Goal: Answer question/provide support

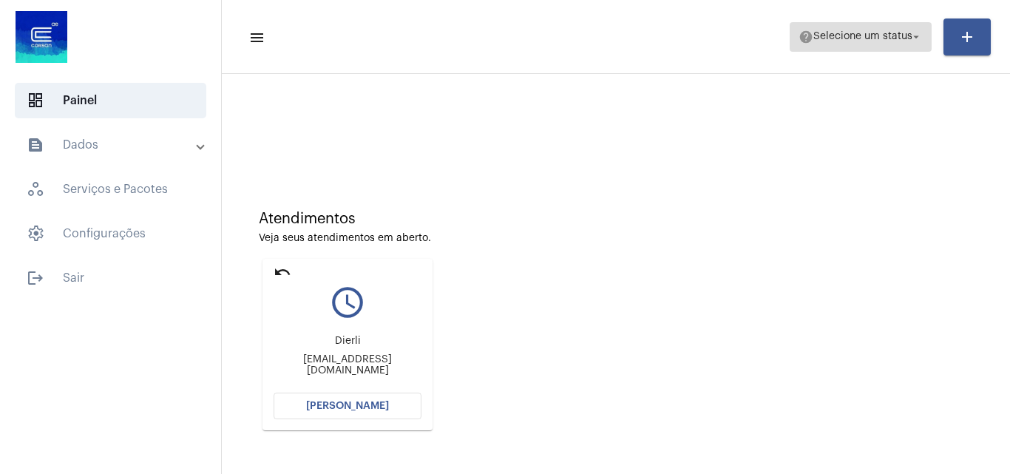
click at [860, 41] on span "Selecione um status" at bounding box center [863, 37] width 99 height 10
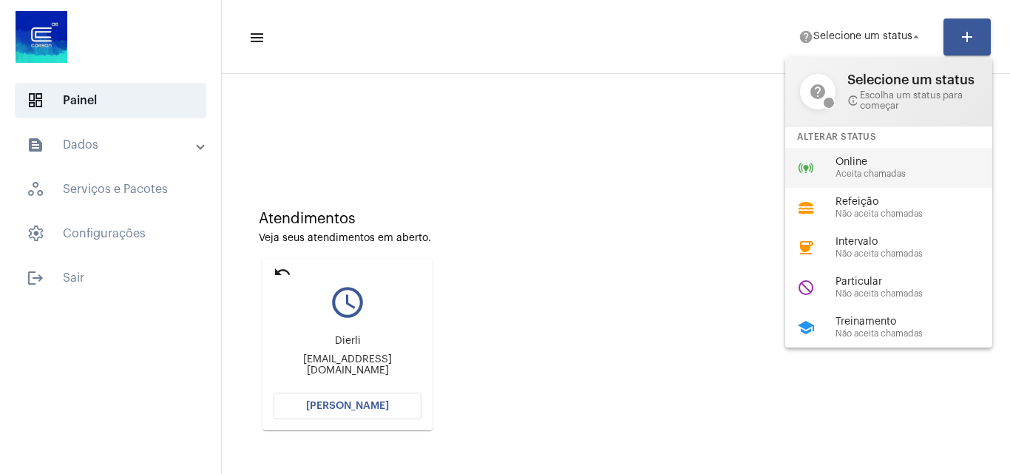
click at [842, 165] on span "Online" at bounding box center [920, 162] width 169 height 11
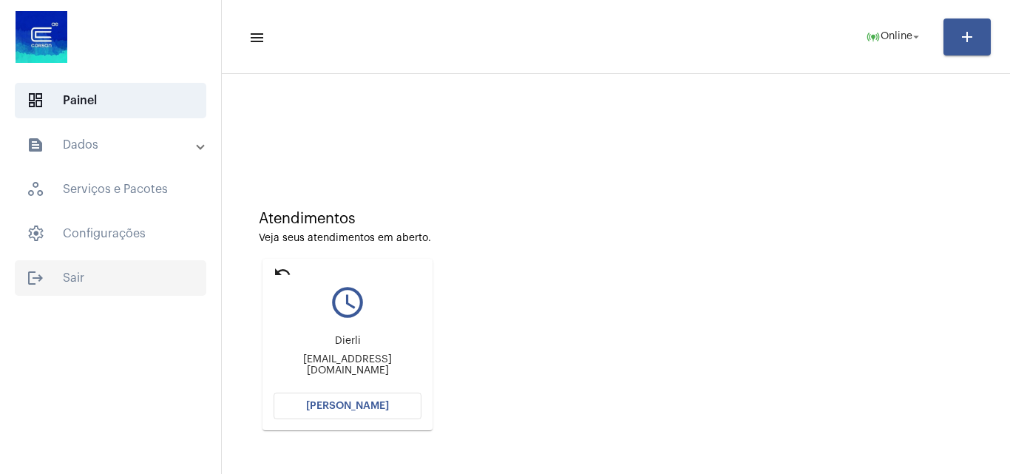
click at [85, 280] on span "logout Sair" at bounding box center [111, 278] width 192 height 36
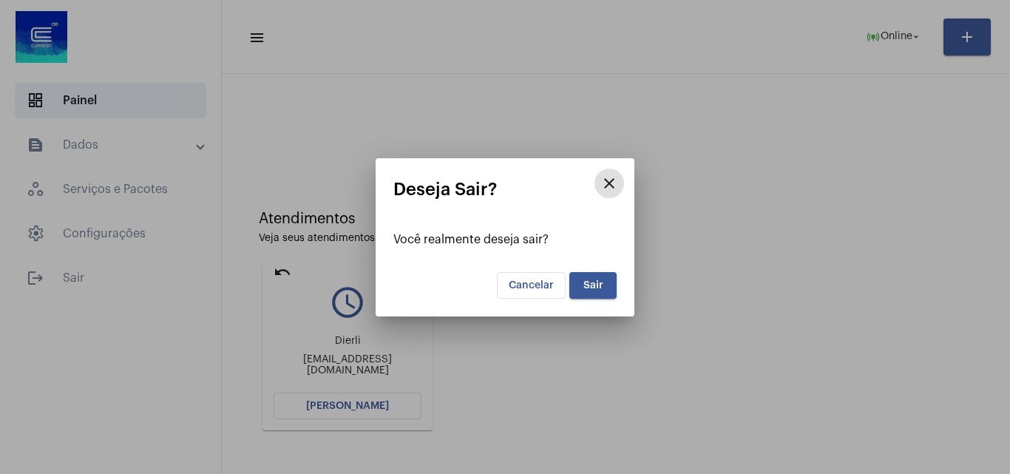
click at [536, 278] on button "Cancelar" at bounding box center [531, 285] width 69 height 27
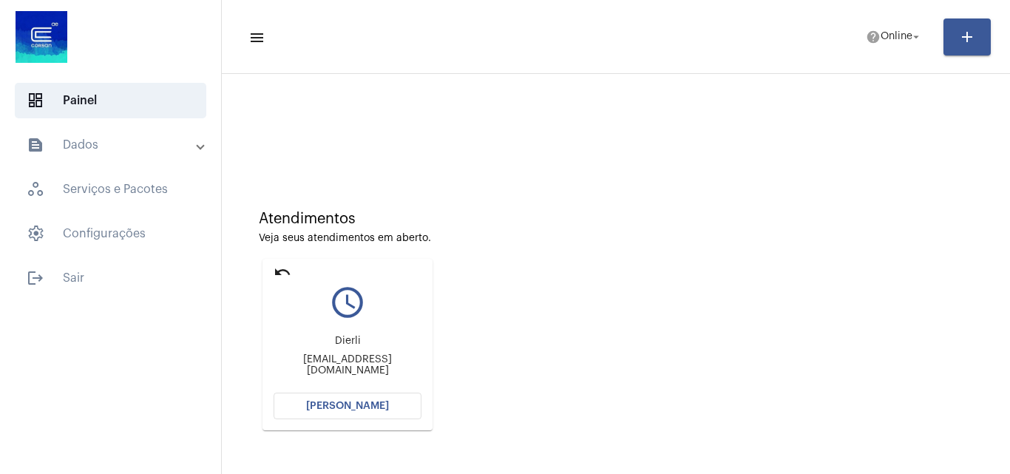
click at [288, 257] on div "undo query_builder Dierli escritorio@macalai.com.br Abrir Chamada" at bounding box center [348, 344] width 178 height 179
click at [274, 268] on mat-icon "undo" at bounding box center [283, 272] width 18 height 18
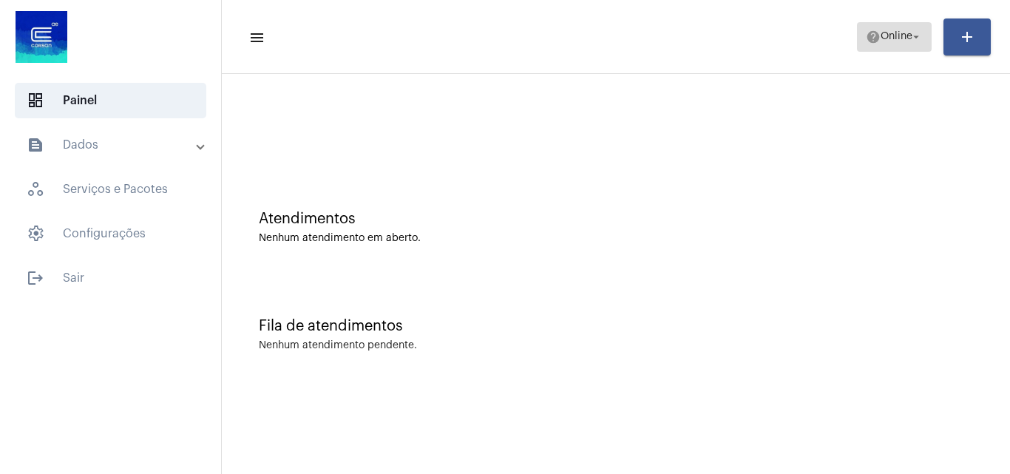
click at [857, 38] on button "help Online arrow_drop_down" at bounding box center [894, 37] width 75 height 30
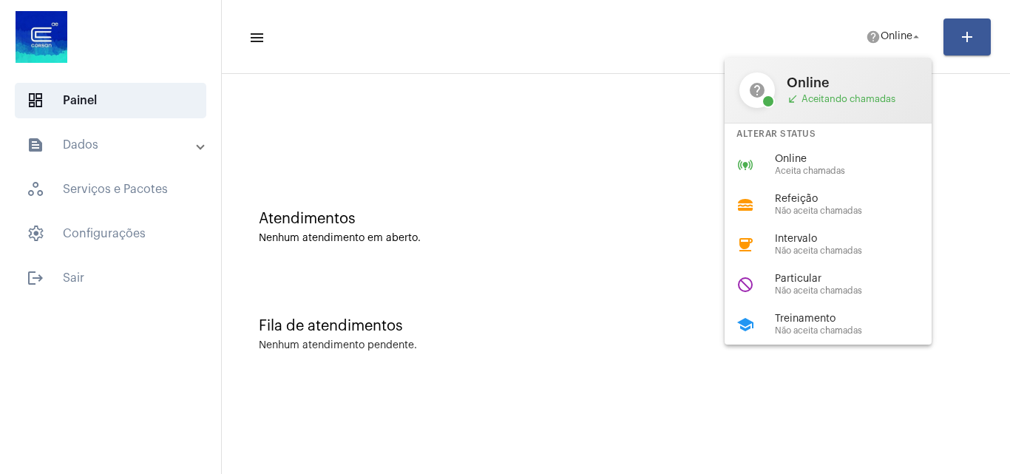
click at [817, 143] on div "Alterar Status" at bounding box center [828, 134] width 207 height 21
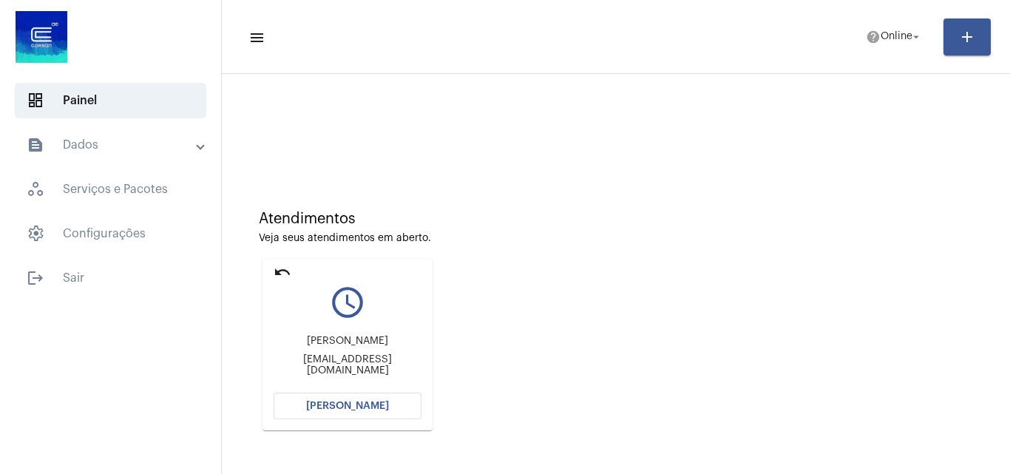
click at [374, 390] on mat-card "undo query_builder FERNANDA DA SILVA LOPES freiosfl@gmail.com Abrir Chamada" at bounding box center [348, 345] width 170 height 172
click at [385, 406] on span "[PERSON_NAME]" at bounding box center [347, 406] width 83 height 10
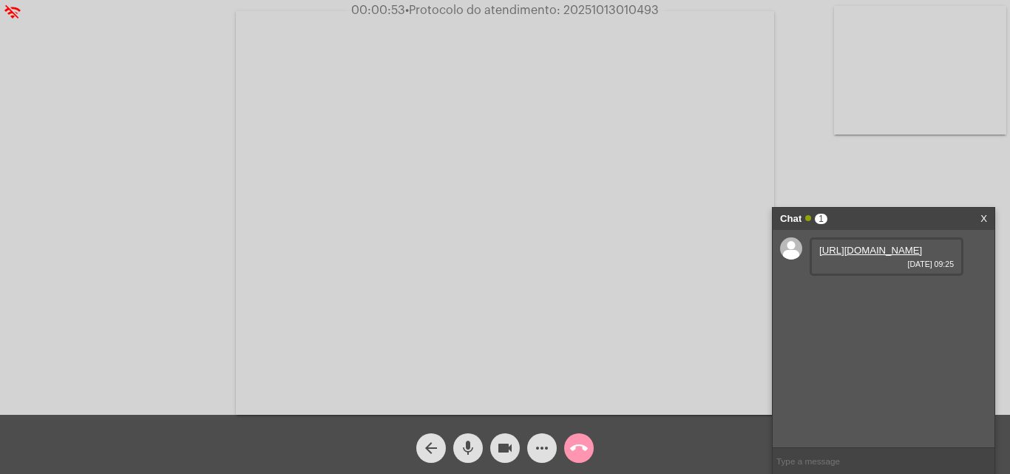
click at [901, 256] on link "https://neft-transfer-bucket.s3.amazonaws.com/temp-b1c39e22-3249-7241-9bd2-18bc…" at bounding box center [871, 250] width 103 height 11
click at [864, 298] on link "https://neft-transfer-bucket.s3.amazonaws.com/temp-5b2573f2-3757-c8fb-d547-28d1…" at bounding box center [871, 292] width 103 height 11
click at [876, 340] on link "https://neft-transfer-bucket.s3.amazonaws.com/temp-12cd0a1f-de3f-2f21-aa23-35ee…" at bounding box center [871, 334] width 103 height 11
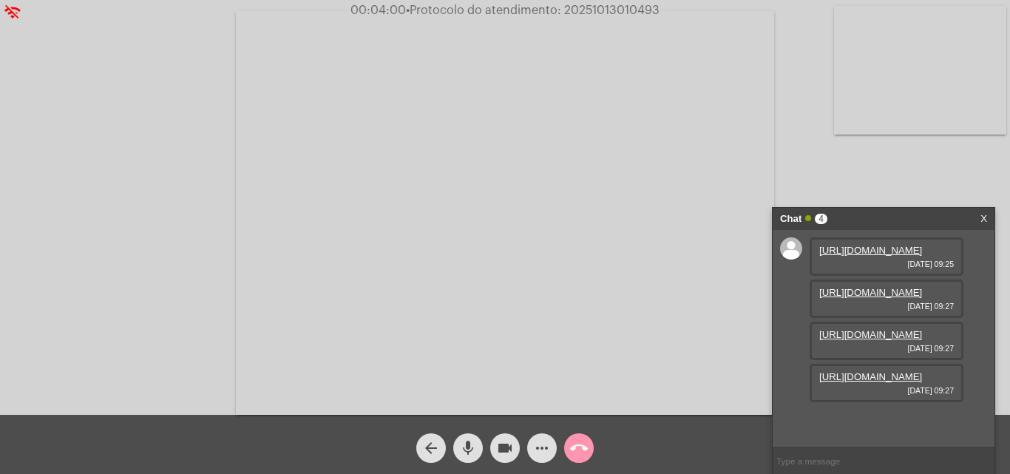
scroll to position [88, 0]
click at [873, 382] on link "https://neft-transfer-bucket.s3.amazonaws.com/temp-8bd0ab95-36a2-80c0-15f3-80d5…" at bounding box center [871, 376] width 103 height 11
click at [907, 413] on link "https://neft-transfer-bucket.s3.amazonaws.com/temp-fd12eea7-e998-e98a-99c1-60be…" at bounding box center [871, 418] width 103 height 11
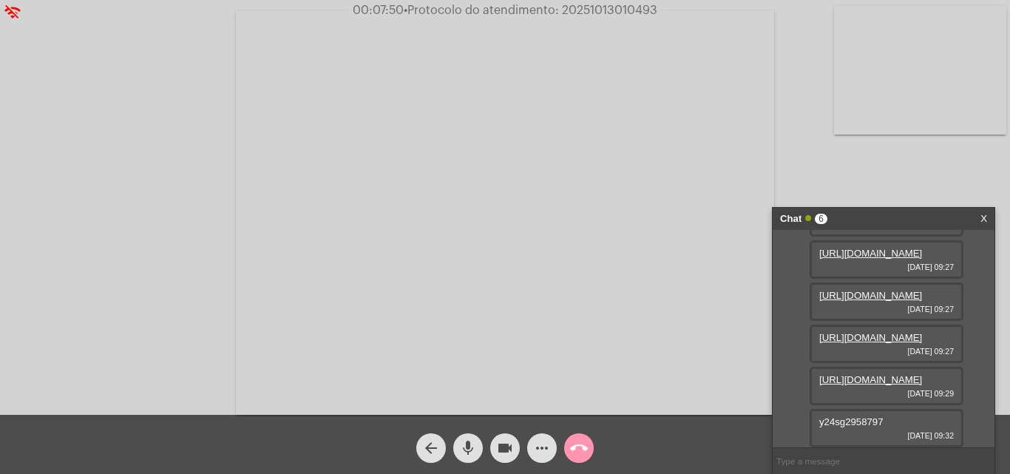
scroll to position [206, 0]
click at [975, 385] on div "https://neft-transfer-bucket.s3.amazonaws.com/temp-b1c39e22-3249-7241-9bd2-18bc…" at bounding box center [884, 338] width 222 height 217
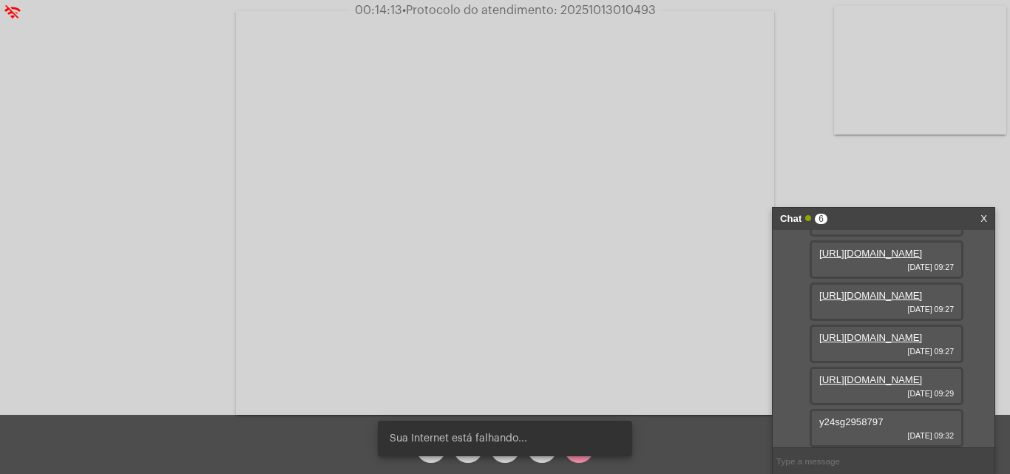
click at [581, 467] on div "Sua Internet está falhando..." at bounding box center [505, 438] width 290 height 71
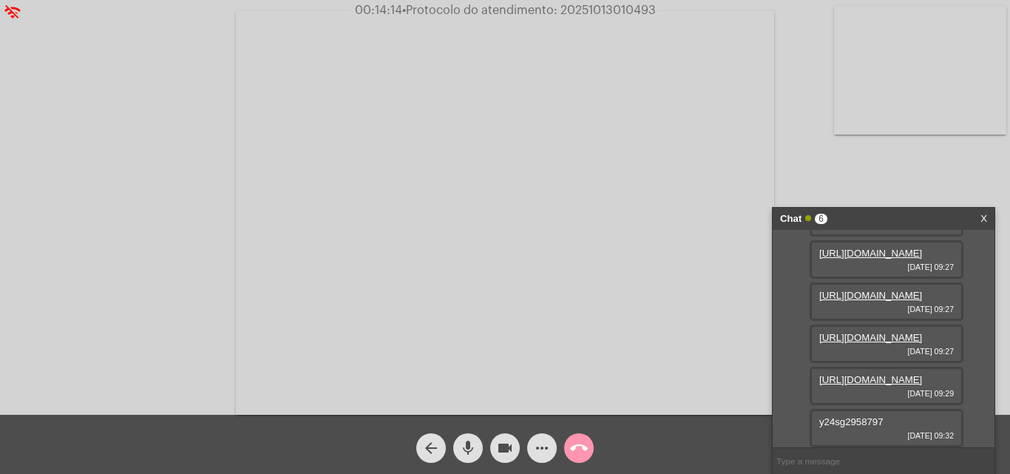
click at [580, 459] on div "Sua Internet está falhando..." at bounding box center [505, 438] width 290 height 71
click at [580, 452] on mat-icon "call_end" at bounding box center [579, 448] width 18 height 18
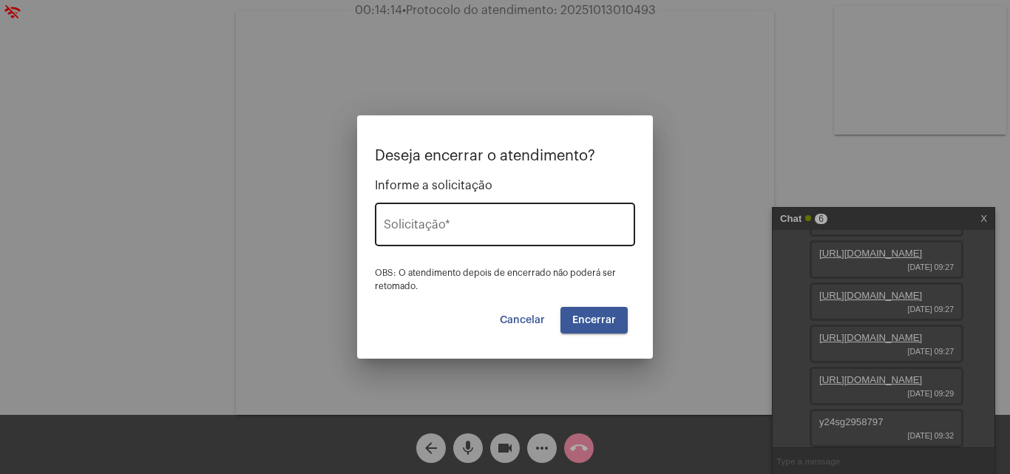
click at [519, 192] on div "Deseja encerrar o atendimento? Informe a solicitação Solicitação * OBS: O atend…" at bounding box center [505, 220] width 260 height 144
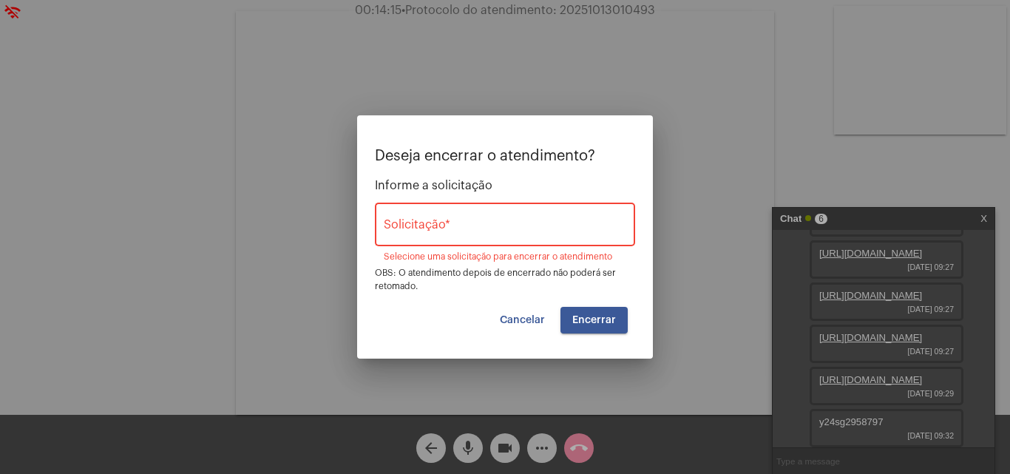
click at [518, 225] on input "Solicitação *" at bounding box center [505, 227] width 243 height 13
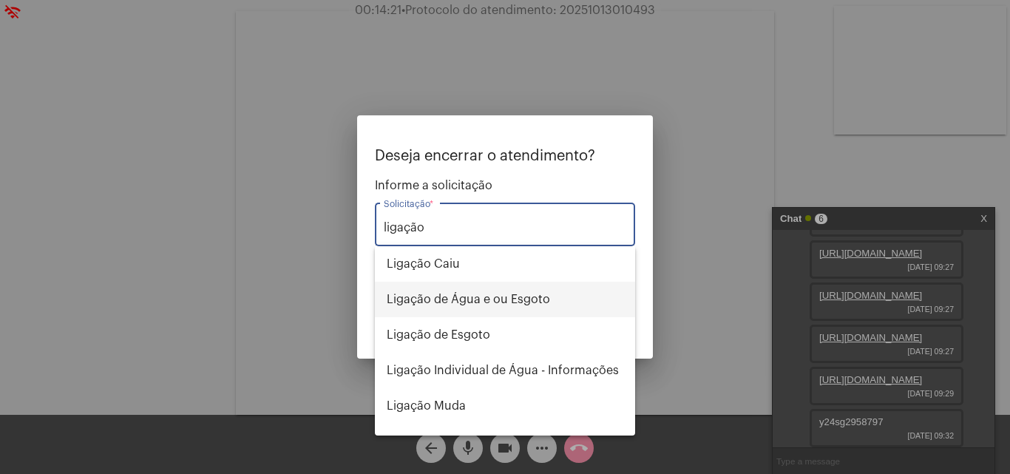
click at [498, 304] on span "Ligação de Água e ou Esgoto" at bounding box center [505, 300] width 237 height 36
type input "Ligação de Água e ou Esgoto"
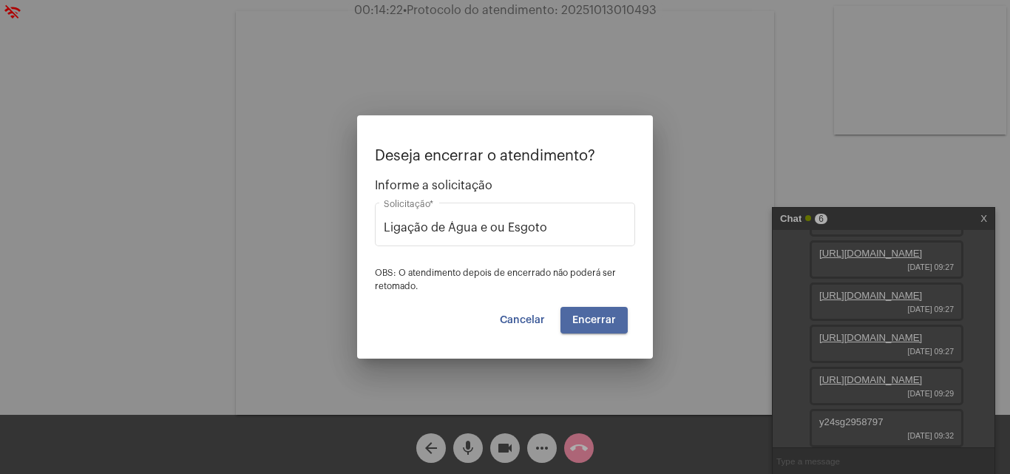
click at [589, 317] on span "Encerrar" at bounding box center [594, 320] width 44 height 10
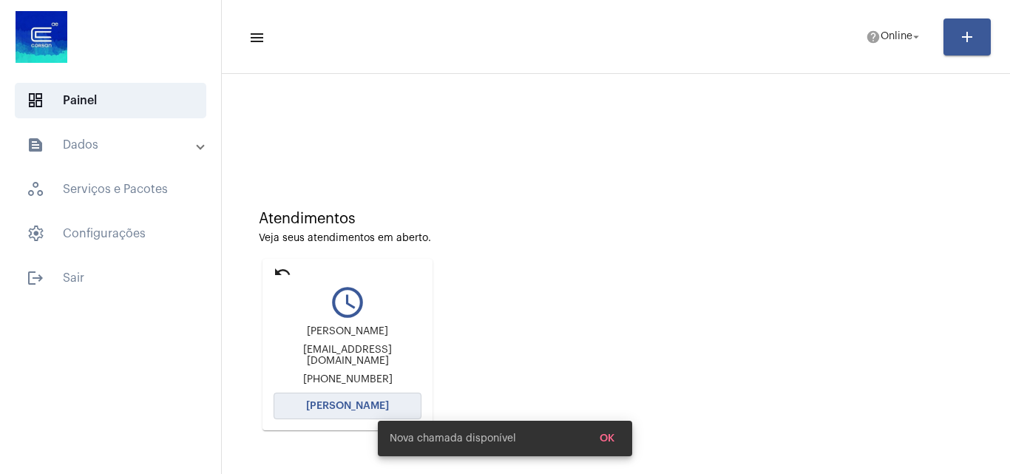
click at [352, 405] on span "[PERSON_NAME]" at bounding box center [347, 406] width 83 height 10
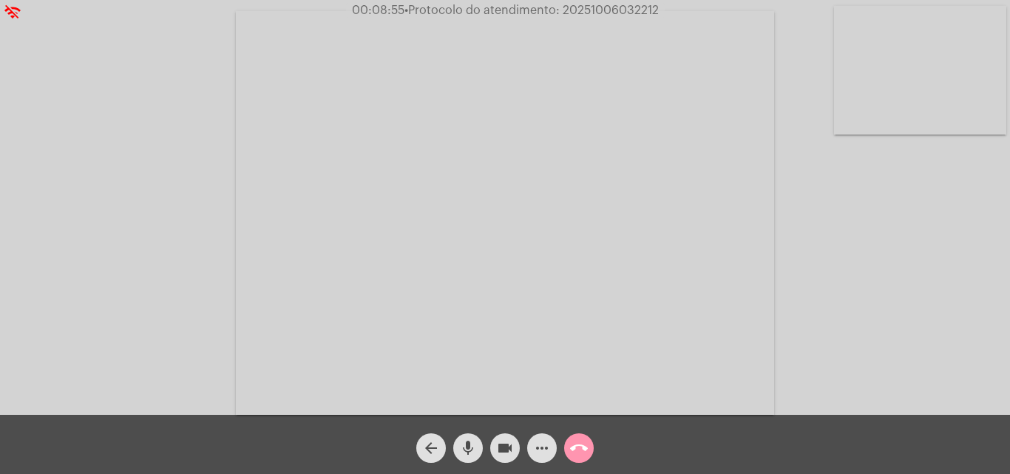
click at [548, 462] on span "more_horiz" at bounding box center [542, 448] width 18 height 30
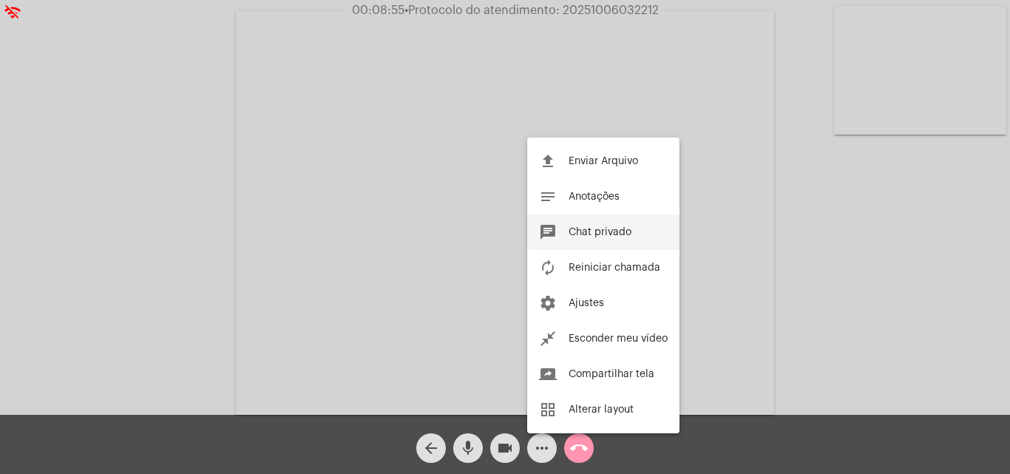
click at [597, 230] on span "Chat privado" at bounding box center [600, 232] width 63 height 10
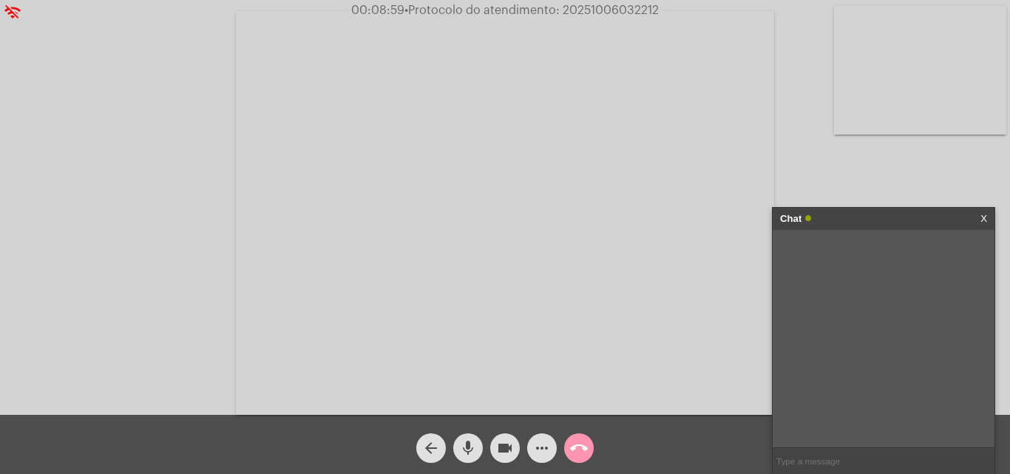
click at [831, 450] on input "text" at bounding box center [884, 461] width 222 height 26
type input "Oi!"
click at [538, 458] on span "more_horiz" at bounding box center [542, 448] width 18 height 30
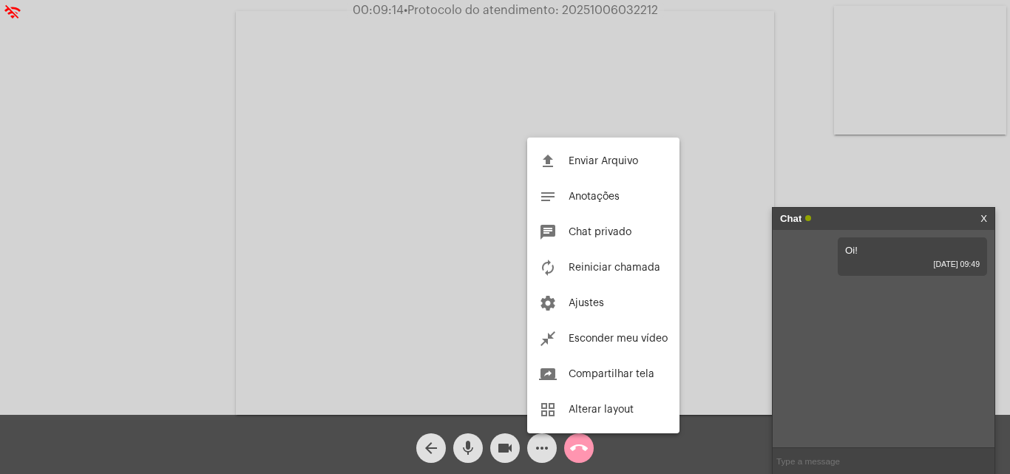
click at [871, 459] on div at bounding box center [505, 237] width 1010 height 474
click at [863, 459] on input "text" at bounding box center [884, 461] width 222 height 26
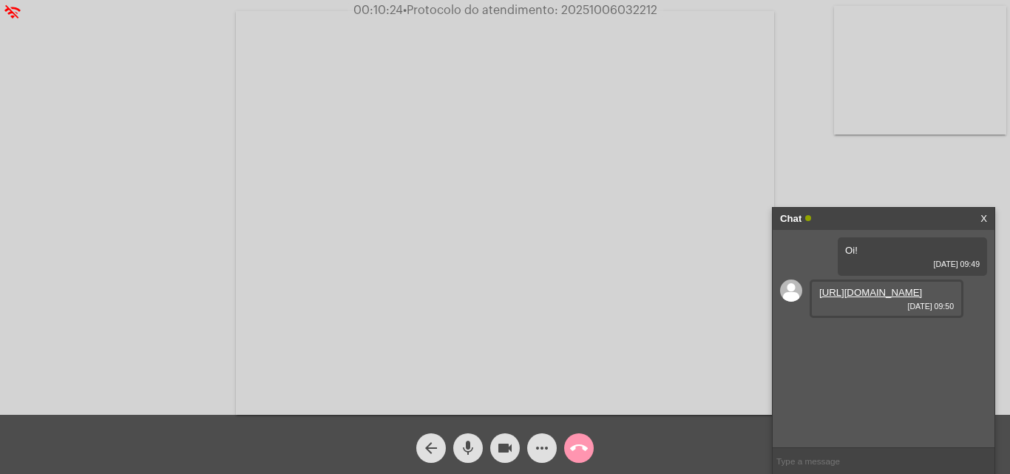
click at [879, 295] on link "https://neft-transfer-bucket.s3.amazonaws.com/temp-c4e5288c-f481-9988-6644-e2fc…" at bounding box center [871, 292] width 103 height 11
click at [842, 340] on link "https://neft-transfer-bucket.s3.amazonaws.com/temp-7bd88b5f-b2b7-0adf-c1db-14c6…" at bounding box center [871, 334] width 103 height 11
click at [515, 453] on button "videocam" at bounding box center [505, 448] width 30 height 30
click at [482, 449] on button "mic" at bounding box center [468, 448] width 30 height 30
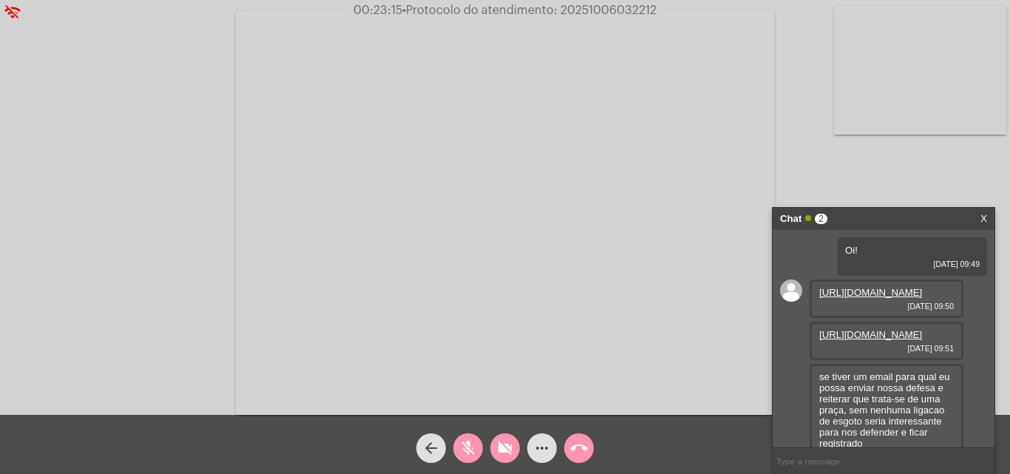
scroll to position [88, 0]
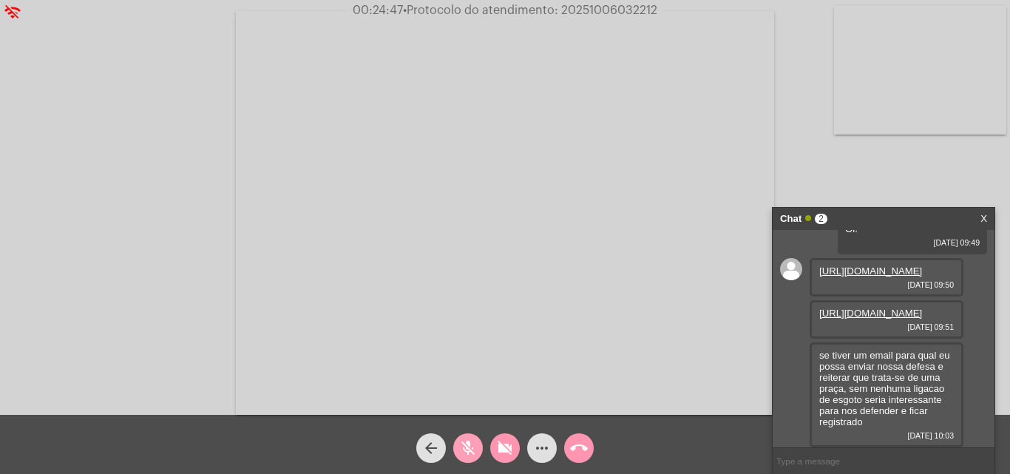
click at [461, 441] on mat-icon "mic_off" at bounding box center [468, 448] width 18 height 18
click at [516, 452] on button "videocam_off" at bounding box center [505, 448] width 30 height 30
click at [859, 465] on input "text" at bounding box center [884, 461] width 222 height 26
click at [541, 460] on span "more_horiz" at bounding box center [542, 448] width 18 height 30
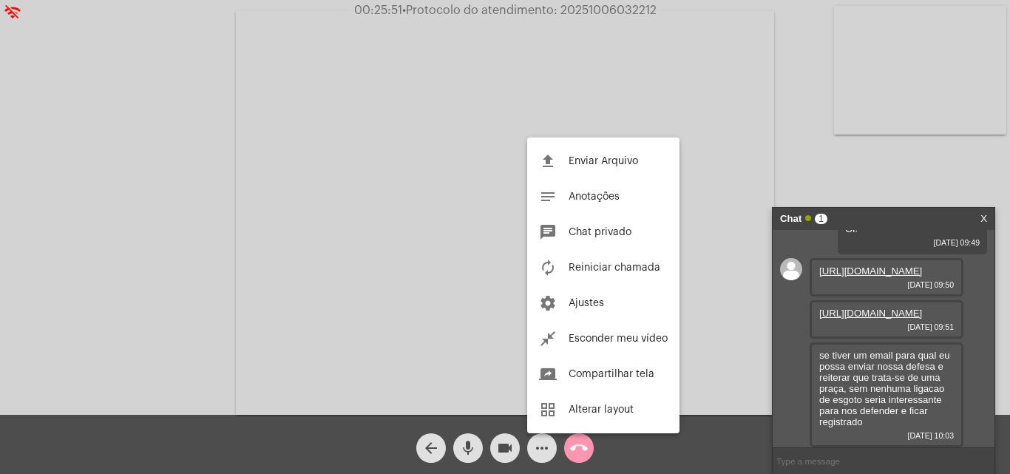
click at [933, 181] on div at bounding box center [505, 237] width 1010 height 474
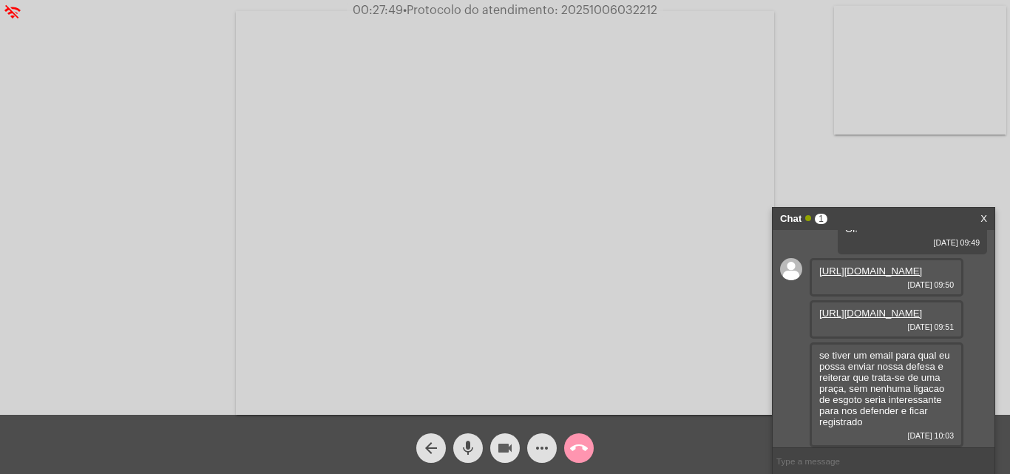
click at [513, 441] on mat-icon "videocam" at bounding box center [505, 448] width 18 height 18
click at [474, 442] on mat-icon "mic" at bounding box center [468, 448] width 18 height 18
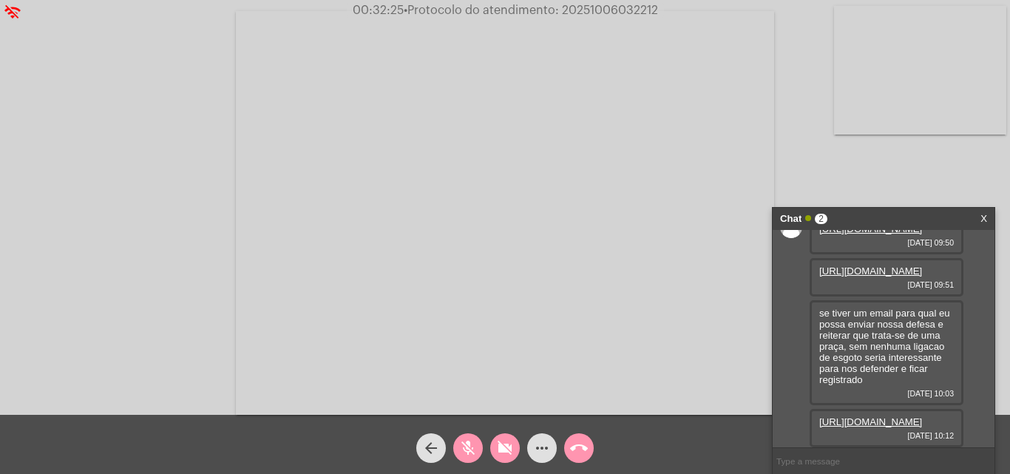
scroll to position [163, 0]
click at [460, 446] on mat-icon "mic_off" at bounding box center [468, 448] width 18 height 18
click at [497, 445] on mat-icon "videocam_off" at bounding box center [505, 448] width 18 height 18
click at [892, 416] on link "https://neft-transfer-bucket.s3.amazonaws.com/temp-e188cf2d-8ff6-2074-f84f-54e4…" at bounding box center [871, 421] width 103 height 11
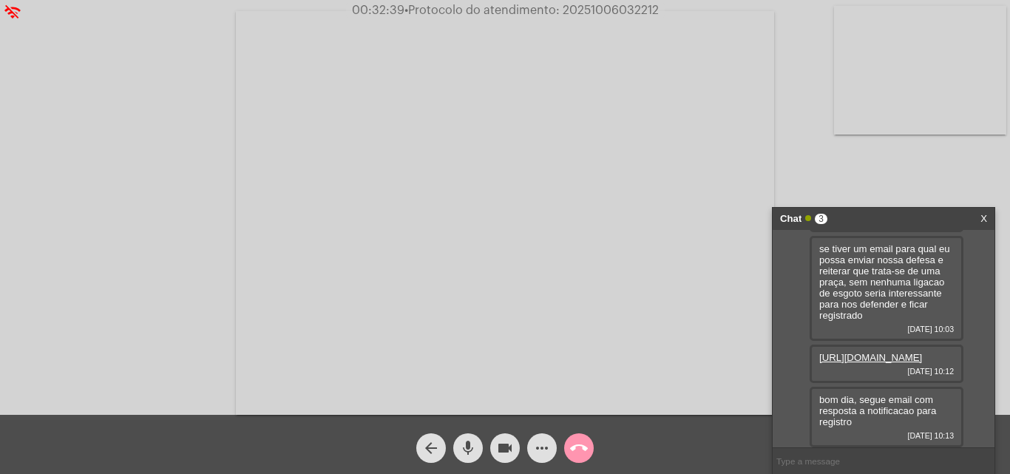
scroll to position [228, 0]
click at [479, 453] on button "mic" at bounding box center [468, 448] width 30 height 30
click at [475, 460] on span "mic_off" at bounding box center [468, 448] width 18 height 30
click at [572, 456] on mat-icon "call_end" at bounding box center [579, 448] width 18 height 18
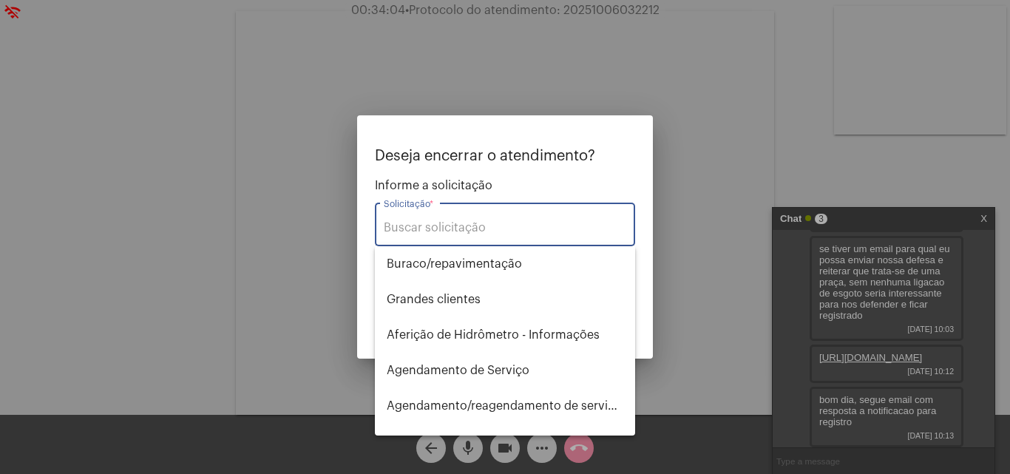
click at [524, 223] on input "Solicitação *" at bounding box center [505, 227] width 243 height 13
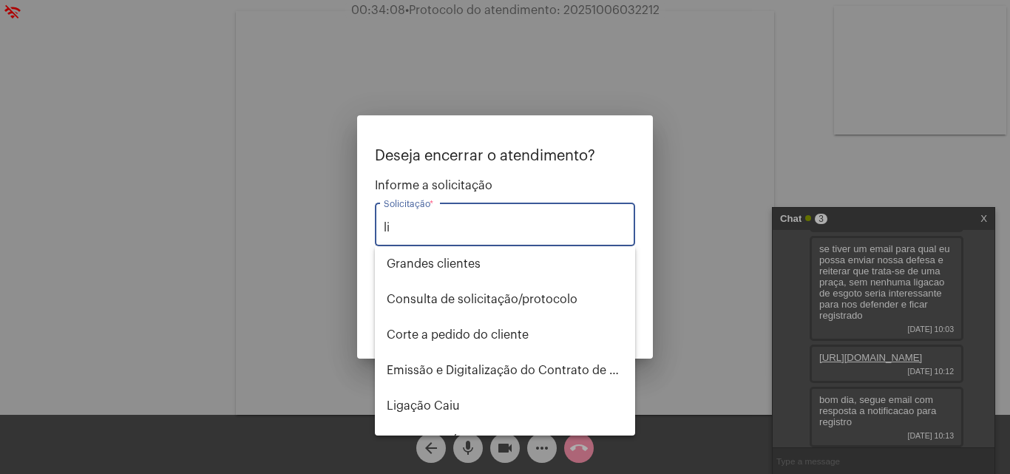
type input "l"
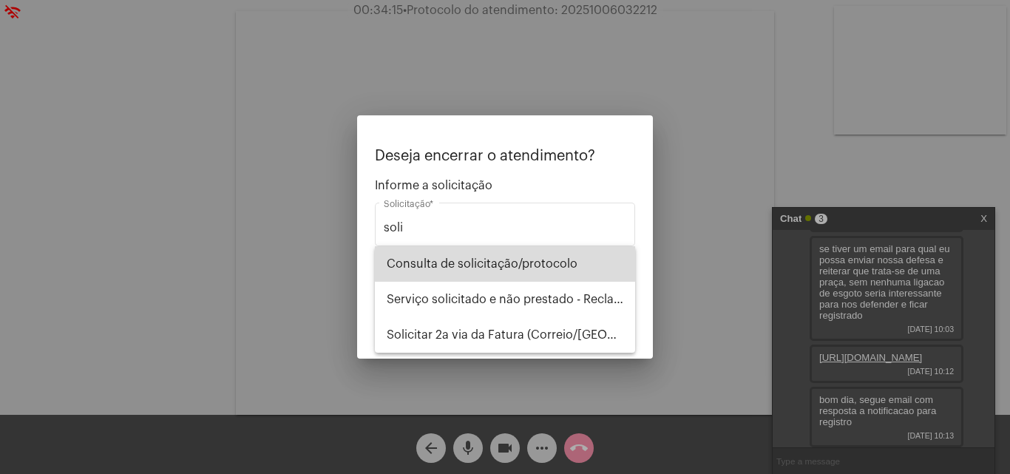
click at [564, 258] on span "Consulta de solicitação/protocolo" at bounding box center [505, 264] width 237 height 36
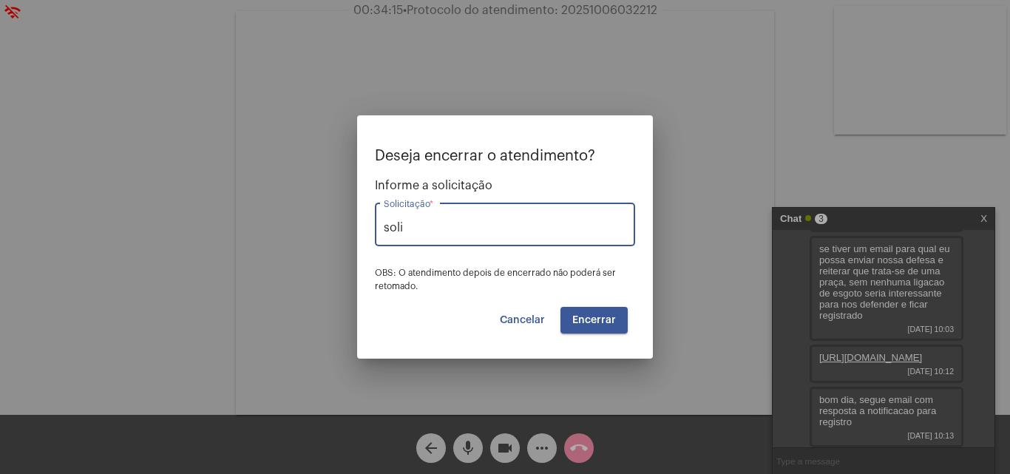
type input "Consulta de solicitação/protocolo"
click at [584, 317] on span "Encerrar" at bounding box center [594, 320] width 44 height 10
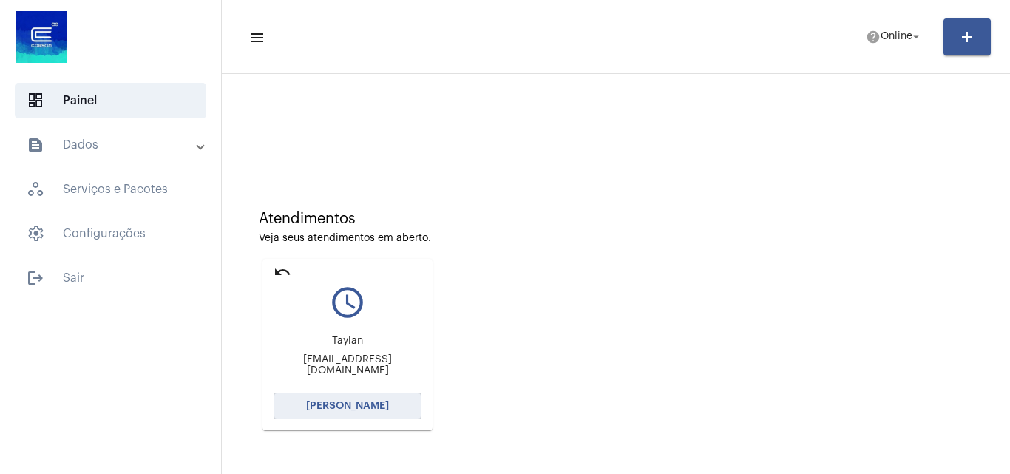
click at [338, 408] on span "[PERSON_NAME]" at bounding box center [347, 406] width 83 height 10
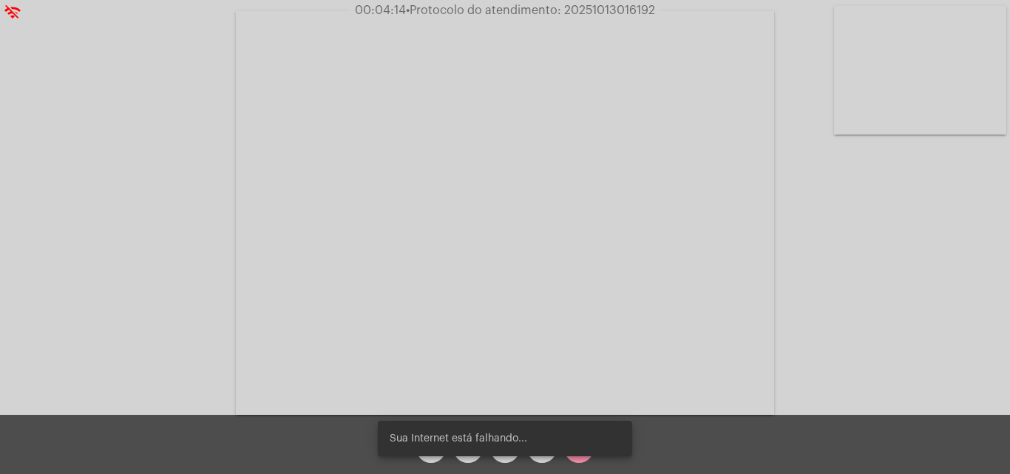
click at [499, 456] on div "Sua Internet está falhando..." at bounding box center [505, 438] width 290 height 71
click at [471, 460] on div "Sua Internet está falhando..." at bounding box center [505, 438] width 290 height 71
click at [490, 459] on div "Sua Internet está falhando..." at bounding box center [505, 438] width 290 height 71
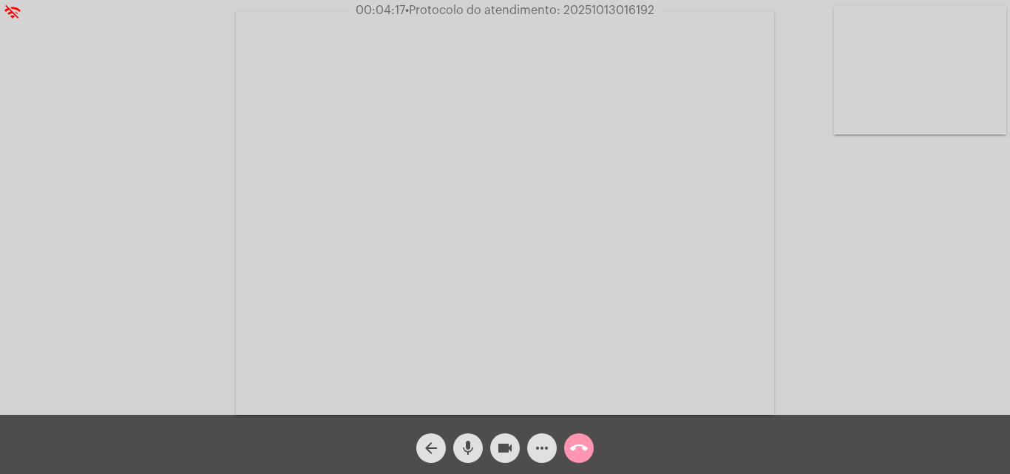
click at [468, 451] on mat-icon "mic" at bounding box center [468, 448] width 18 height 18
click at [509, 455] on mat-icon "videocam" at bounding box center [505, 448] width 18 height 18
click at [473, 457] on mat-icon "mic_off" at bounding box center [468, 448] width 18 height 18
click at [500, 448] on mat-icon "videocam_off" at bounding box center [505, 448] width 18 height 18
click at [468, 453] on mat-icon "mic" at bounding box center [468, 448] width 18 height 18
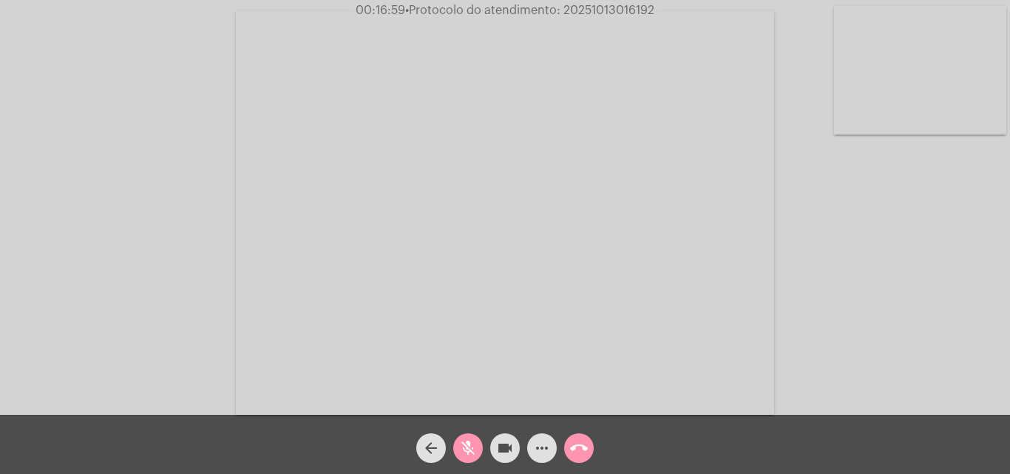
click at [512, 454] on mat-icon "videocam" at bounding box center [505, 448] width 18 height 18
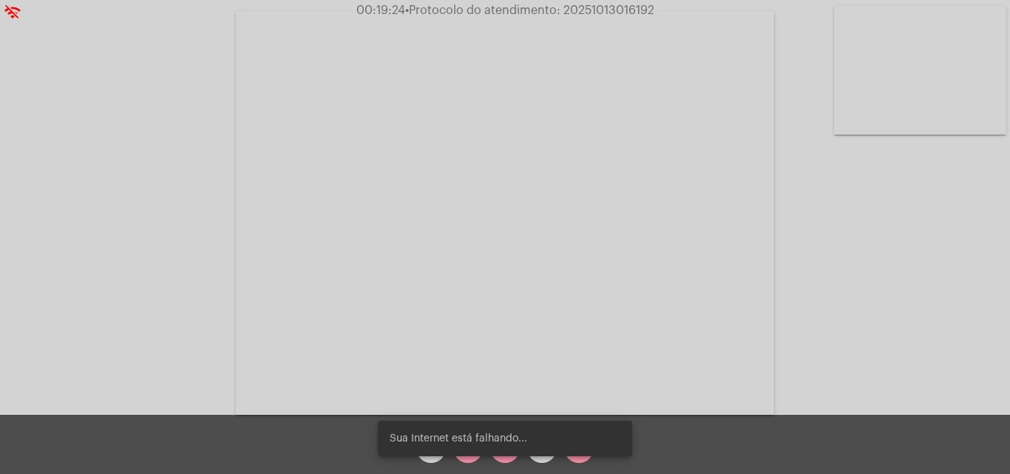
click at [468, 456] on div "Sua Internet está falhando..." at bounding box center [505, 438] width 290 height 71
click at [493, 458] on div "Sua Internet está falhando..." at bounding box center [505, 438] width 290 height 71
click at [493, 458] on button "videocam_off" at bounding box center [505, 448] width 30 height 30
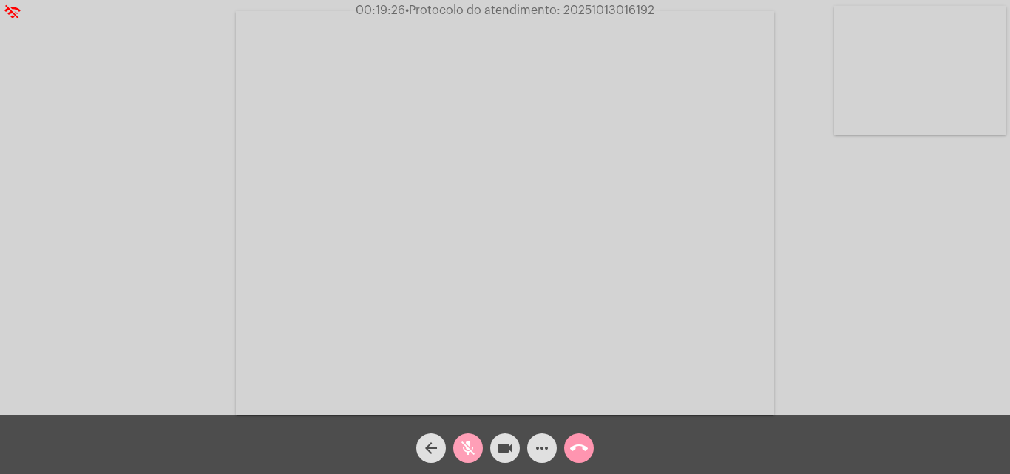
click at [469, 448] on mat-icon "mic_off" at bounding box center [468, 448] width 18 height 18
click at [466, 444] on mat-icon "mic" at bounding box center [468, 448] width 18 height 18
click at [502, 447] on mat-icon "videocam" at bounding box center [505, 448] width 18 height 18
click at [474, 456] on mat-icon "mic_off" at bounding box center [468, 448] width 18 height 18
click at [504, 454] on mat-icon "videocam_off" at bounding box center [505, 448] width 18 height 18
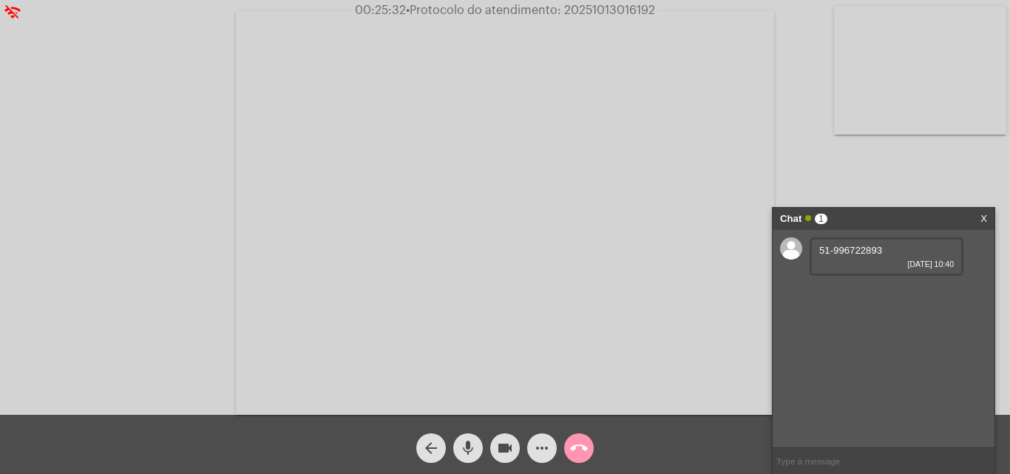
click at [473, 445] on mat-icon "mic" at bounding box center [468, 448] width 18 height 18
click at [506, 456] on mat-icon "videocam" at bounding box center [505, 448] width 18 height 18
click at [507, 447] on mat-icon "videocam_off" at bounding box center [505, 448] width 18 height 18
click at [477, 448] on button "mic_off" at bounding box center [468, 448] width 30 height 30
click at [500, 449] on mat-icon "videocam" at bounding box center [505, 448] width 18 height 18
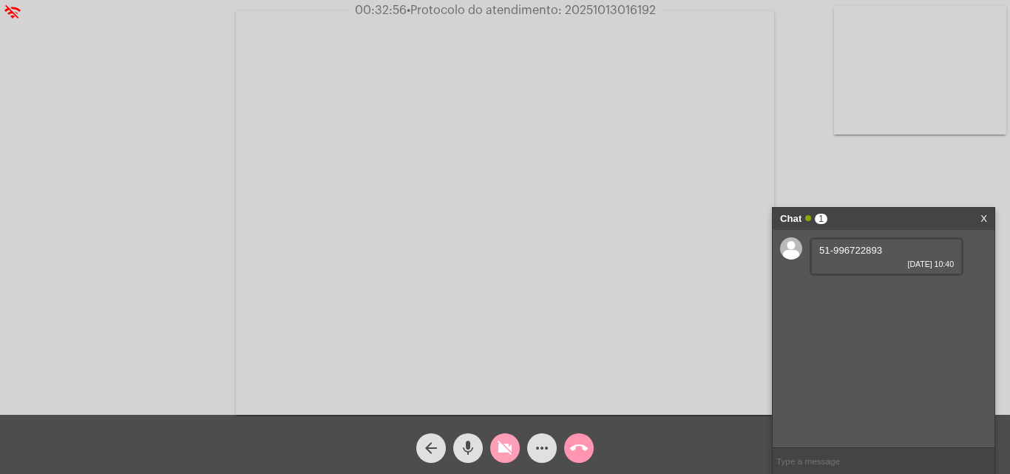
click at [474, 447] on mat-icon "mic" at bounding box center [468, 448] width 18 height 18
click at [471, 456] on mat-icon "mic_off" at bounding box center [468, 448] width 18 height 18
click at [499, 455] on mat-icon "videocam_off" at bounding box center [505, 448] width 18 height 18
drag, startPoint x: 833, startPoint y: 248, endPoint x: 820, endPoint y: 246, distance: 12.7
click at [813, 247] on div "51-996722893 13/10/2025 10:40" at bounding box center [887, 256] width 154 height 38
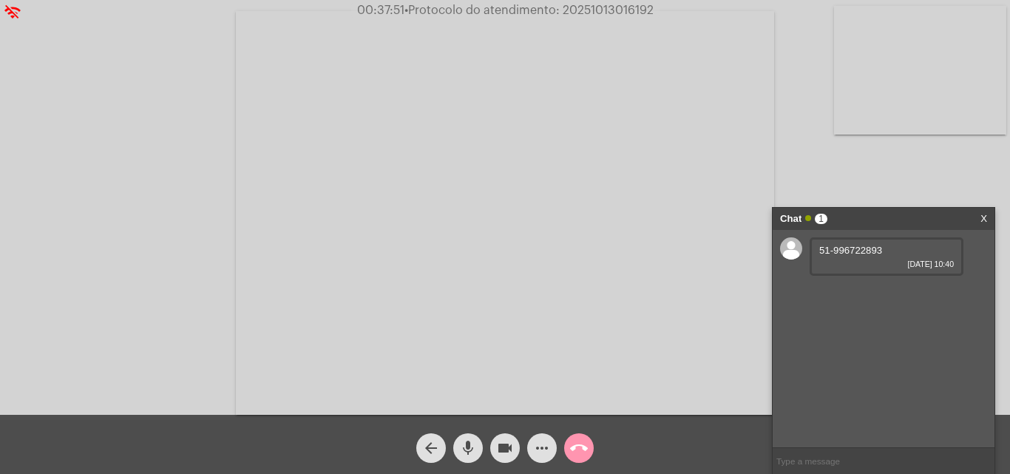
drag, startPoint x: 886, startPoint y: 245, endPoint x: 822, endPoint y: 248, distance: 64.4
click at [822, 248] on div "51-996722893 13/10/2025 10:40" at bounding box center [887, 256] width 154 height 38
copy span "51-996722893"
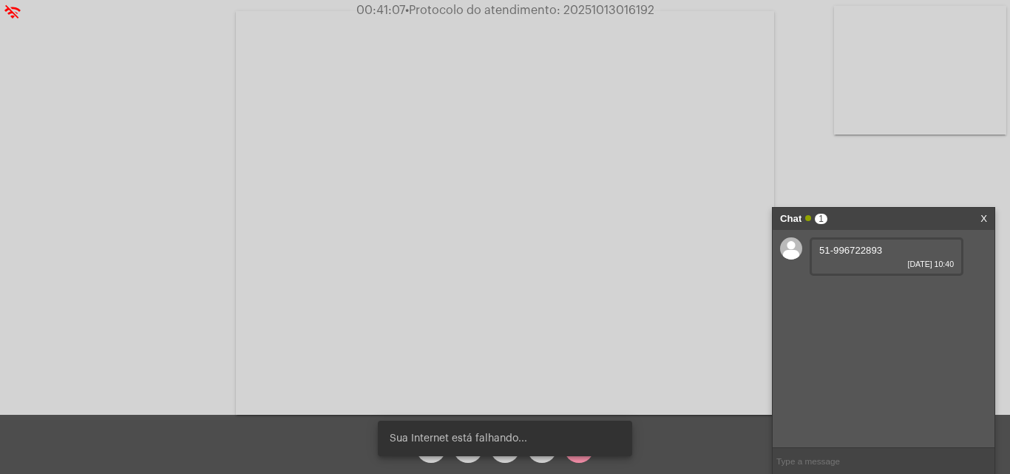
drag, startPoint x: 566, startPoint y: 7, endPoint x: 653, endPoint y: 14, distance: 87.6
click at [653, 14] on span "• Protocolo do atendimento: 20251013016192" at bounding box center [529, 10] width 249 height 12
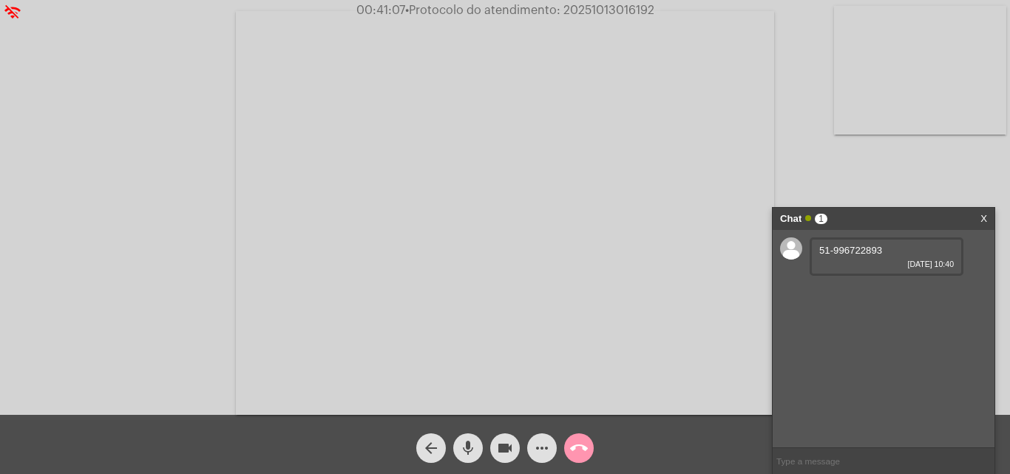
copy span "20251013016192"
click at [857, 298] on link "https://neft-transfer-bucket.s3.amazonaws.com/temp-b99ca992-1726-5ae2-5a83-9b19…" at bounding box center [871, 292] width 103 height 11
click at [817, 453] on input "text" at bounding box center [884, 461] width 222 height 26
click at [860, 464] on input "text" at bounding box center [884, 461] width 222 height 26
click at [860, 463] on input "text" at bounding box center [884, 461] width 222 height 26
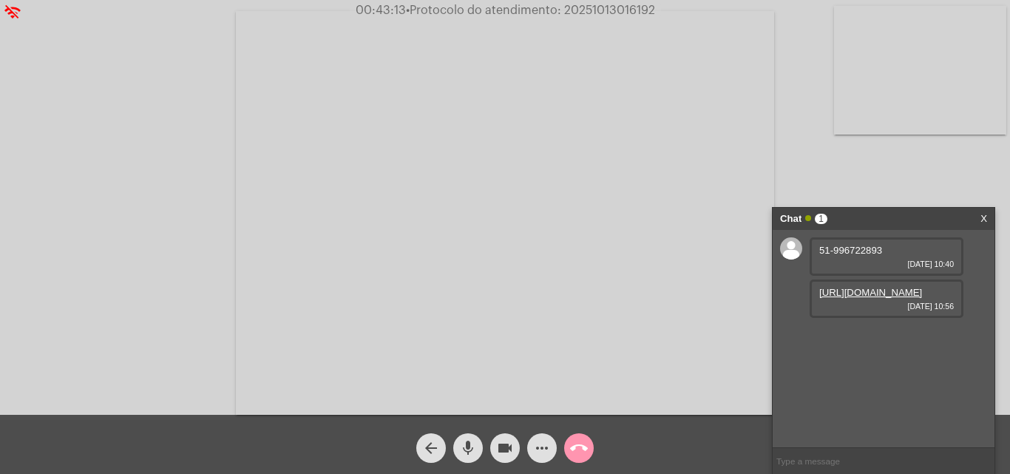
click at [575, 8] on span "• Protocolo do atendimento: 20251013016192" at bounding box center [530, 10] width 249 height 12
drag, startPoint x: 584, startPoint y: 8, endPoint x: 668, endPoint y: 11, distance: 84.4
click at [668, 11] on div "00:43:13 • Protocolo do atendimento: 20251013016192" at bounding box center [505, 10] width 1010 height 13
click at [569, 5] on span "00:43:21 • Protocolo do atendimento: 20251013016192" at bounding box center [505, 10] width 311 height 15
click at [567, 7] on span "• Protocolo do atendimento: 20251013016192" at bounding box center [529, 10] width 249 height 12
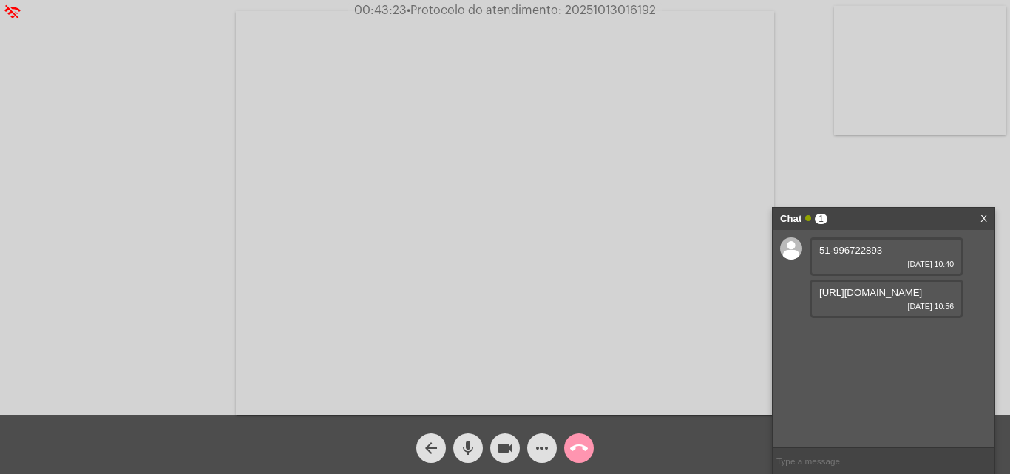
drag, startPoint x: 567, startPoint y: 7, endPoint x: 649, endPoint y: 53, distance: 93.7
click at [654, 8] on span "• Protocolo do atendimento: 20251013016192" at bounding box center [531, 10] width 249 height 12
copy span "20251013016192"
click at [803, 462] on input "text" at bounding box center [884, 461] width 222 height 26
paste input "20251013016192"
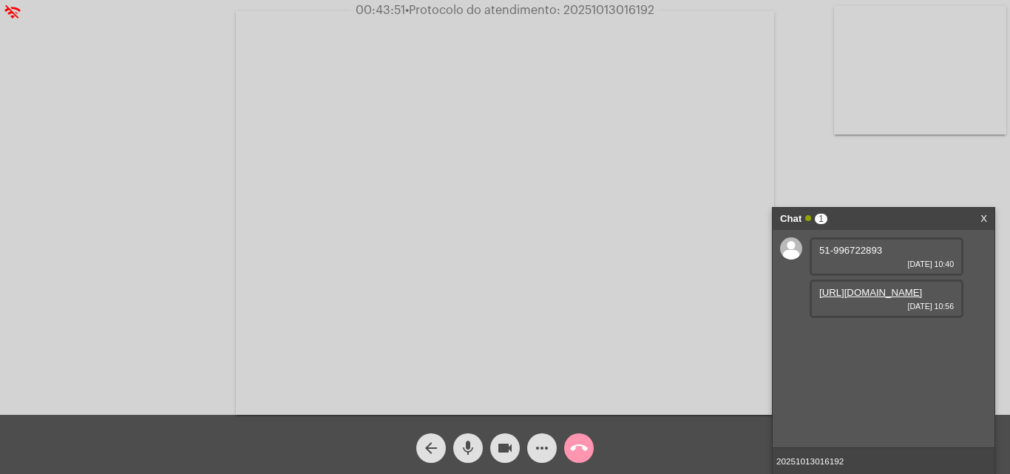
drag, startPoint x: 857, startPoint y: 459, endPoint x: 774, endPoint y: 462, distance: 83.6
click at [774, 462] on input "20251013016192" at bounding box center [884, 461] width 222 height 26
click at [870, 459] on input "20251013016192" at bounding box center [884, 461] width 222 height 26
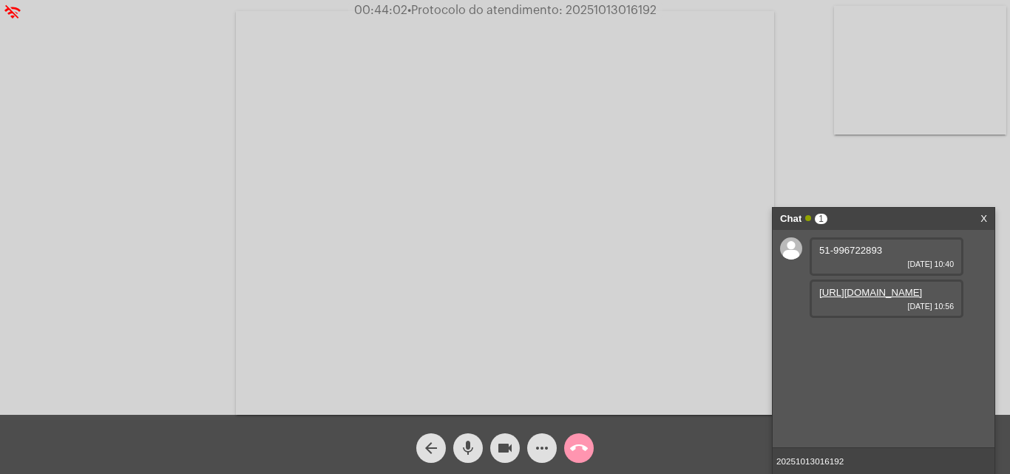
click at [870, 459] on input "20251013016192" at bounding box center [884, 461] width 222 height 26
type input "20251013016192"
click at [578, 445] on mat-icon "call_end" at bounding box center [579, 448] width 18 height 18
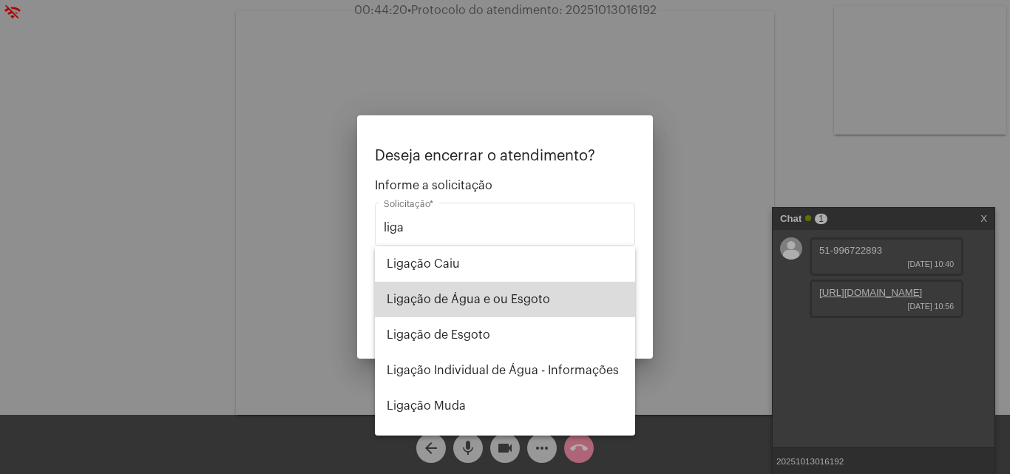
click at [582, 297] on span "Ligação de Água e ou Esgoto" at bounding box center [505, 300] width 237 height 36
type input "Ligação de Água e ou Esgoto"
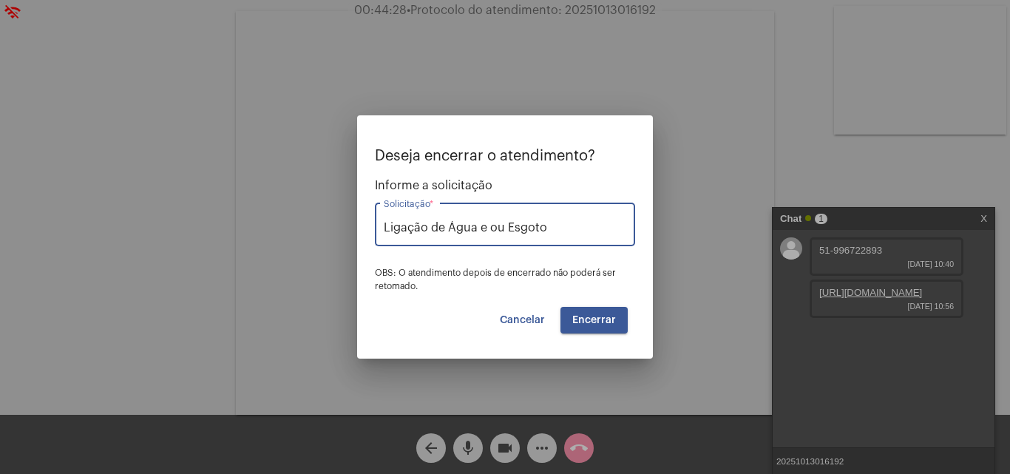
click at [607, 315] on span "Encerrar" at bounding box center [594, 320] width 44 height 10
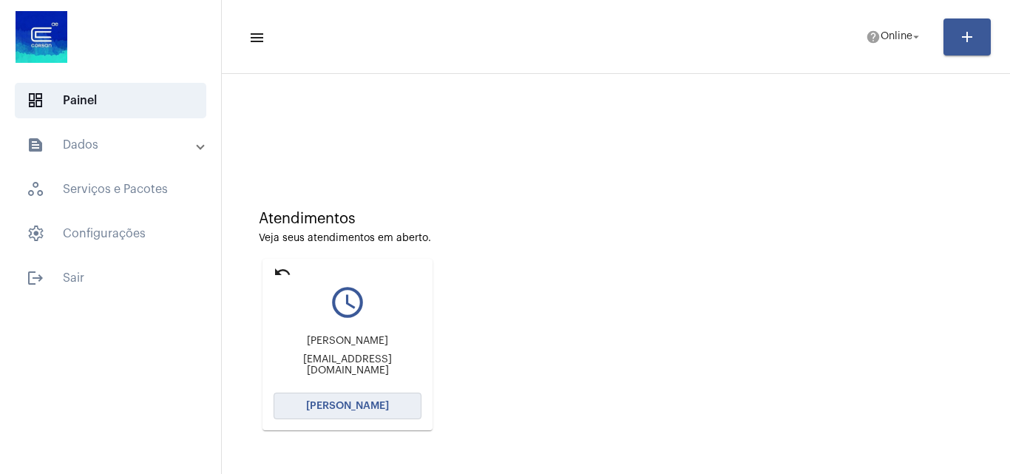
click at [403, 406] on button "[PERSON_NAME]" at bounding box center [348, 406] width 148 height 27
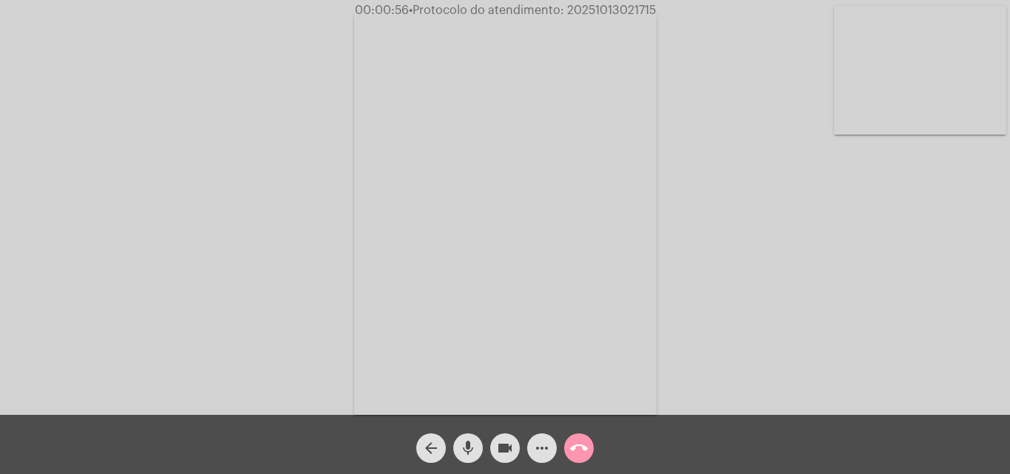
click at [501, 448] on mat-icon "videocam" at bounding box center [505, 448] width 18 height 18
click at [474, 448] on mat-icon "mic" at bounding box center [468, 448] width 18 height 18
click at [416, 456] on div "arrow_back" at bounding box center [431, 444] width 37 height 37
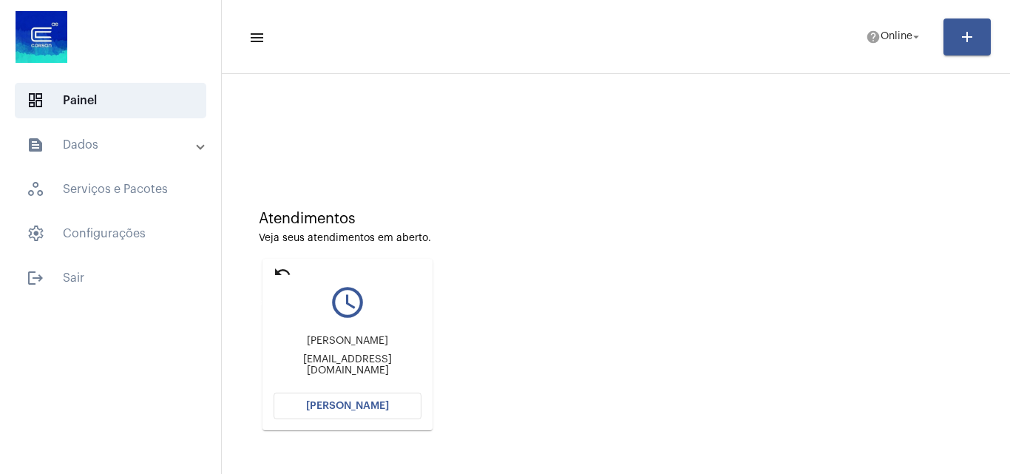
click at [279, 274] on mat-icon "undo" at bounding box center [283, 272] width 18 height 18
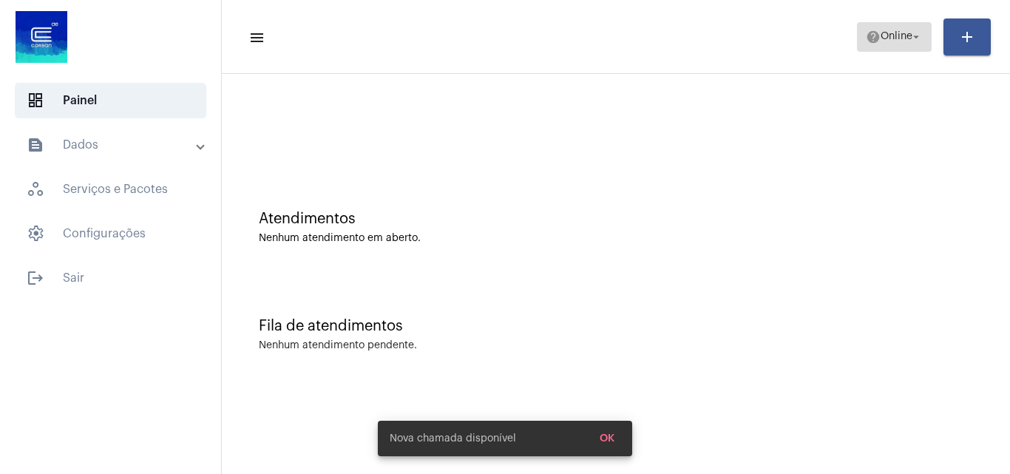
click at [882, 32] on span "Online" at bounding box center [897, 37] width 32 height 10
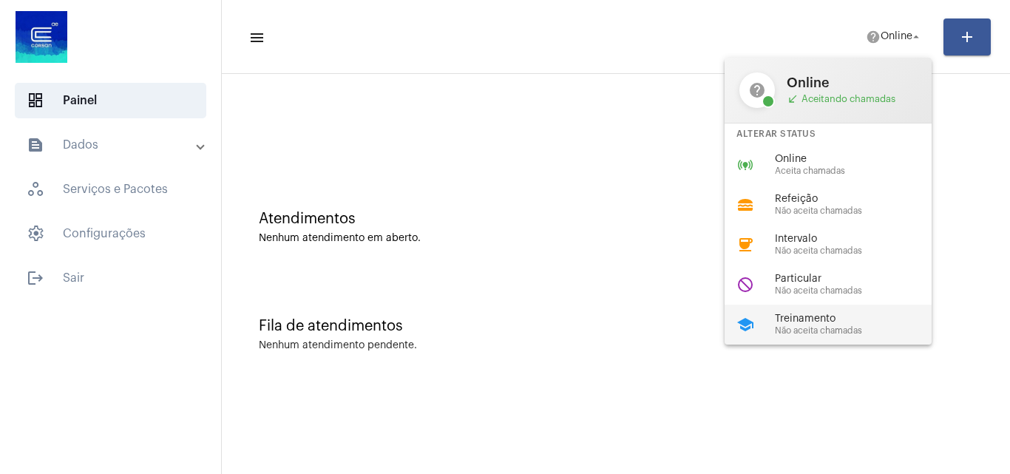
click at [852, 315] on span "Treinamento" at bounding box center [859, 319] width 169 height 11
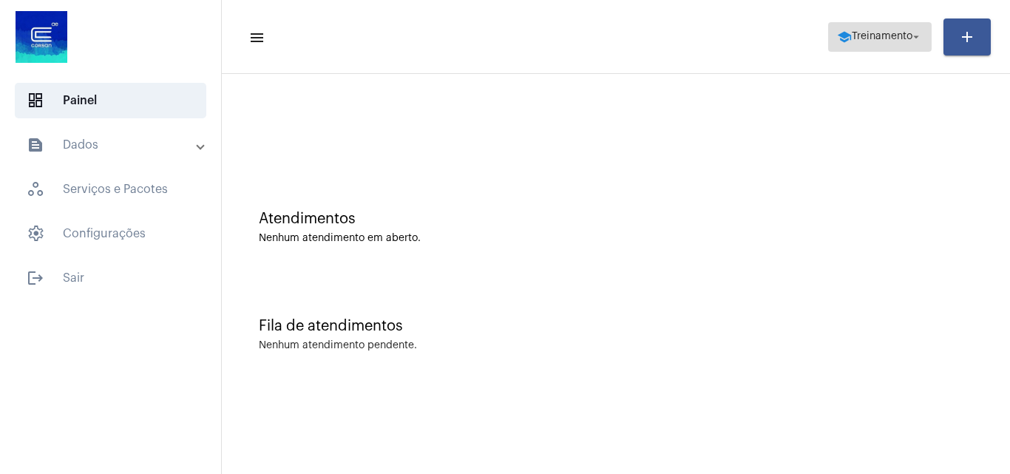
click at [872, 38] on span "Treinamento" at bounding box center [882, 37] width 61 height 10
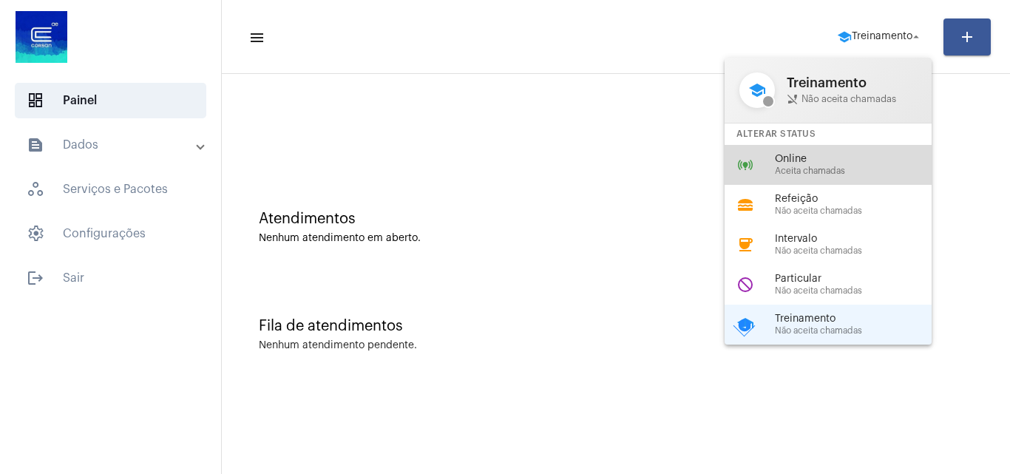
click at [847, 159] on span "Online" at bounding box center [859, 159] width 169 height 11
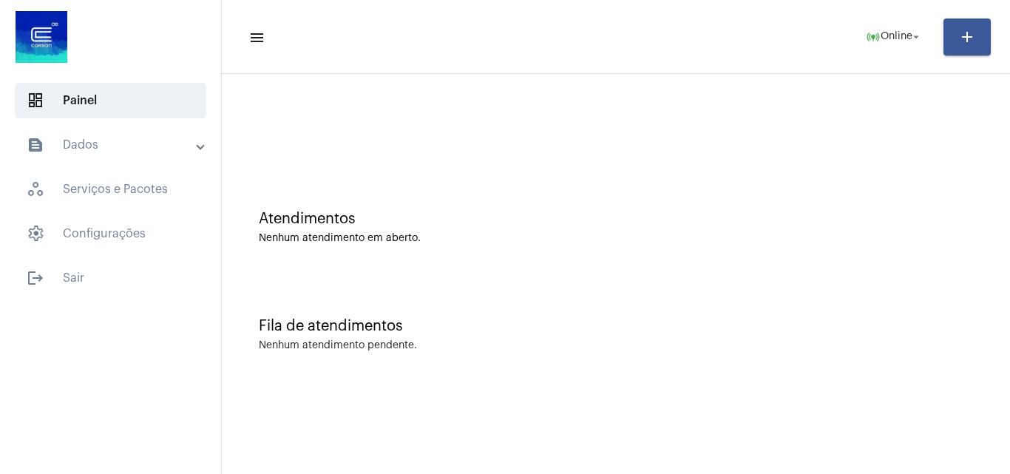
click at [103, 141] on mat-panel-title "text_snippet_outlined Dados" at bounding box center [112, 145] width 171 height 18
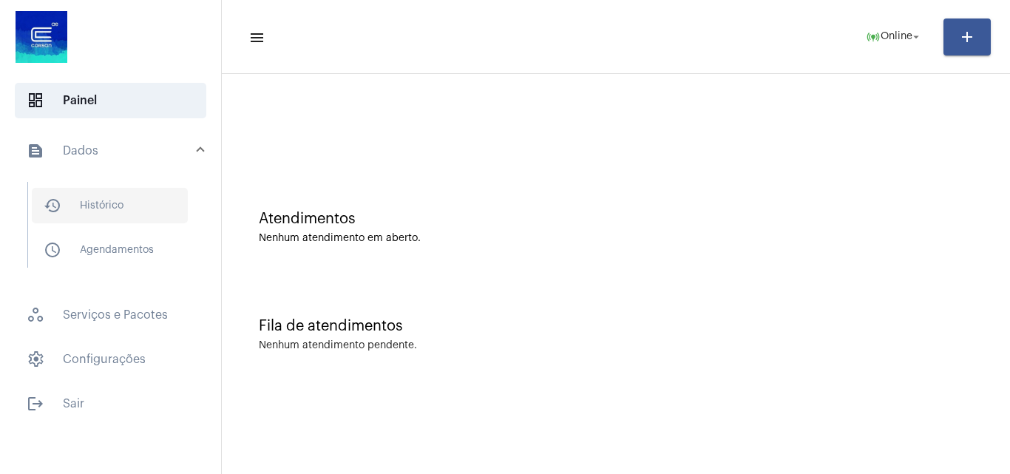
click at [153, 203] on span "history_outlined Histórico" at bounding box center [110, 206] width 156 height 36
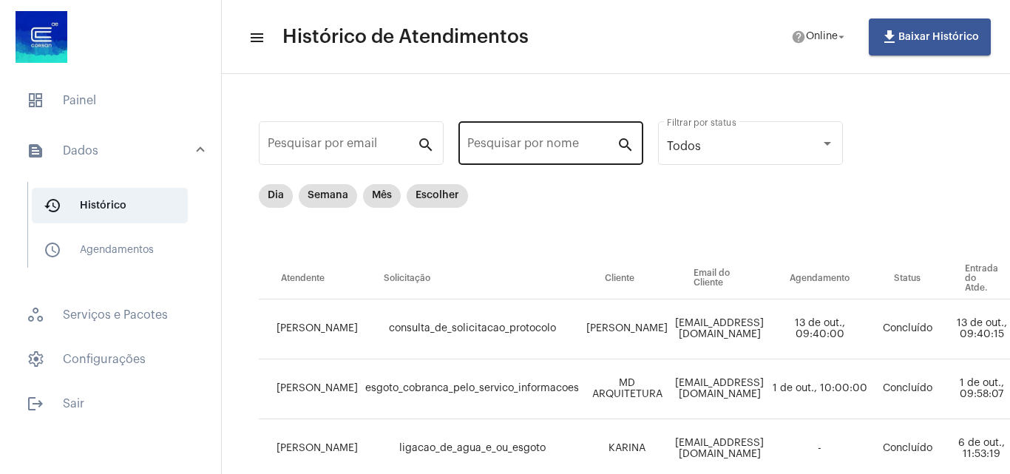
click at [560, 144] on input "Pesquisar por nome" at bounding box center [541, 146] width 149 height 13
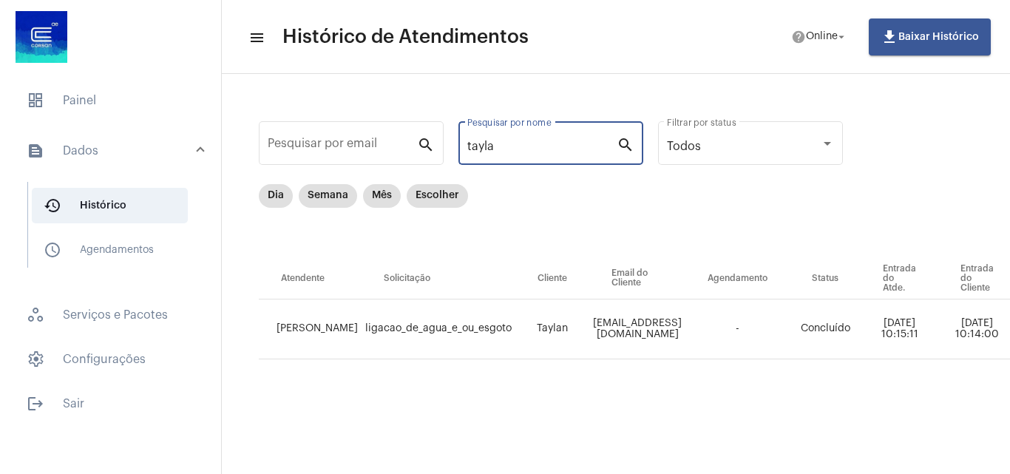
scroll to position [0, 689]
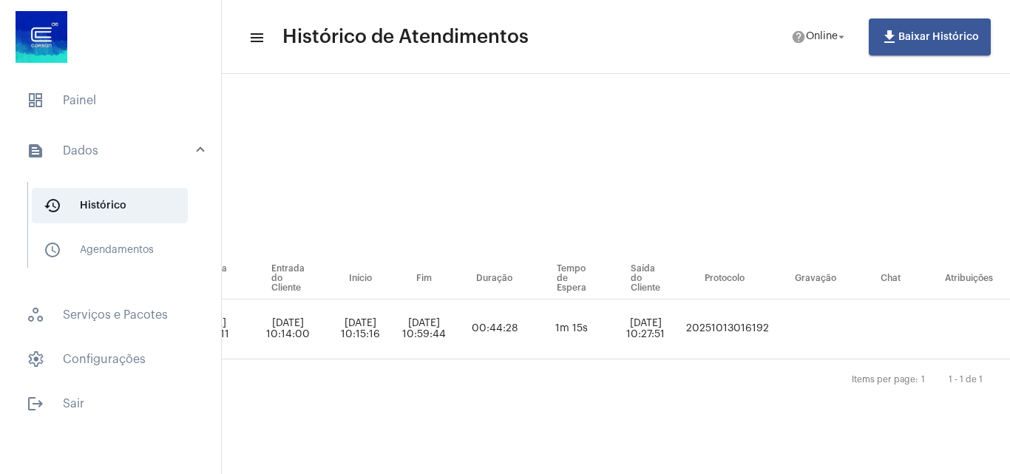
type input "tayla"
click at [898, 461] on mat-sidenav-content "menu Histórico de Atendimentos help Online arrow_drop_down file_download Baixar…" at bounding box center [616, 237] width 788 height 474
drag, startPoint x: 780, startPoint y: 332, endPoint x: 672, endPoint y: 337, distance: 108.1
click at [672, 337] on tr "TRAYCE SILVA DE OLIVEIRA ligacao_de_agua_e_ou_esgoto Taylan tonin363@gmail.com …" at bounding box center [321, 330] width 1502 height 60
copy tr "20251013016192"
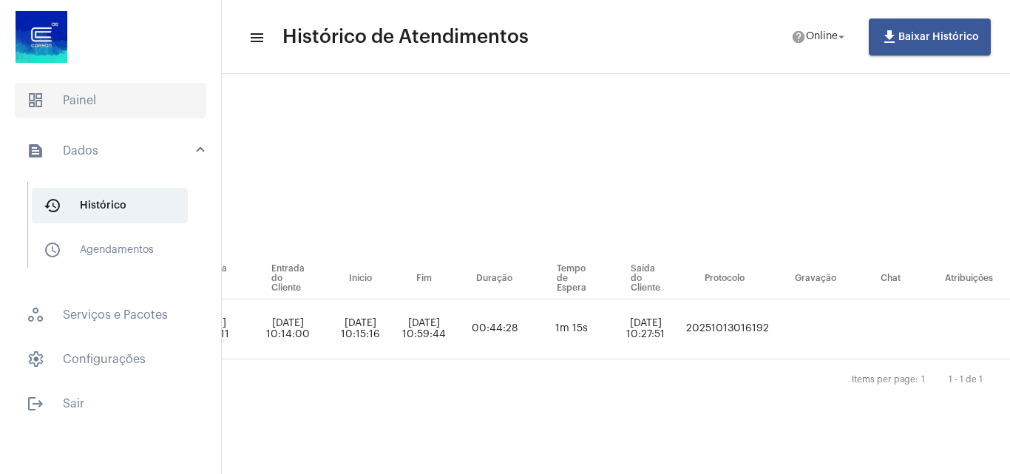
click at [78, 96] on span "dashboard Painel" at bounding box center [111, 101] width 192 height 36
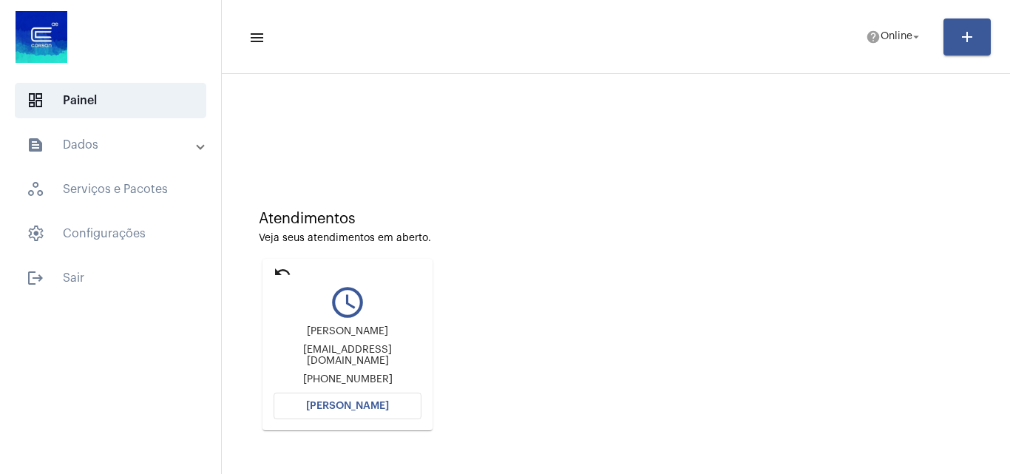
click at [391, 408] on button "[PERSON_NAME]" at bounding box center [348, 406] width 148 height 27
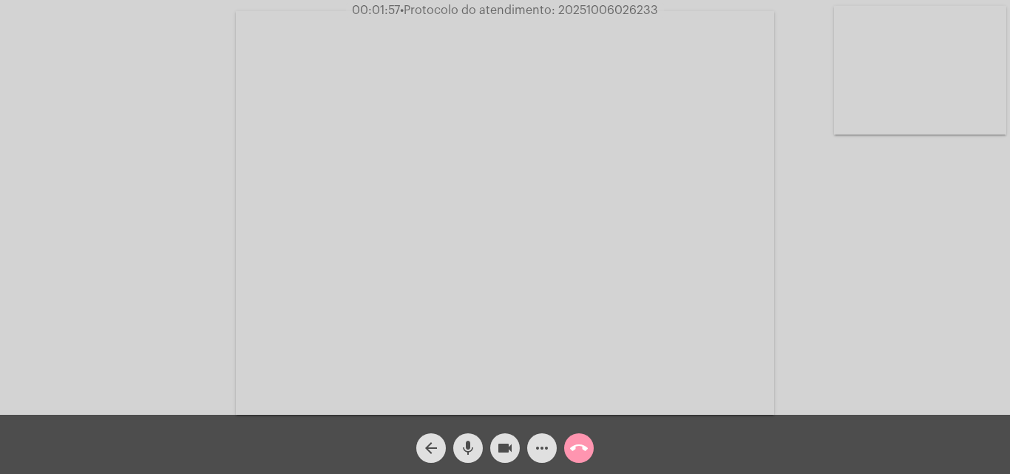
click at [542, 459] on span "more_horiz" at bounding box center [542, 448] width 18 height 30
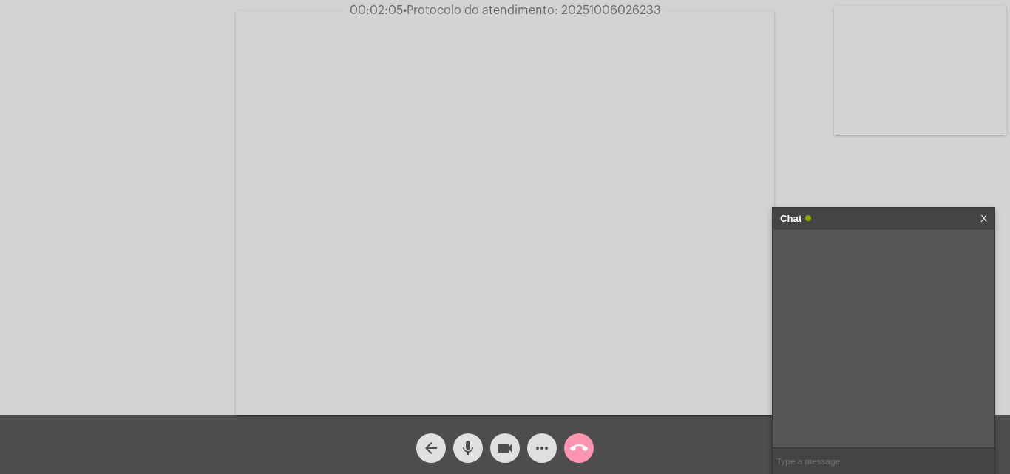
click at [847, 459] on input "text" at bounding box center [884, 461] width 222 height 26
type input "Oi!"
click at [545, 442] on mat-icon "more_horiz" at bounding box center [542, 448] width 18 height 18
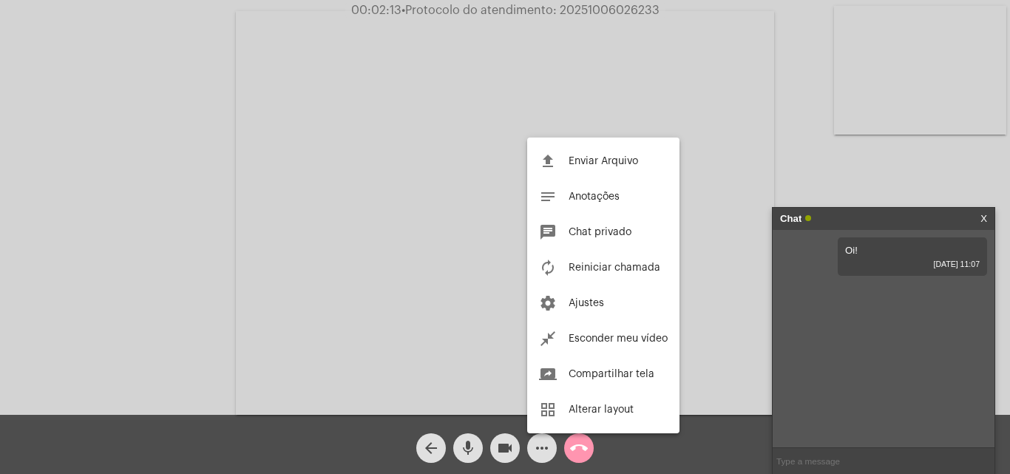
click at [848, 183] on div at bounding box center [505, 237] width 1010 height 474
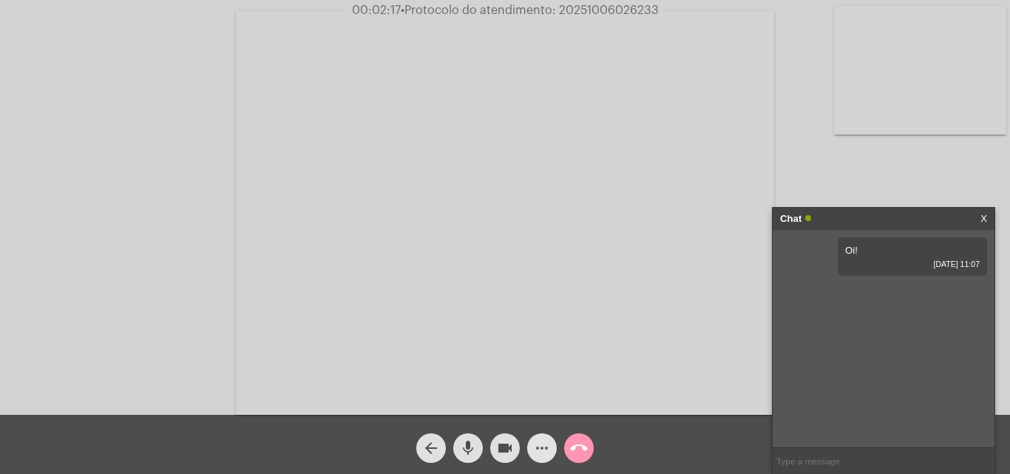
click at [544, 442] on mat-icon "more_horiz" at bounding box center [542, 448] width 18 height 18
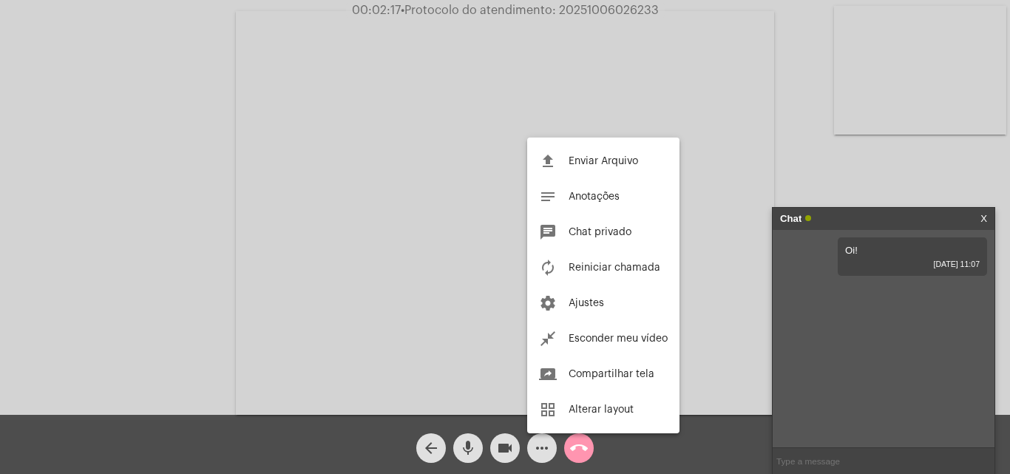
click at [935, 473] on div at bounding box center [505, 237] width 1010 height 474
click at [922, 456] on input "text" at bounding box center [884, 461] width 222 height 26
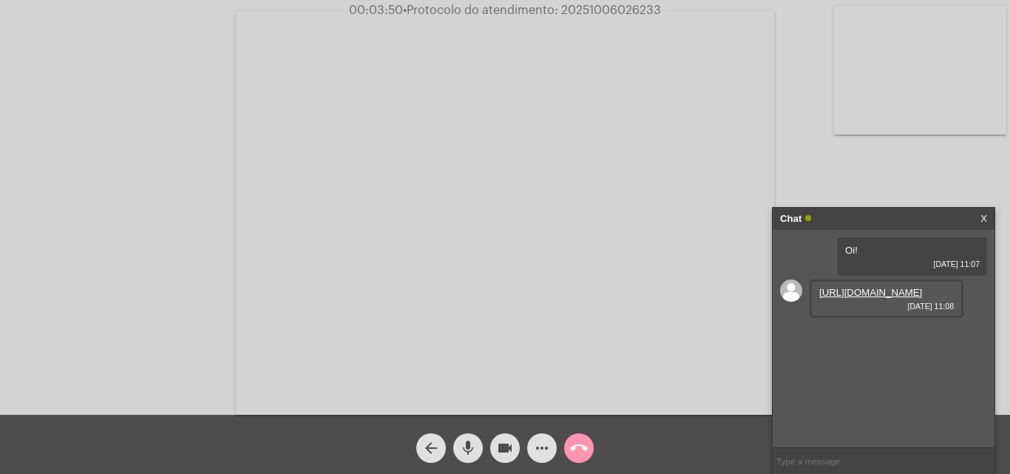
click at [476, 449] on mat-icon "mic" at bounding box center [468, 448] width 18 height 18
click at [504, 449] on mat-icon "videocam" at bounding box center [505, 448] width 18 height 18
click at [471, 439] on mat-icon "mic_off" at bounding box center [468, 448] width 18 height 18
click at [496, 449] on button "videocam_off" at bounding box center [505, 448] width 30 height 30
click at [814, 460] on input "text" at bounding box center [884, 461] width 222 height 26
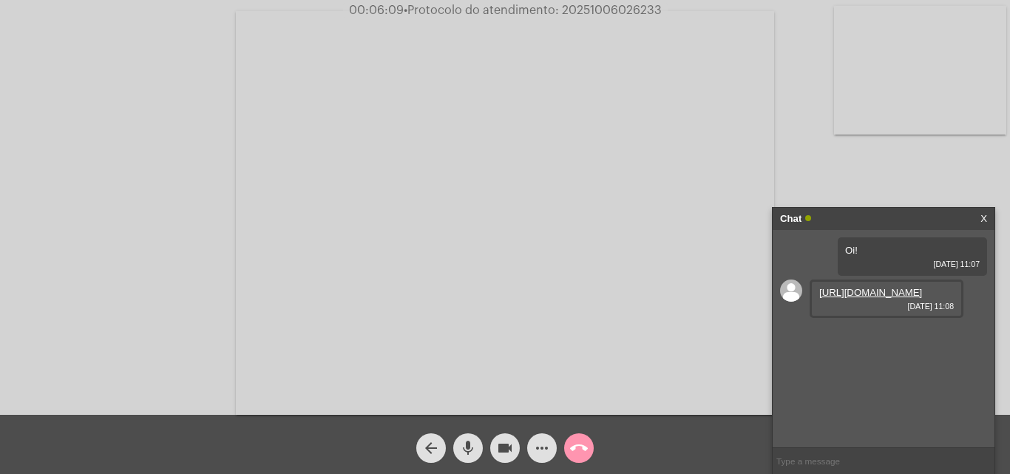
drag, startPoint x: 566, startPoint y: 10, endPoint x: 646, endPoint y: 8, distance: 79.9
click at [646, 8] on span "• Protocolo do atendimento: 20251006026233" at bounding box center [533, 10] width 258 height 12
drag, startPoint x: 670, startPoint y: 8, endPoint x: 563, endPoint y: 7, distance: 107.3
click at [563, 7] on div "00:06:12 • Protocolo do atendimento: 20251006026233" at bounding box center [505, 10] width 1010 height 13
copy span "20251006026233"
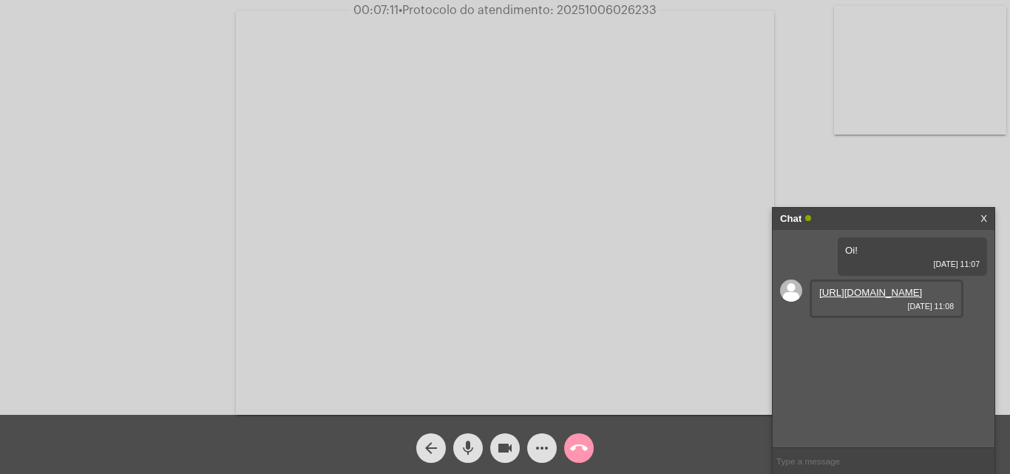
click at [465, 448] on mat-icon "mic" at bounding box center [468, 448] width 18 height 18
click at [499, 446] on mat-icon "videocam" at bounding box center [505, 448] width 18 height 18
click at [870, 295] on link "https://neft-transfer-bucket.s3.amazonaws.com/temp-5fe949d6-f9b2-eea7-b850-b2d3…" at bounding box center [871, 292] width 103 height 11
click at [842, 340] on link "https://neft-transfer-bucket.s3.amazonaws.com/temp-a25b27d9-f05b-9615-0b8f-79b7…" at bounding box center [871, 334] width 103 height 11
click at [480, 450] on button "mic_off" at bounding box center [468, 448] width 30 height 30
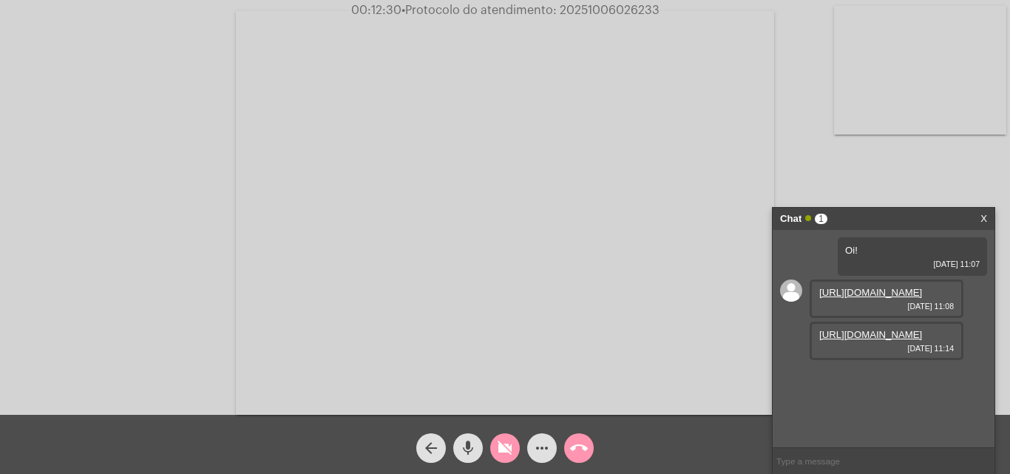
click at [499, 449] on mat-icon "videocam_off" at bounding box center [505, 448] width 18 height 18
click at [441, 441] on button "arrow_back" at bounding box center [431, 448] width 30 height 30
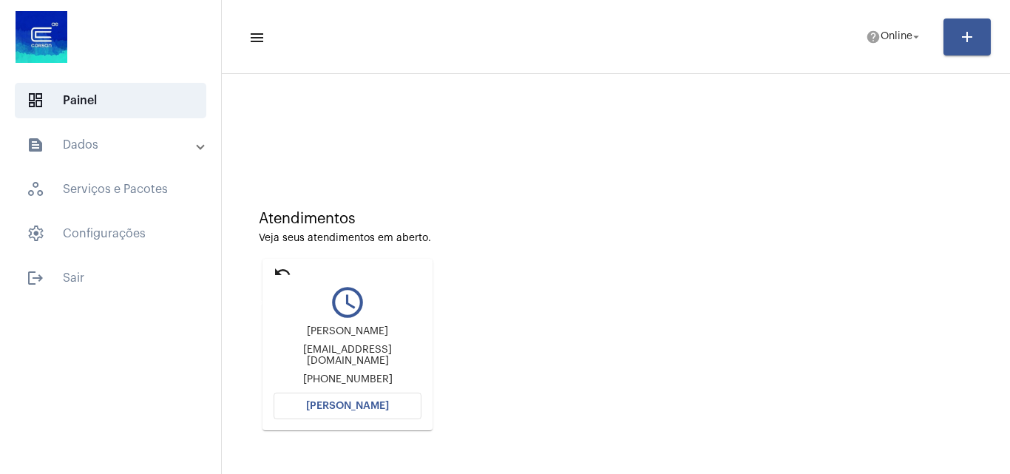
click at [288, 280] on mat-icon "undo" at bounding box center [283, 272] width 18 height 18
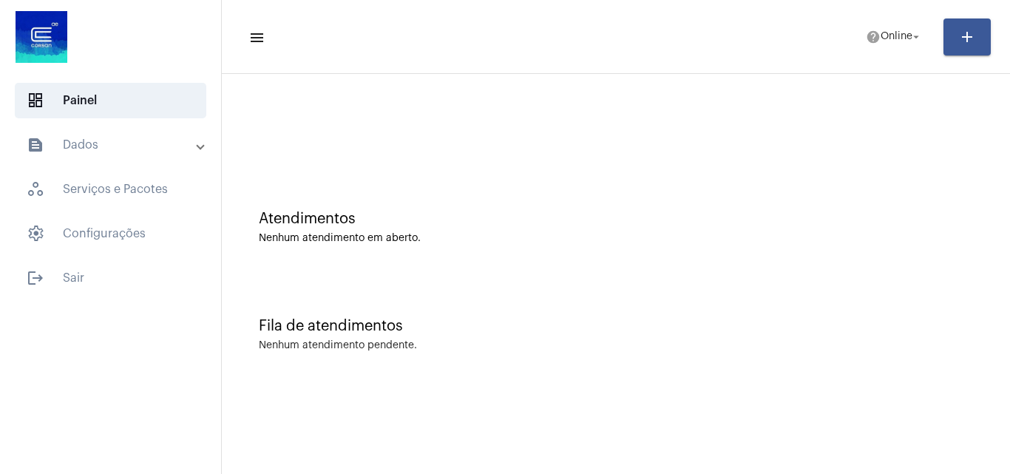
click at [863, 55] on mat-toolbar-row "menu help Online arrow_drop_down add" at bounding box center [616, 36] width 788 height 47
click at [857, 36] on button "help Online arrow_drop_down" at bounding box center [894, 37] width 75 height 30
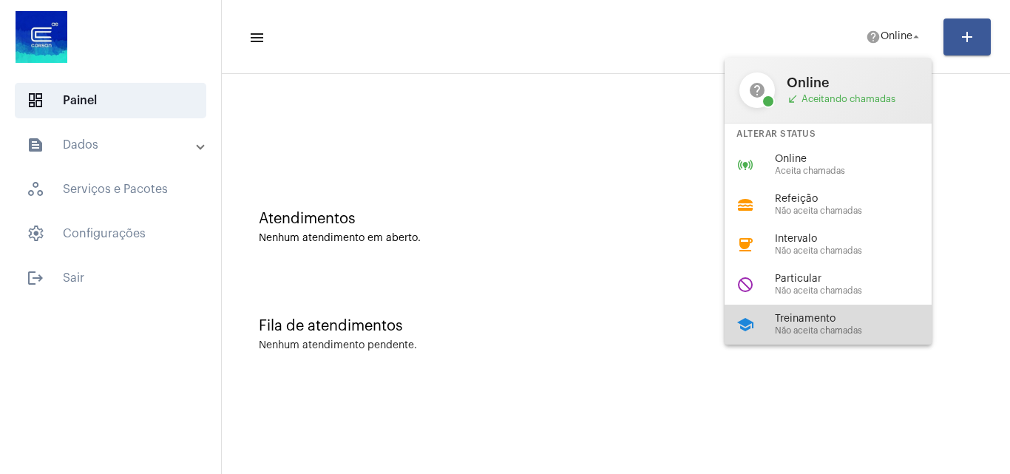
click at [828, 314] on span "Treinamento" at bounding box center [859, 319] width 169 height 11
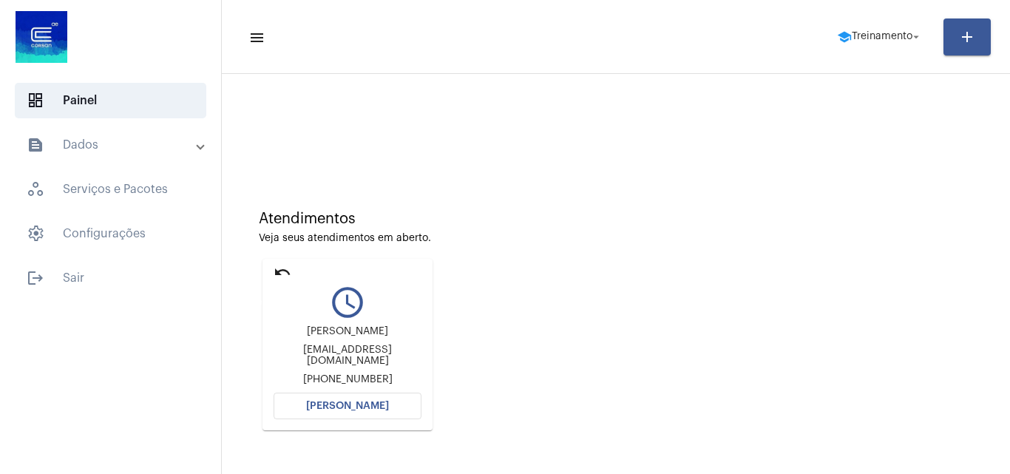
click at [286, 267] on mat-icon "undo" at bounding box center [283, 272] width 18 height 18
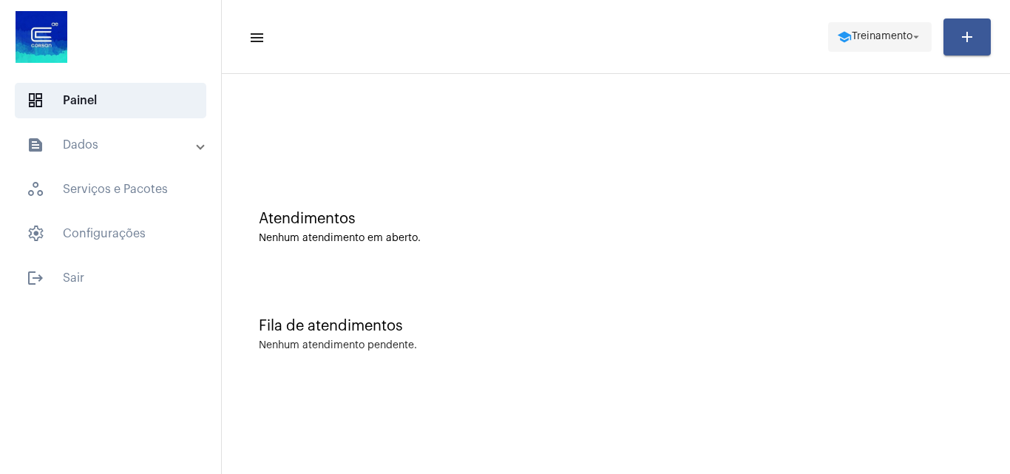
click at [871, 40] on span "Treinamento" at bounding box center [882, 37] width 61 height 10
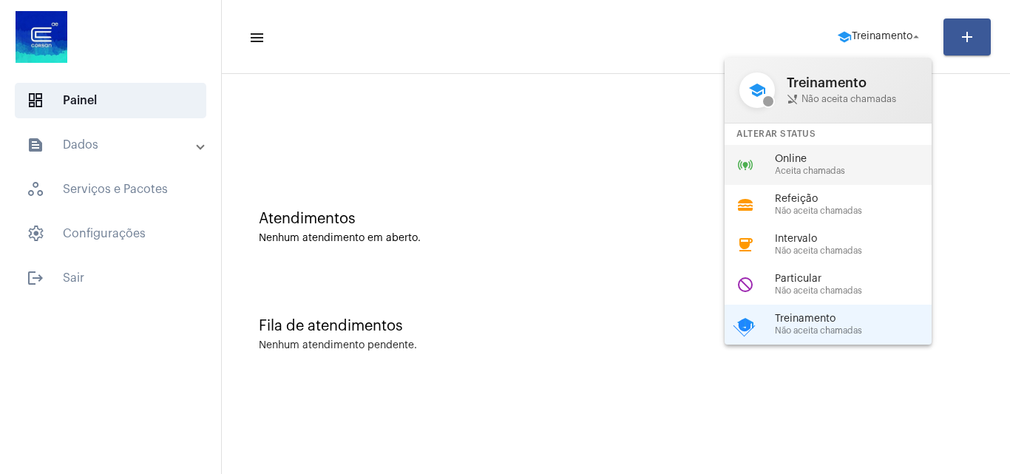
click at [845, 155] on span "Online" at bounding box center [859, 159] width 169 height 11
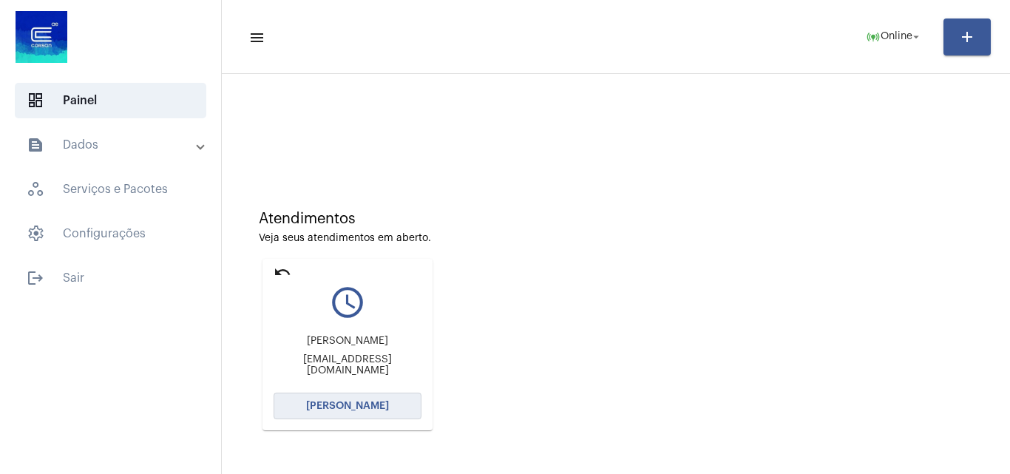
click at [368, 418] on button "[PERSON_NAME]" at bounding box center [348, 406] width 148 height 27
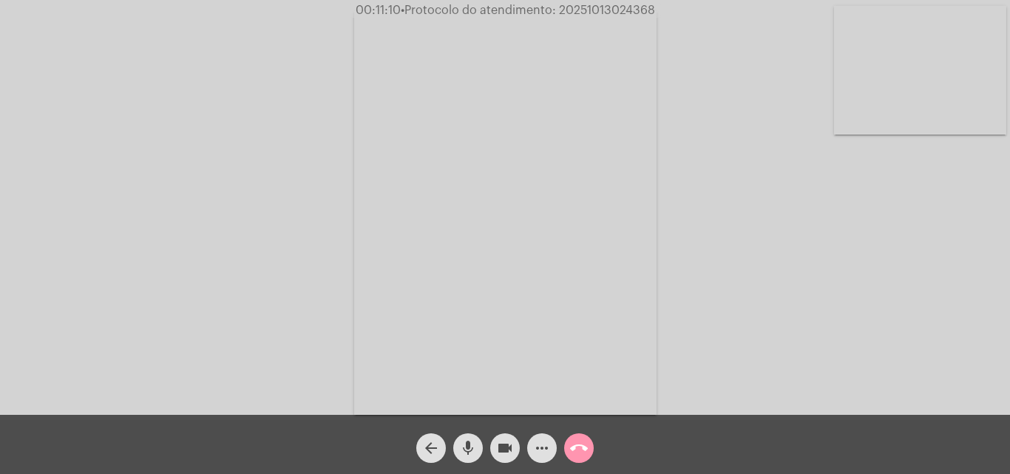
click at [681, 298] on div "Acessando Câmera e Microfone..." at bounding box center [504, 211] width 1007 height 415
click at [567, 453] on button "call_end" at bounding box center [579, 448] width 30 height 30
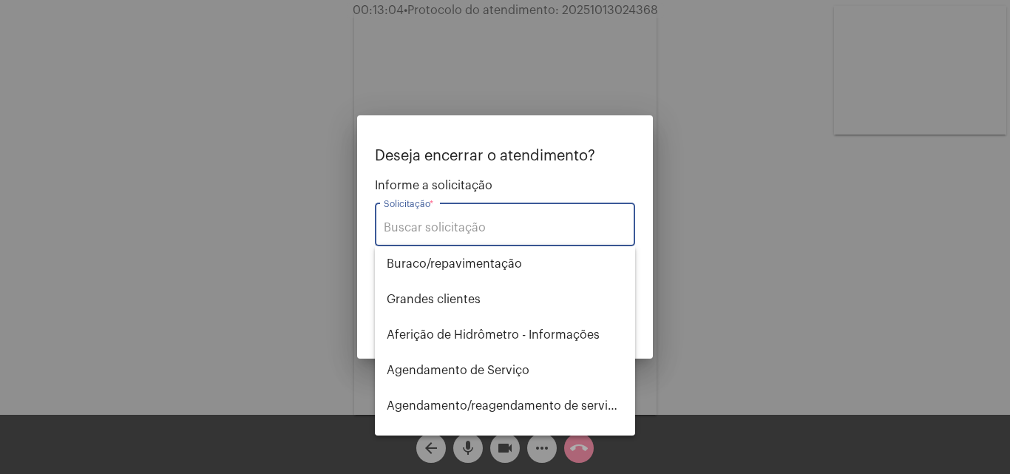
click at [529, 232] on input "Solicitação *" at bounding box center [505, 227] width 243 height 13
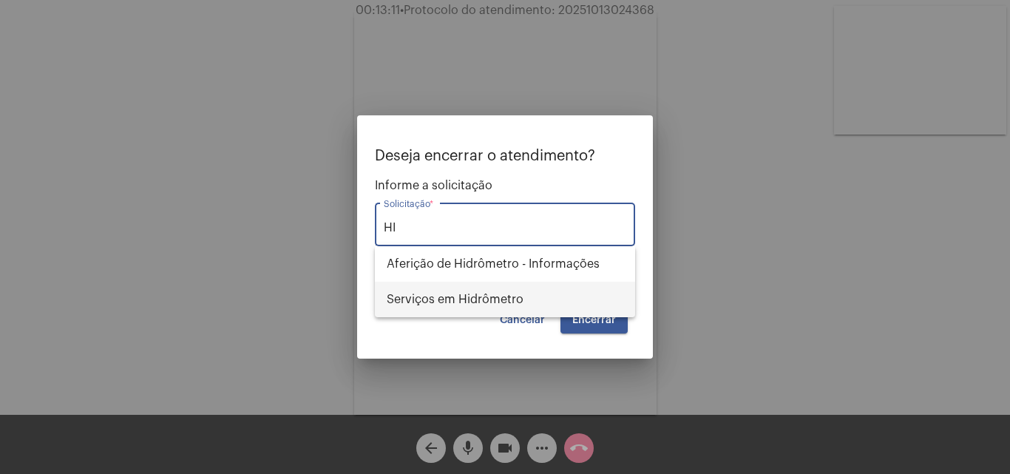
click at [525, 288] on span "Serviços em Hidrômetro" at bounding box center [505, 300] width 237 height 36
type input "Serviços em Hidrômetro"
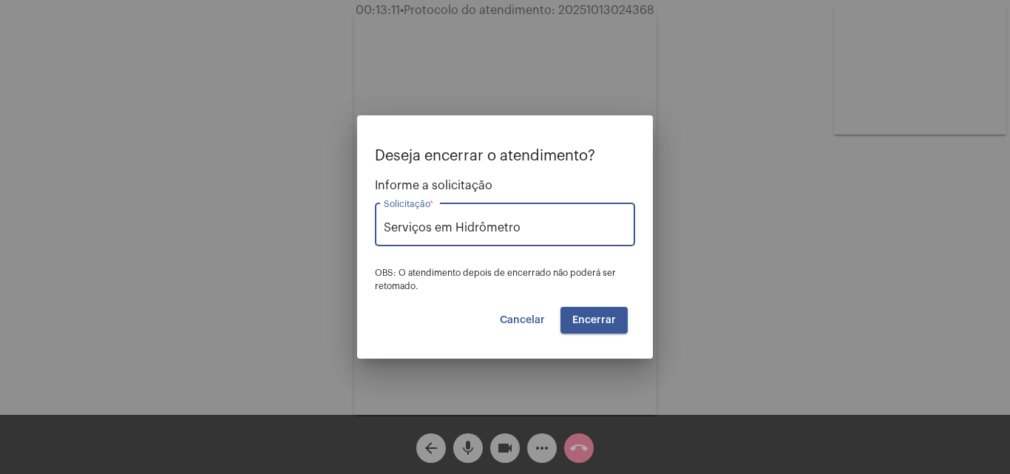
click at [597, 329] on button "Encerrar" at bounding box center [594, 320] width 67 height 27
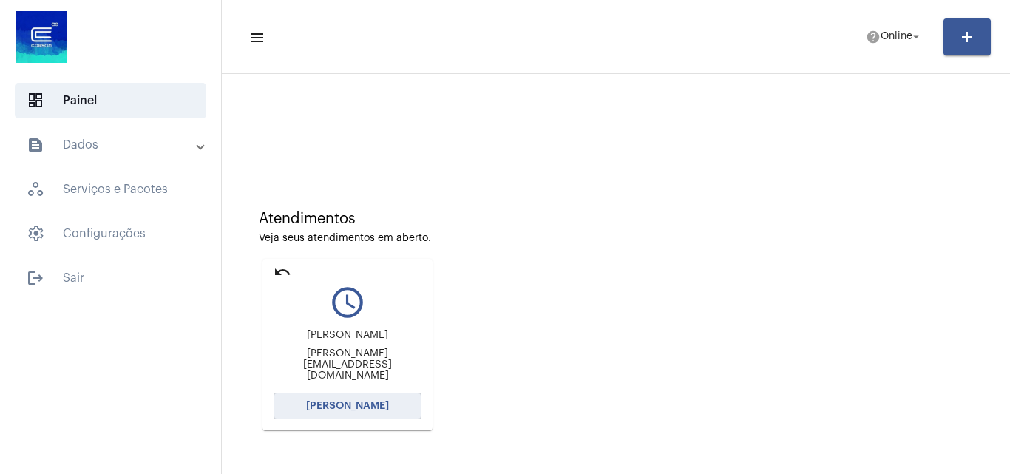
click at [353, 414] on button "[PERSON_NAME]" at bounding box center [348, 406] width 148 height 27
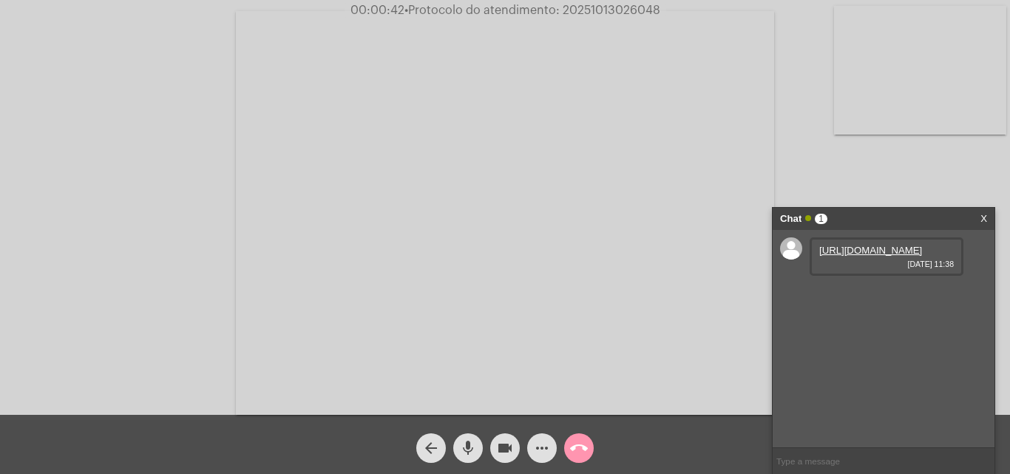
click at [913, 411] on div "https://neft-transfer-bucket.s3.amazonaws.com/temp-726b98aa-64ad-d34d-796e-62f4…" at bounding box center [884, 338] width 222 height 217
click at [850, 256] on link "https://neft-transfer-bucket.s3.amazonaws.com/temp-726b98aa-64ad-d34d-796e-62f4…" at bounding box center [871, 250] width 103 height 11
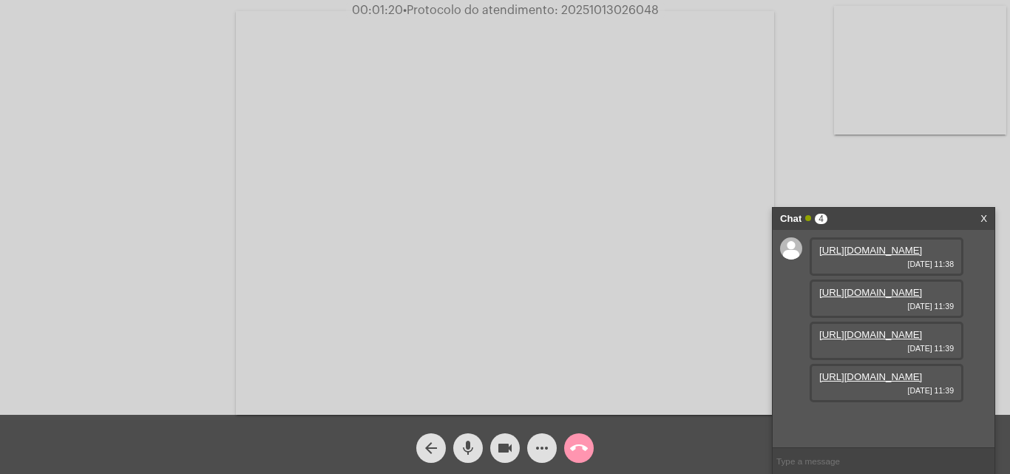
click at [851, 298] on link "https://neft-transfer-bucket.s3.amazonaws.com/temp-689ac8c1-6a0f-d6f1-0db3-6dcb…" at bounding box center [871, 292] width 103 height 11
click at [790, 344] on div "https://neft-transfer-bucket.s3.amazonaws.com/temp-726b98aa-64ad-d34d-796e-62f4…" at bounding box center [884, 338] width 222 height 217
click at [849, 298] on link "https://neft-transfer-bucket.s3.amazonaws.com/temp-689ac8c1-6a0f-d6f1-0db3-6dcb…" at bounding box center [871, 292] width 103 height 11
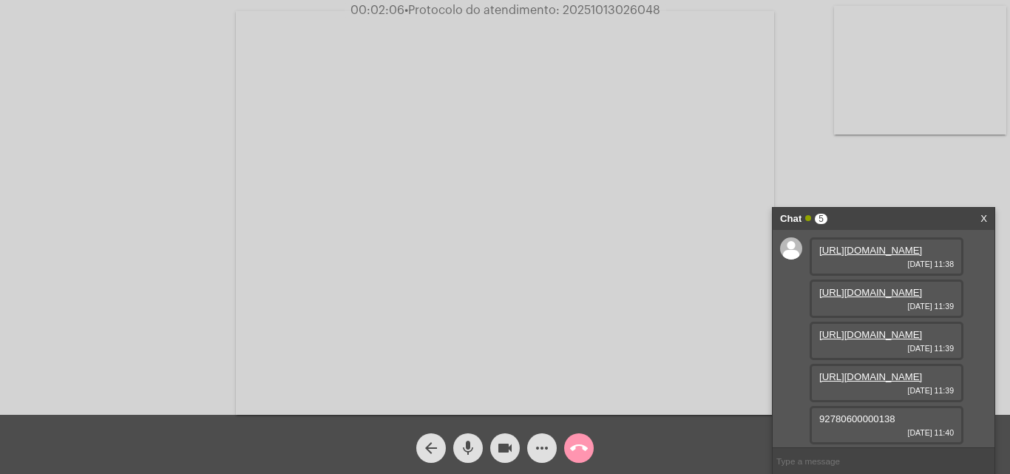
click at [865, 340] on link "https://neft-transfer-bucket.s3.amazonaws.com/temp-85fa161e-19e6-e286-e843-4cfe…" at bounding box center [871, 334] width 103 height 11
drag, startPoint x: 800, startPoint y: 411, endPoint x: 876, endPoint y: 411, distance: 76.2
click at [800, 411] on div "https://neft-transfer-bucket.s3.amazonaws.com/temp-726b98aa-64ad-d34d-796e-62f4…" at bounding box center [884, 338] width 222 height 217
click at [899, 340] on link "https://neft-transfer-bucket.s3.amazonaws.com/temp-85fa161e-19e6-e286-e843-4cfe…" at bounding box center [871, 334] width 103 height 11
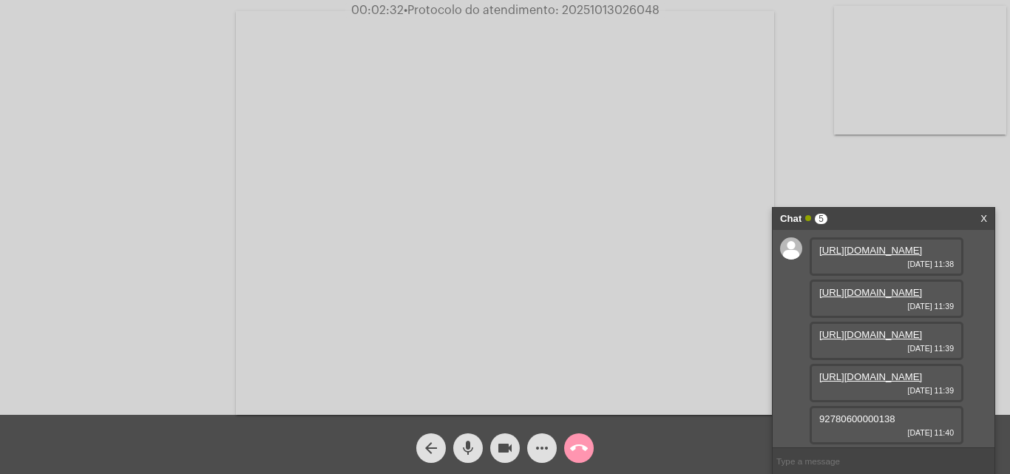
scroll to position [74, 0]
click at [870, 371] on link "https://neft-transfer-bucket.s3.amazonaws.com/temp-6b679b3a-7704-5e3a-ff35-a97f…" at bounding box center [871, 376] width 103 height 11
click at [862, 256] on link "https://neft-transfer-bucket.s3.amazonaws.com/temp-726b98aa-64ad-d34d-796e-62f4…" at bounding box center [871, 250] width 103 height 11
click at [884, 298] on link "https://neft-transfer-bucket.s3.amazonaws.com/temp-689ac8c1-6a0f-d6f1-0db3-6dcb…" at bounding box center [871, 292] width 103 height 11
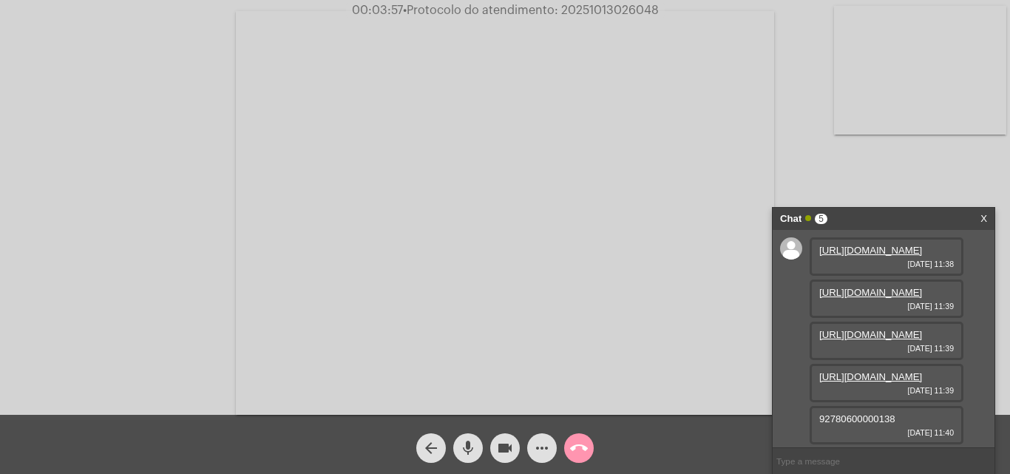
scroll to position [130, 0]
drag, startPoint x: 922, startPoint y: 416, endPoint x: 818, endPoint y: 414, distance: 104.3
click at [818, 414] on div "92780600000138 13/10/2025 11:40" at bounding box center [887, 425] width 154 height 38
click at [831, 459] on input "text" at bounding box center [884, 461] width 222 height 26
type input "Estou fazendo o cadastro! Só permanecerei com a câmera e áudio desligados, qual…"
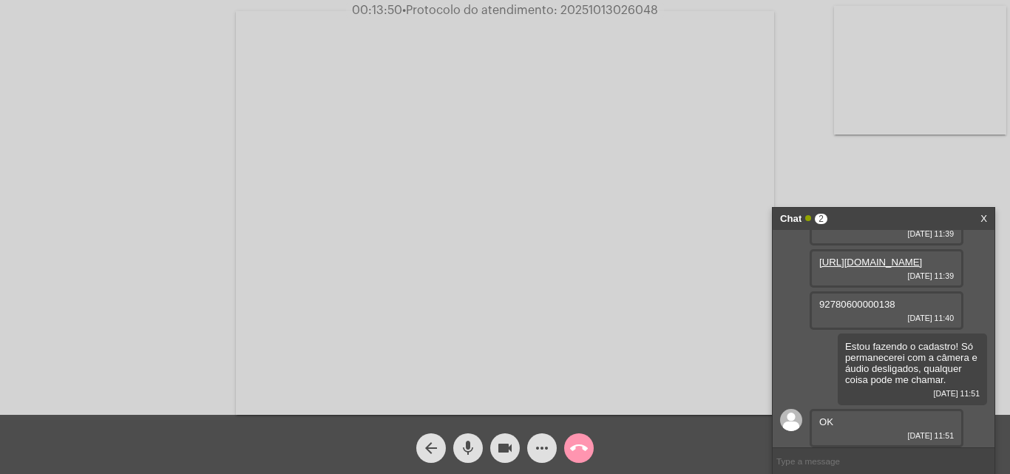
scroll to position [248, 0]
click at [550, 455] on mat-icon "more_horiz" at bounding box center [542, 448] width 18 height 18
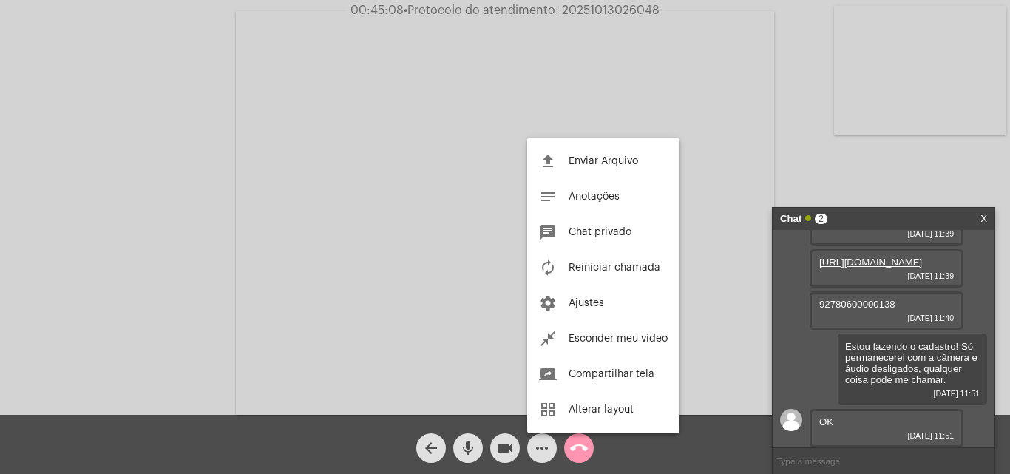
click at [564, 446] on div at bounding box center [505, 237] width 1010 height 474
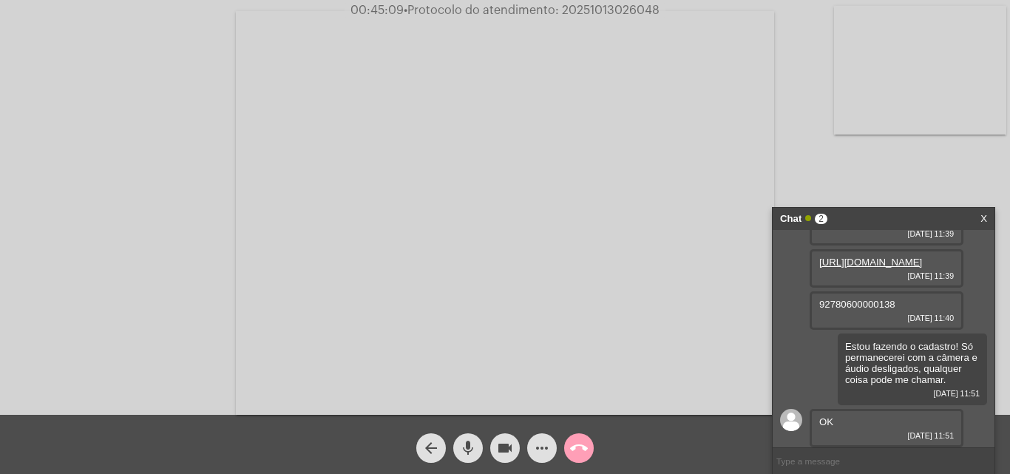
click at [573, 446] on mat-icon "call_end" at bounding box center [579, 448] width 18 height 18
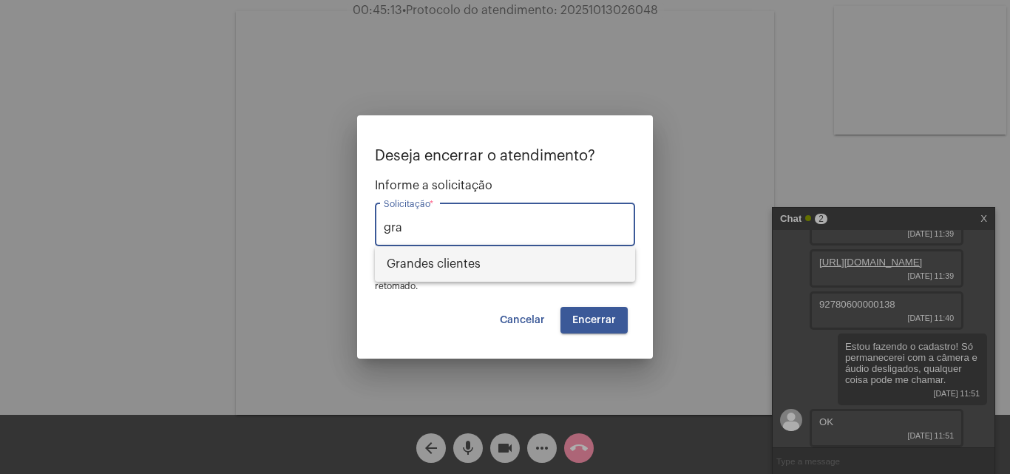
click at [428, 255] on span "⁠Grandes clientes" at bounding box center [505, 264] width 237 height 36
type input "⁠Grandes clientes"
click at [607, 322] on span "Encerrar" at bounding box center [594, 320] width 44 height 10
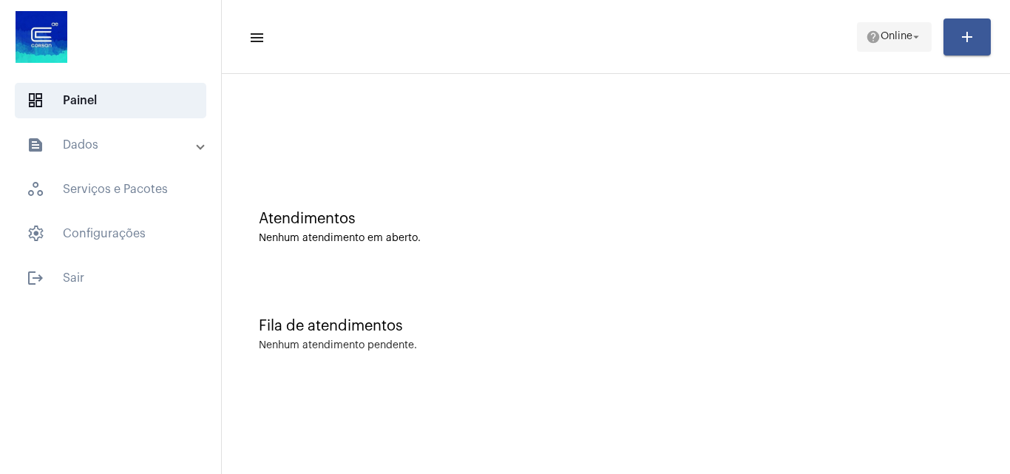
click at [913, 33] on mat-icon "arrow_drop_down" at bounding box center [916, 36] width 13 height 13
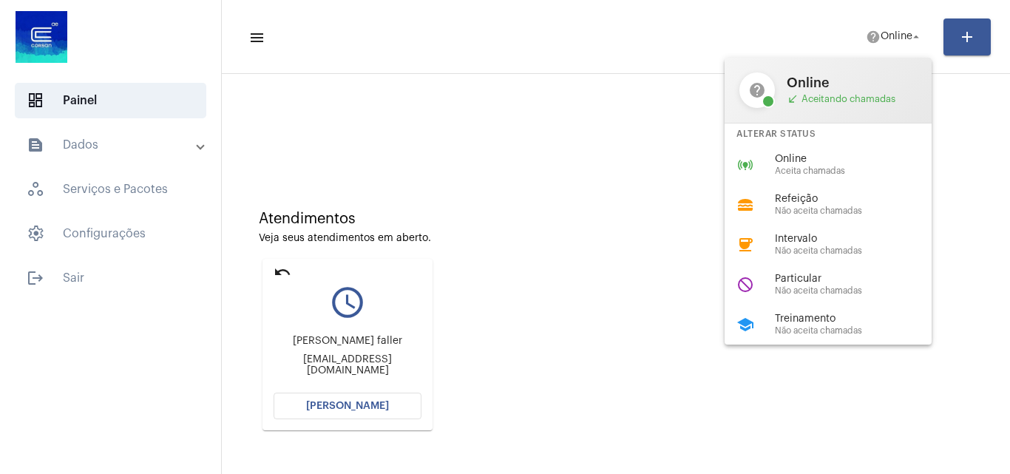
click at [365, 391] on div at bounding box center [505, 237] width 1010 height 474
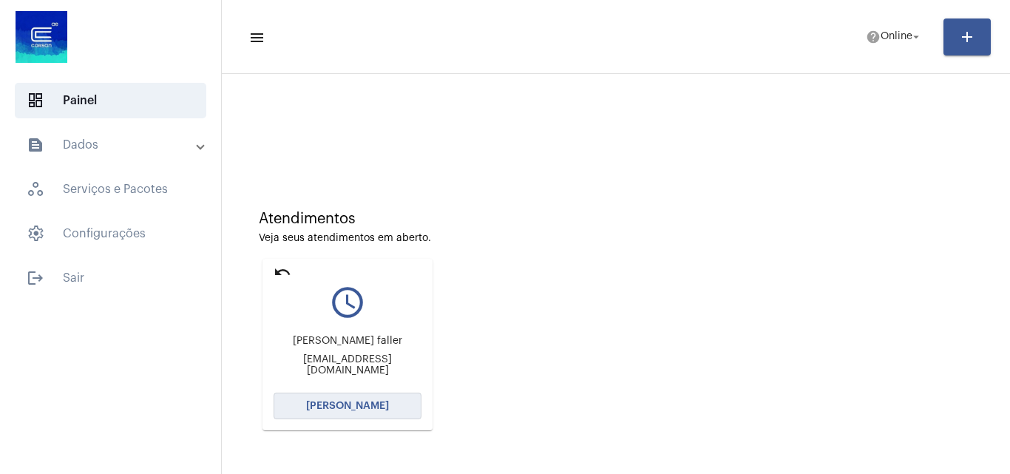
click at [351, 395] on button "[PERSON_NAME]" at bounding box center [348, 406] width 148 height 27
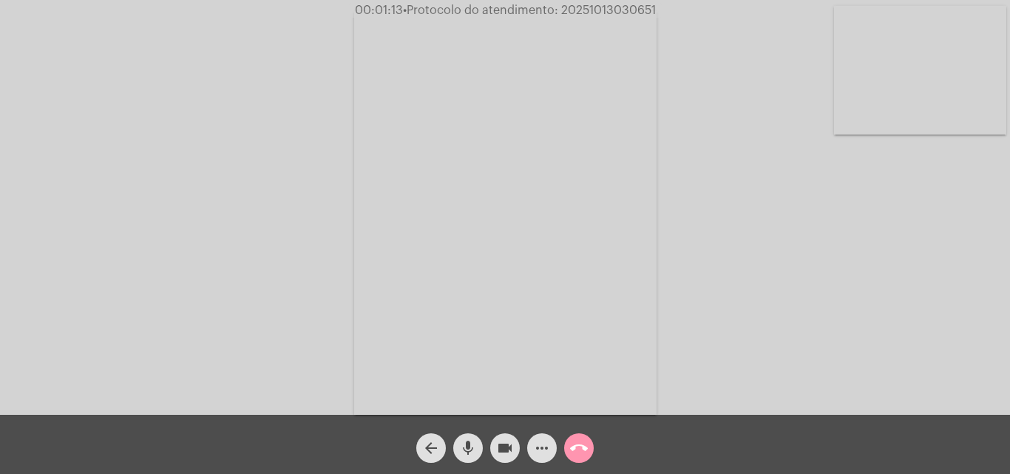
click at [479, 438] on button "mic" at bounding box center [468, 448] width 30 height 30
click at [499, 441] on mat-icon "videocam" at bounding box center [505, 448] width 18 height 18
click at [476, 445] on mat-icon "mic_off" at bounding box center [468, 448] width 18 height 18
click at [492, 445] on button "videocam_off" at bounding box center [505, 448] width 30 height 30
click at [547, 442] on mat-icon "more_horiz" at bounding box center [542, 448] width 18 height 18
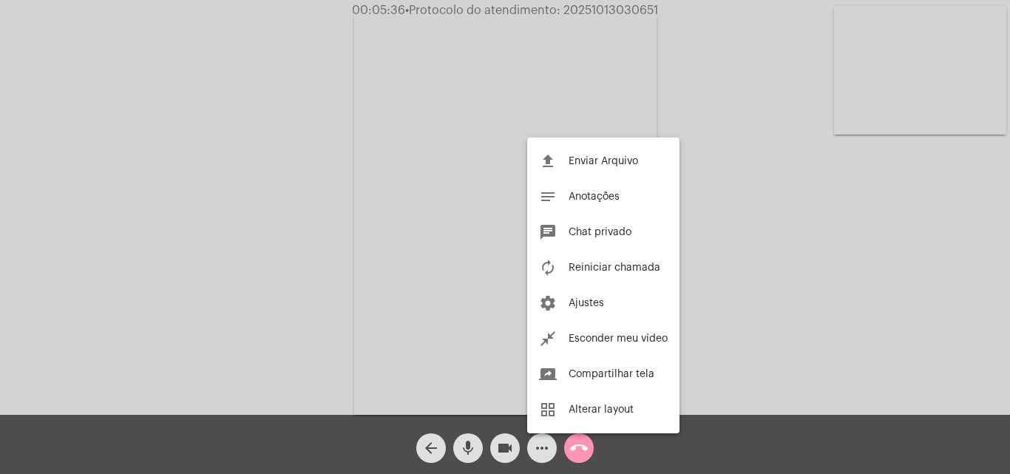
click at [689, 248] on div at bounding box center [505, 237] width 1010 height 474
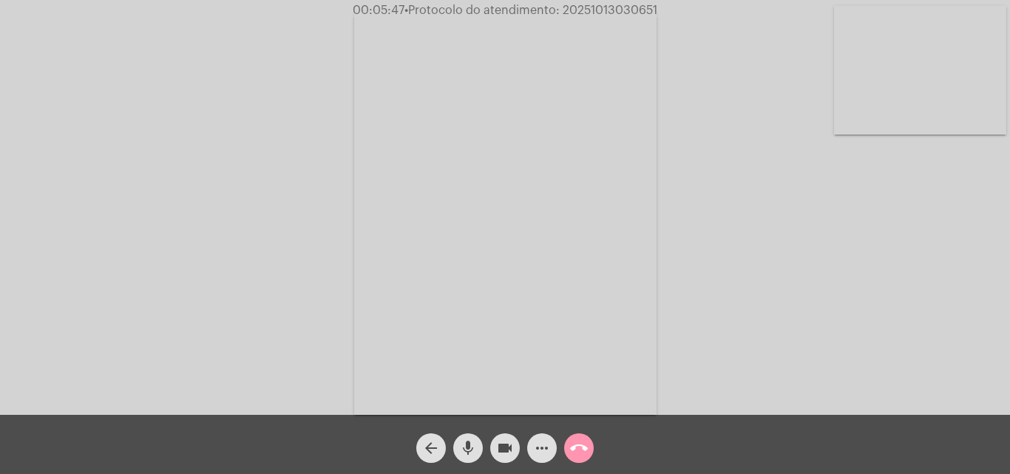
click at [541, 447] on mat-icon "more_horiz" at bounding box center [542, 448] width 18 height 18
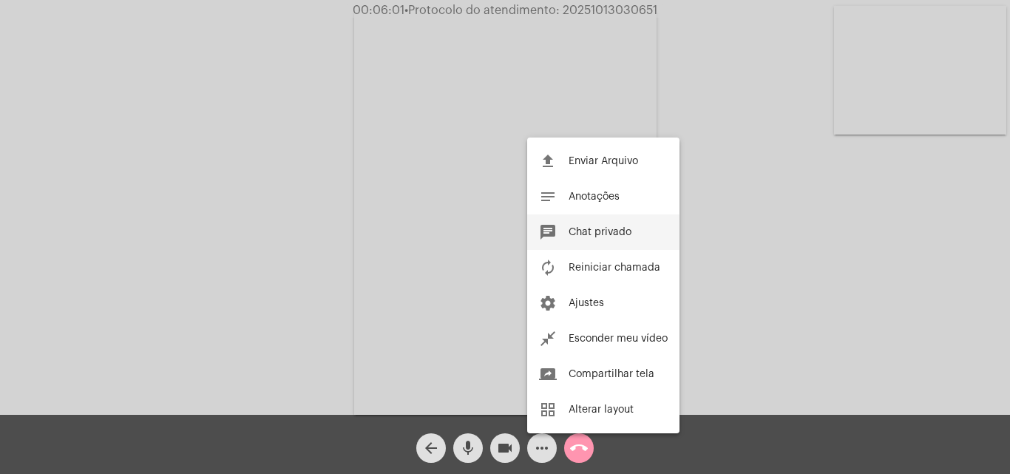
click at [623, 229] on span "Chat privado" at bounding box center [600, 232] width 63 height 10
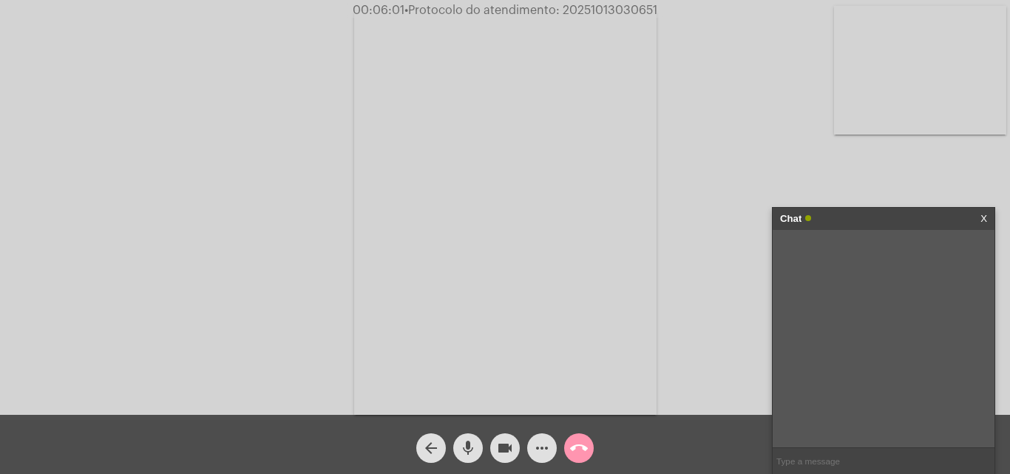
click at [857, 462] on input "text" at bounding box center [884, 461] width 222 height 26
type input "Oi!"
click at [539, 445] on mat-icon "more_horiz" at bounding box center [542, 448] width 18 height 18
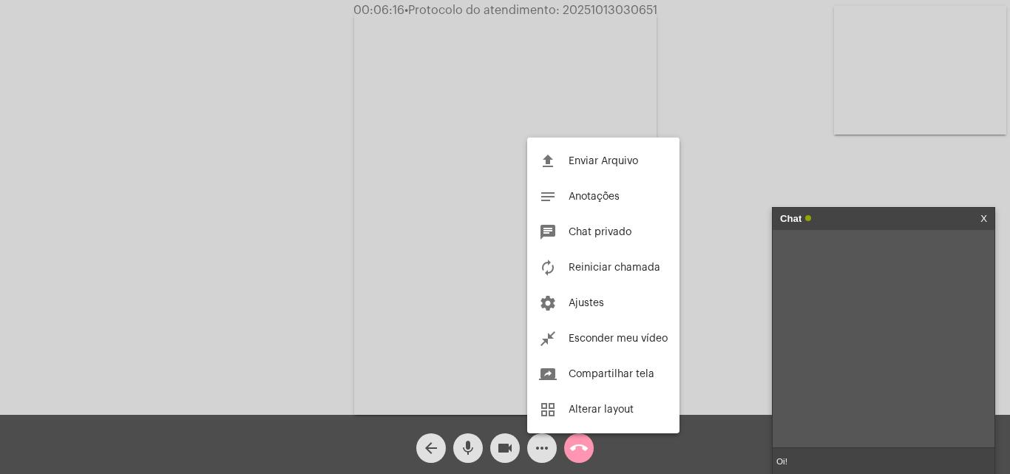
click at [837, 466] on input "Oi!" at bounding box center [884, 461] width 222 height 26
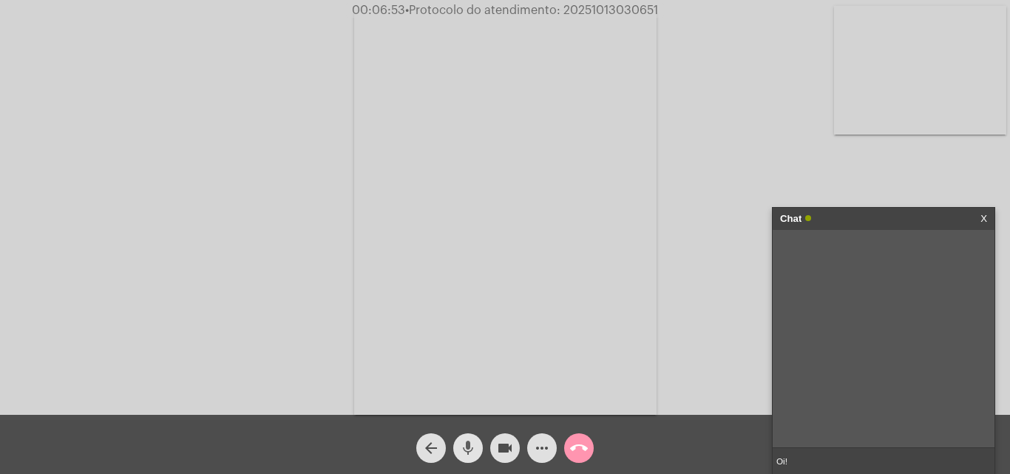
click at [473, 454] on mat-icon "mic" at bounding box center [468, 448] width 18 height 18
click at [501, 452] on mat-icon "videocam" at bounding box center [505, 448] width 18 height 18
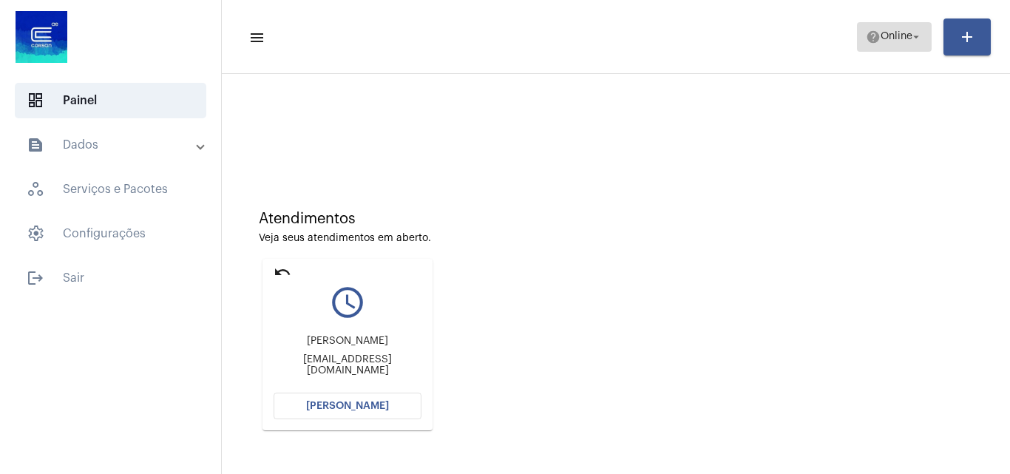
click at [876, 47] on span "help Online arrow_drop_down" at bounding box center [894, 36] width 57 height 27
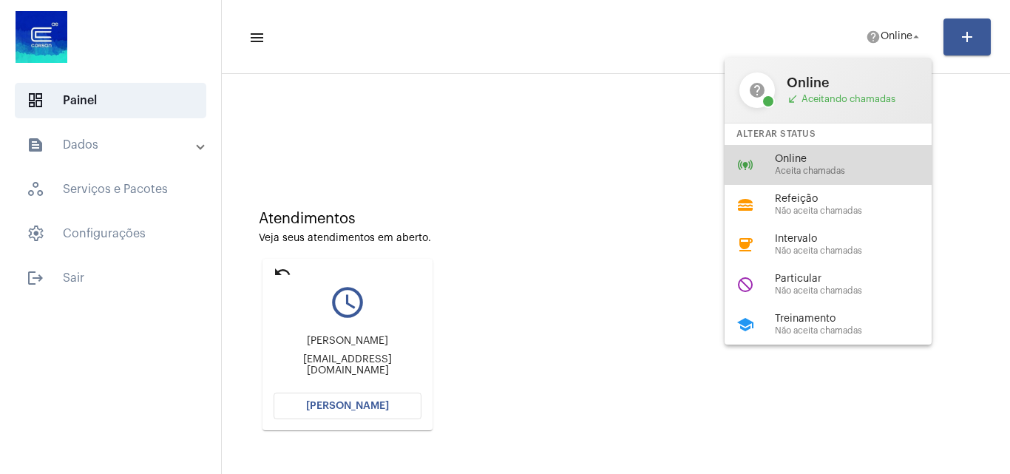
click at [840, 145] on div "online_prediction Online Aceita chamadas" at bounding box center [840, 165] width 231 height 40
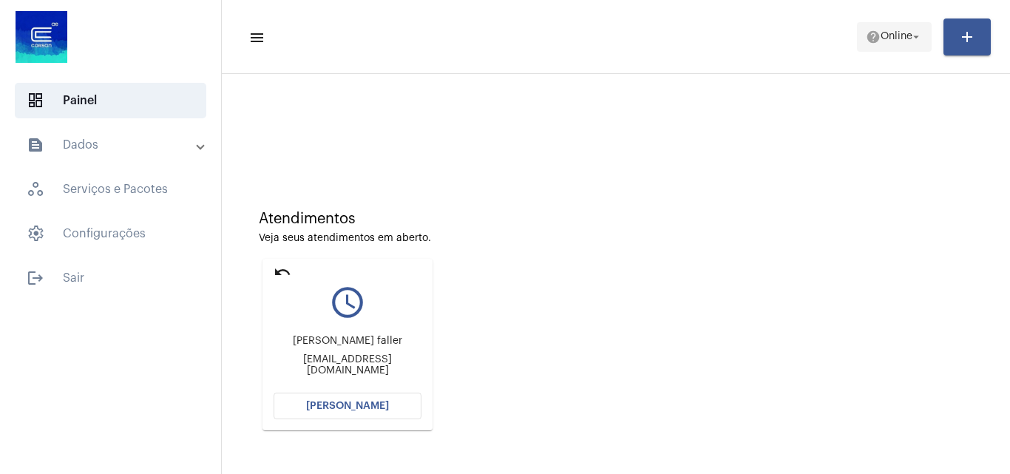
click at [913, 36] on mat-icon "arrow_drop_down" at bounding box center [916, 36] width 13 height 13
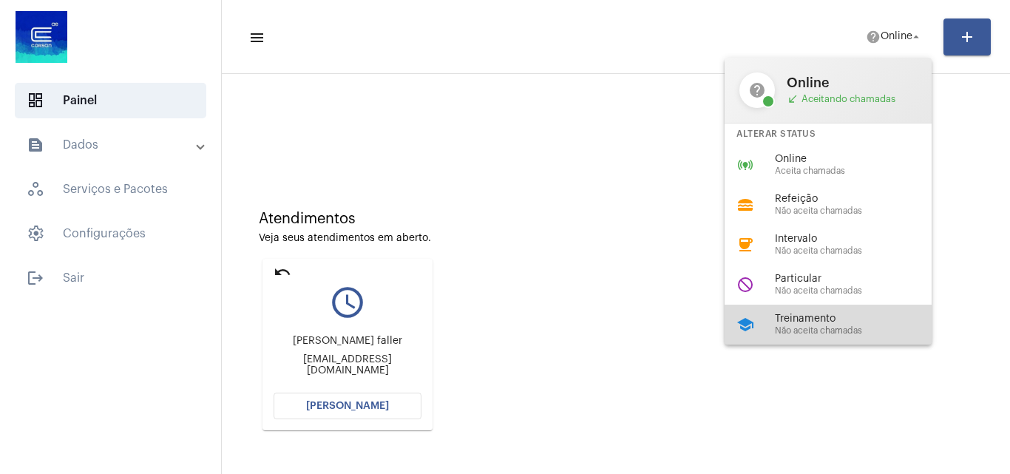
click at [794, 317] on span "Treinamento" at bounding box center [859, 319] width 169 height 11
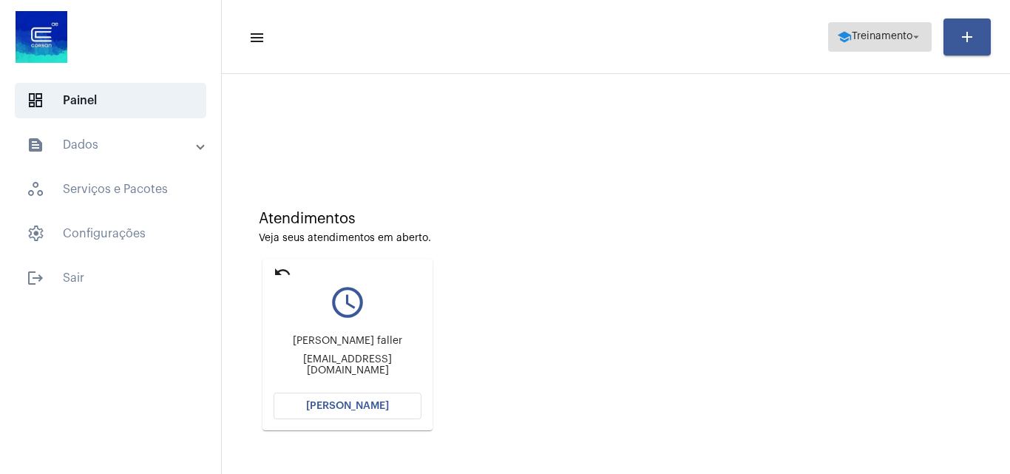
click at [845, 34] on mat-icon "school" at bounding box center [844, 37] width 15 height 15
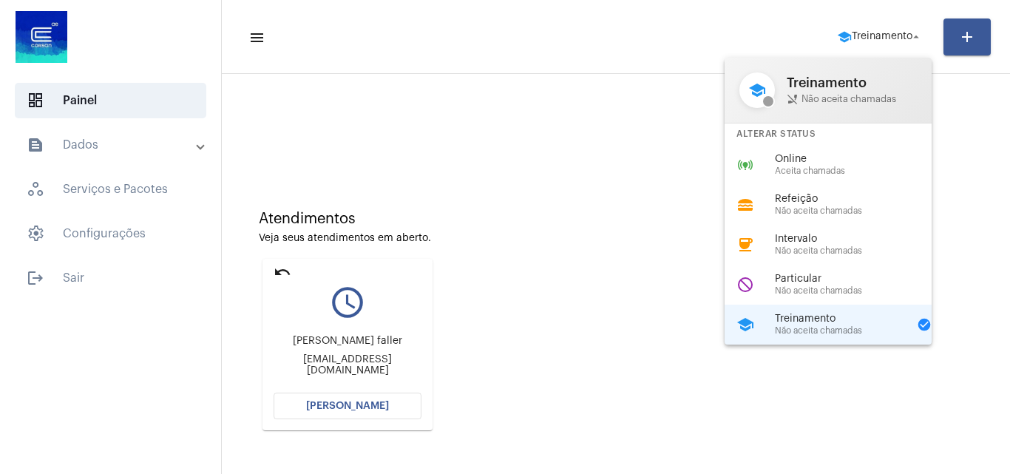
click at [826, 141] on div "Alterar Status" at bounding box center [828, 134] width 207 height 21
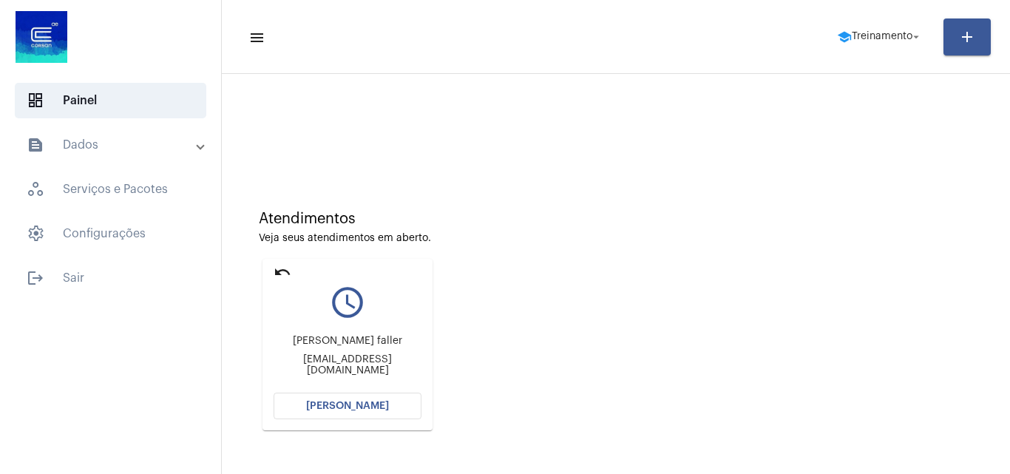
click at [815, 155] on div at bounding box center [616, 123] width 774 height 85
click at [859, 22] on button "school Treinamento arrow_drop_down" at bounding box center [880, 37] width 104 height 30
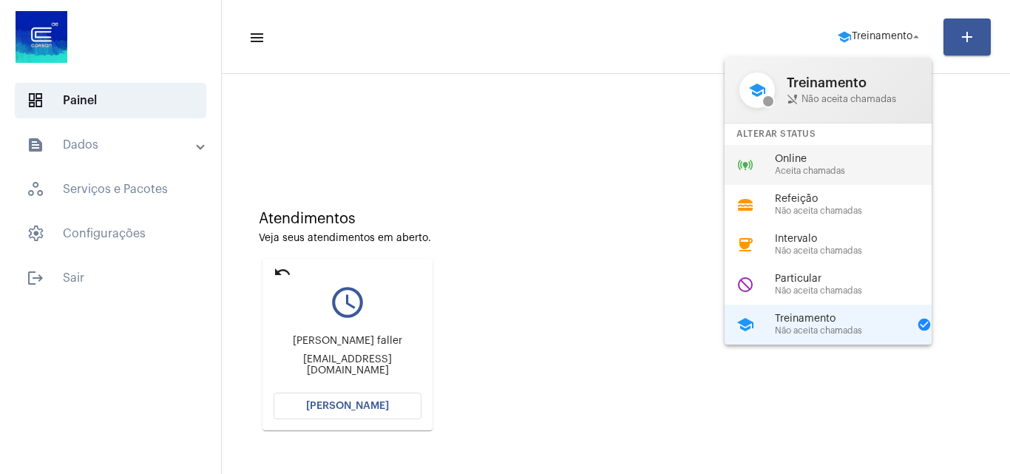
click at [810, 149] on div "online_prediction Online Aceita chamadas" at bounding box center [840, 165] width 231 height 40
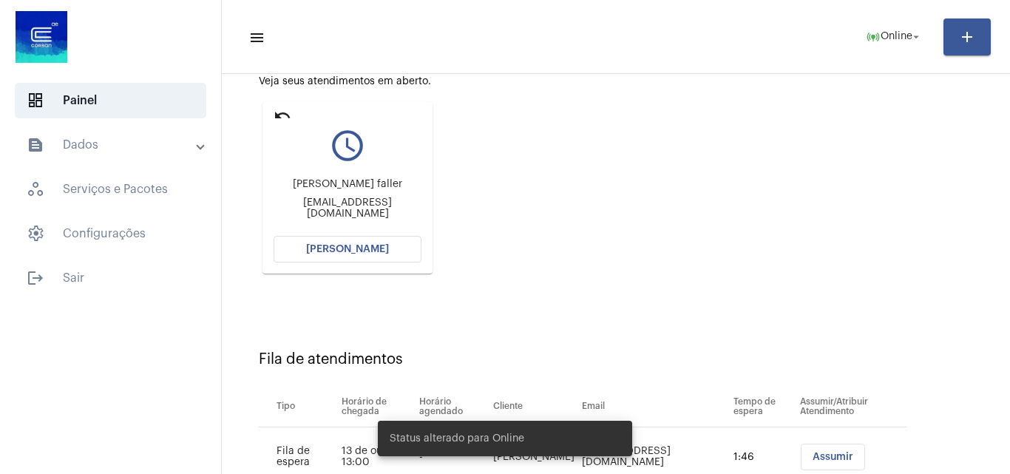
scroll to position [330, 0]
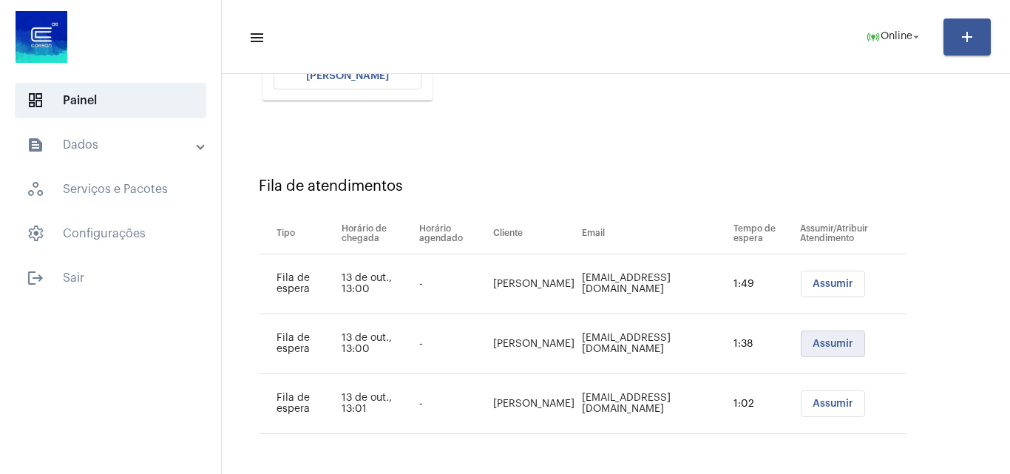
click at [833, 336] on button "Assumir" at bounding box center [833, 344] width 64 height 27
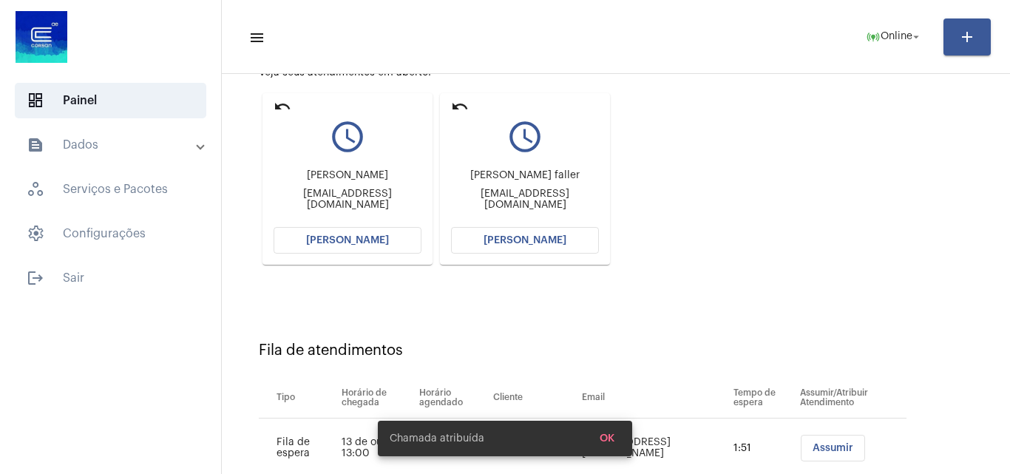
scroll to position [0, 0]
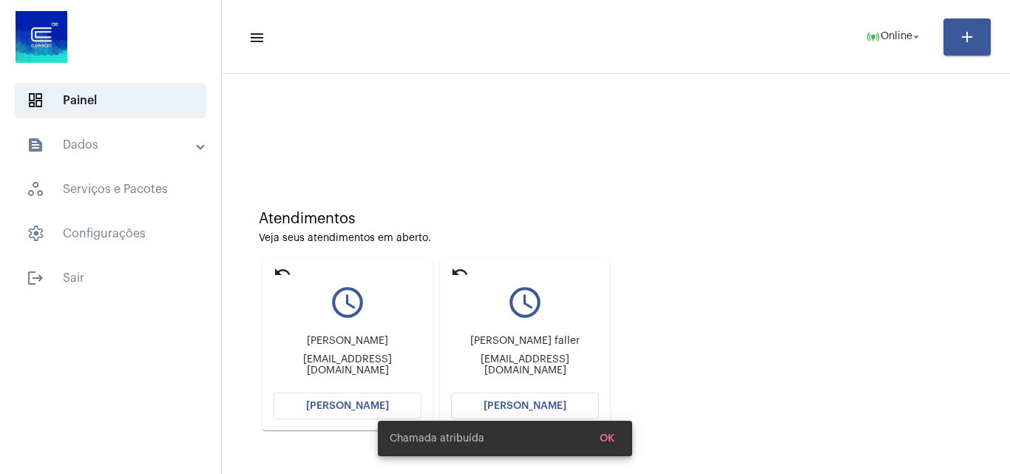
click at [339, 416] on button "[PERSON_NAME]" at bounding box center [348, 406] width 148 height 27
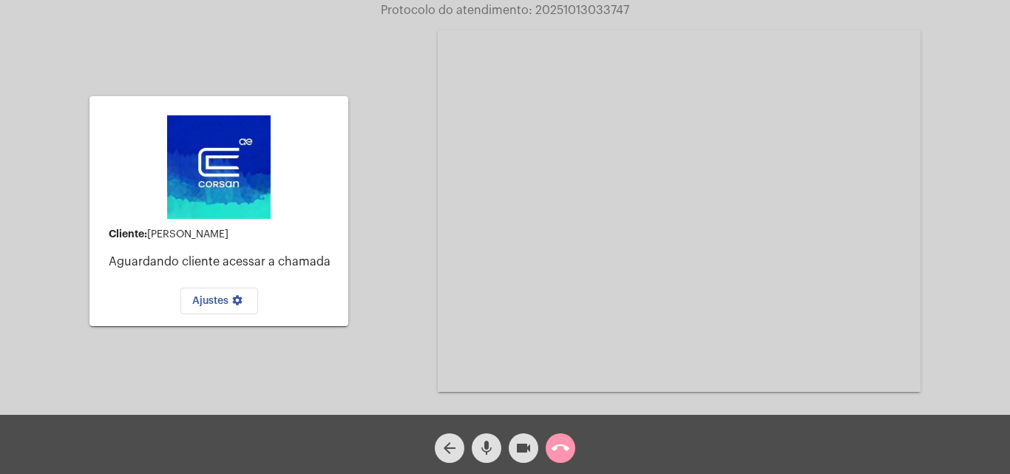
click at [567, 445] on mat-icon "call_end" at bounding box center [561, 448] width 18 height 18
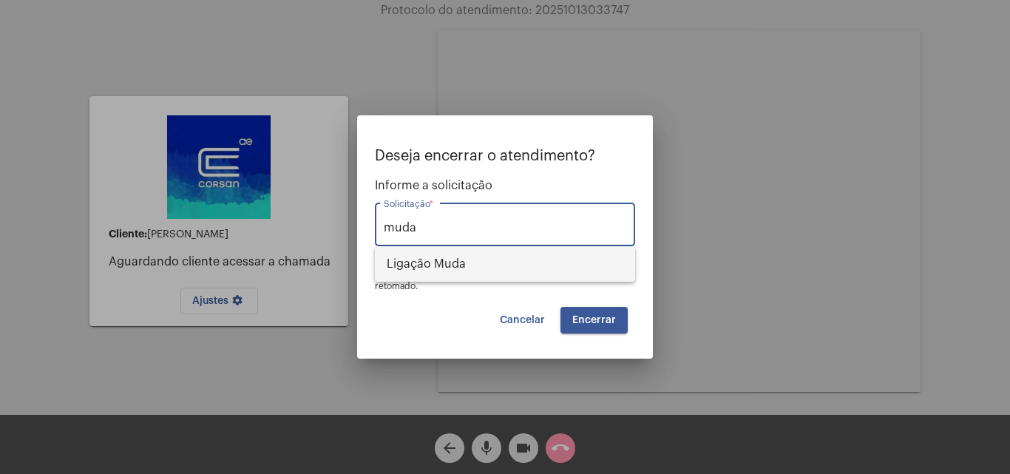
click at [504, 273] on span "Ligação Muda" at bounding box center [505, 264] width 237 height 36
type input "Ligação Muda"
click at [587, 319] on span "Encerrar" at bounding box center [594, 320] width 44 height 10
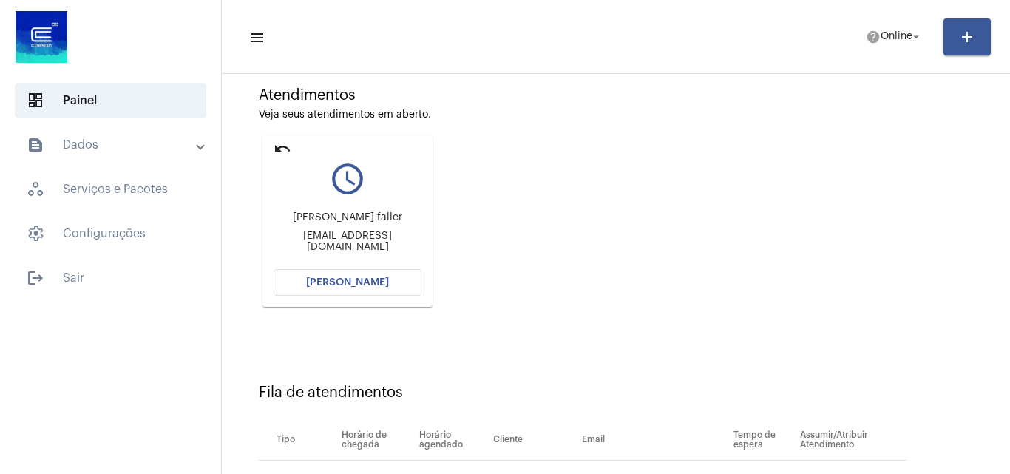
scroll to position [122, 0]
click at [271, 146] on mat-card "undo query_builder Matheus faller [EMAIL_ADDRESS][DOMAIN_NAME] [PERSON_NAME]" at bounding box center [348, 223] width 170 height 172
click at [281, 147] on mat-icon "undo" at bounding box center [283, 150] width 18 height 18
click at [890, 40] on span "Online" at bounding box center [897, 37] width 32 height 10
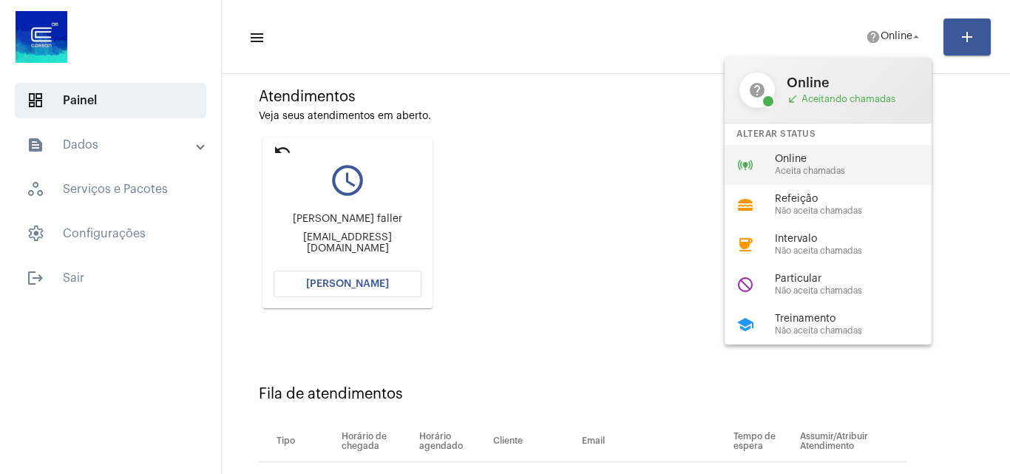
click at [844, 172] on span "Aceita chamadas" at bounding box center [859, 171] width 169 height 10
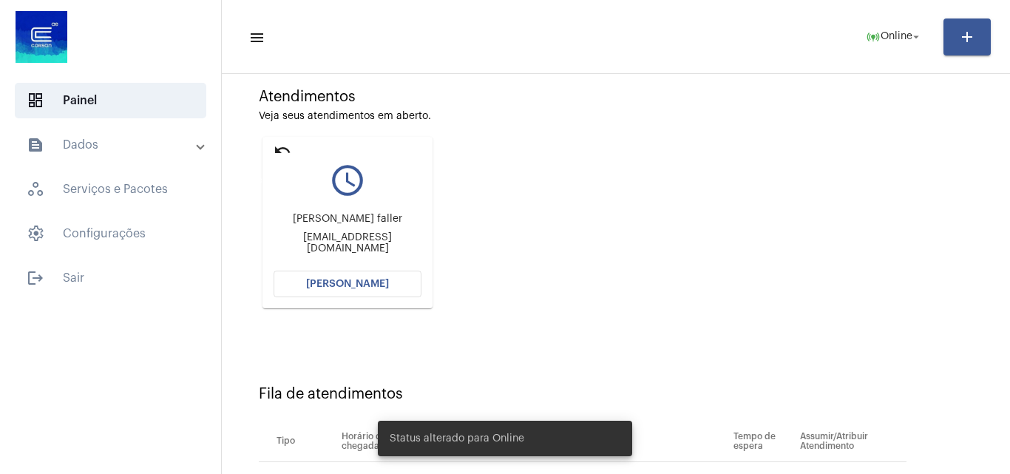
click at [276, 147] on mat-icon "undo" at bounding box center [283, 150] width 18 height 18
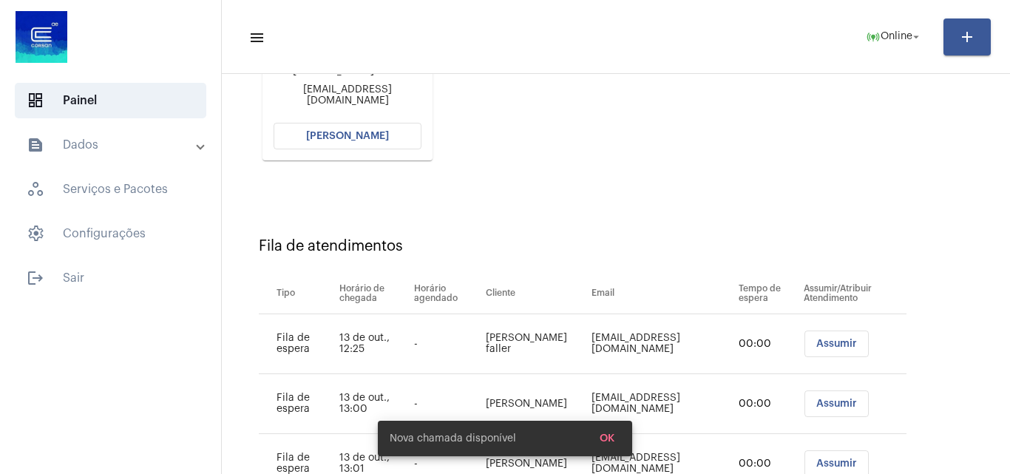
scroll to position [140, 0]
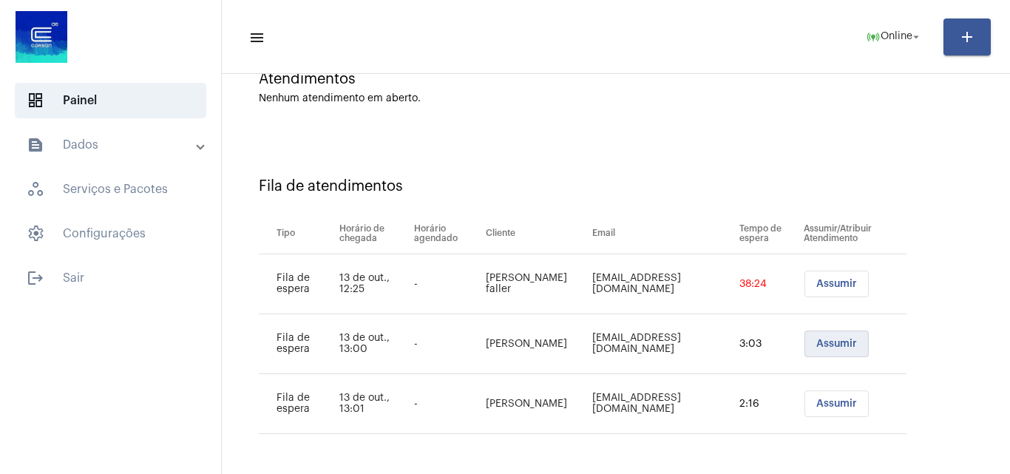
click at [827, 353] on button "Assumir" at bounding box center [837, 344] width 64 height 27
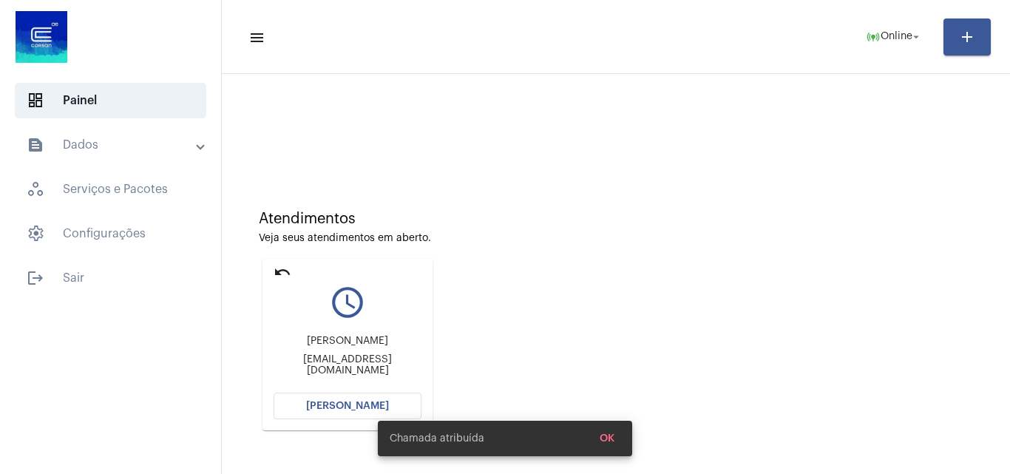
click at [360, 405] on div "Chamada atribuída OK" at bounding box center [505, 438] width 290 height 71
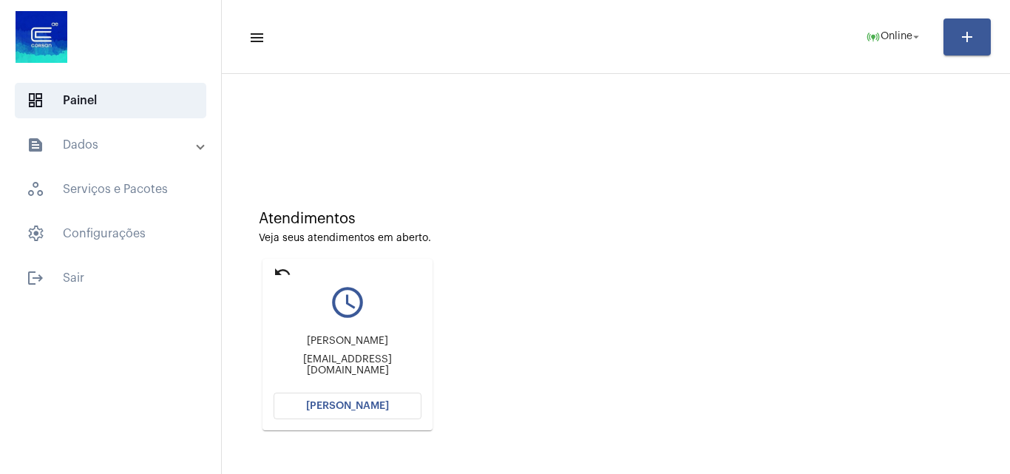
click at [345, 412] on button "[PERSON_NAME]" at bounding box center [348, 406] width 148 height 27
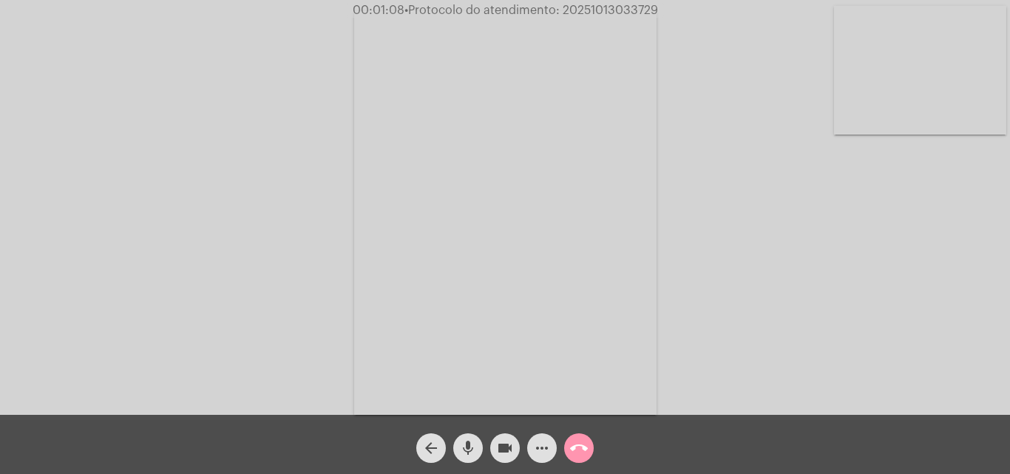
click at [535, 447] on mat-icon "more_horiz" at bounding box center [542, 448] width 18 height 18
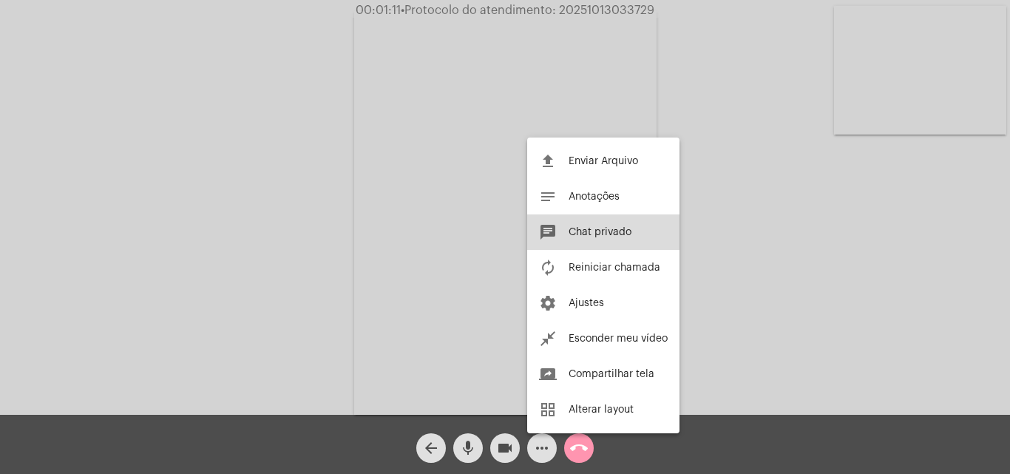
click at [618, 228] on span "Chat privado" at bounding box center [600, 232] width 63 height 10
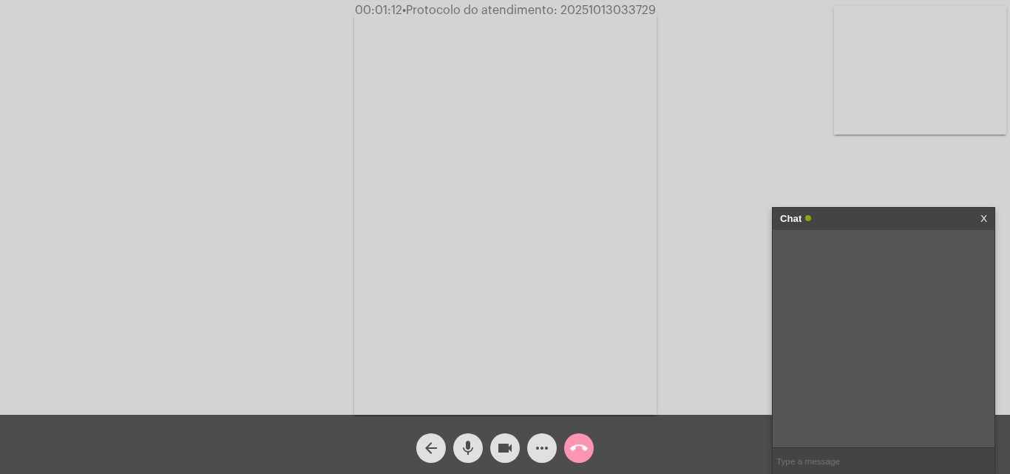
click at [842, 462] on input "text" at bounding box center [884, 461] width 222 height 26
type input "Oi!"
click at [555, 442] on button "more_horiz" at bounding box center [542, 448] width 30 height 30
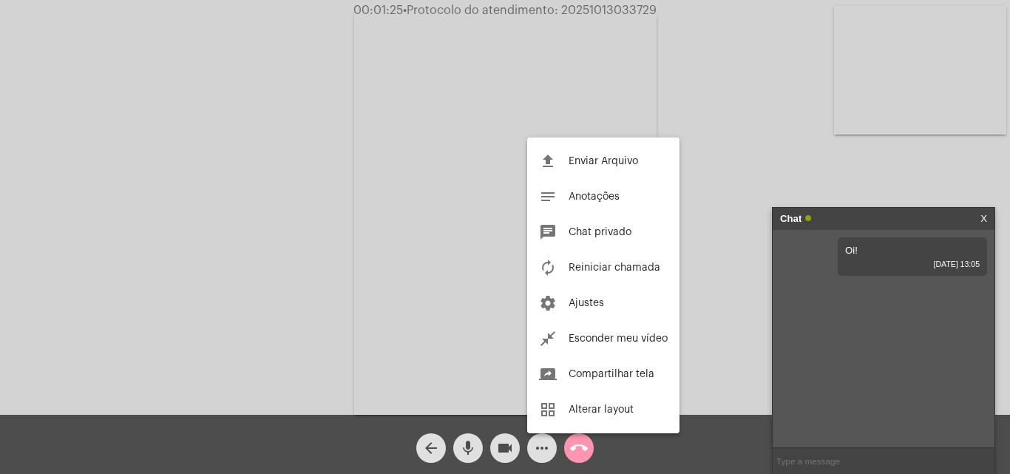
click at [736, 134] on div at bounding box center [505, 237] width 1010 height 474
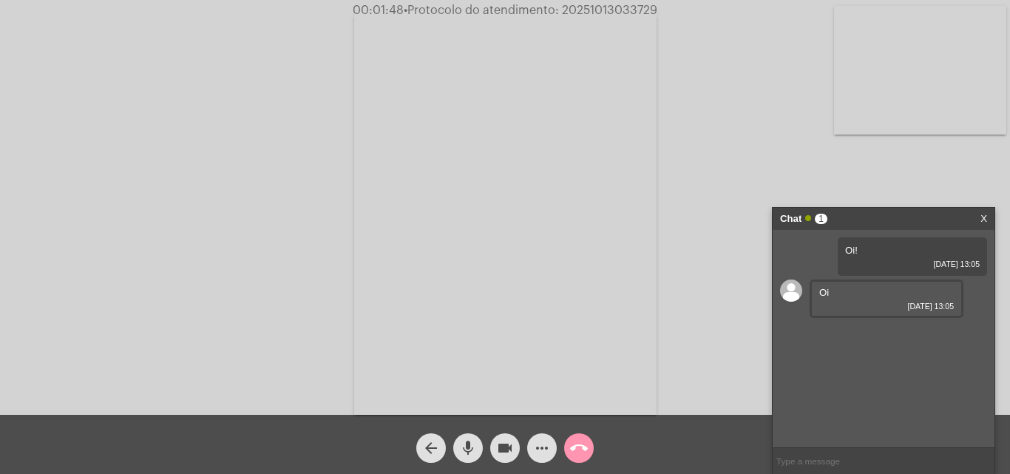
click at [855, 455] on input "text" at bounding box center [884, 461] width 222 height 26
click at [810, 466] on input "text" at bounding box center [884, 461] width 222 height 26
paste input "RG (validade 10 anos) e CPF;"
type input "RG (validade 10 anos) e CPF;"
paste input "E um documento que comprove a posse ou uso do imóvel, que pode ser o contrato d…"
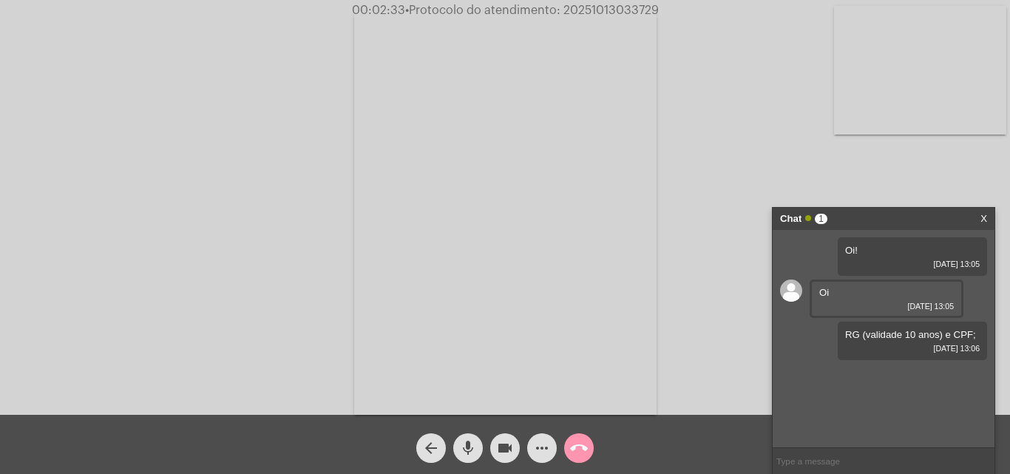
type input "E um documento que comprove a posse ou uso do imóvel, que pode ser o contrato d…"
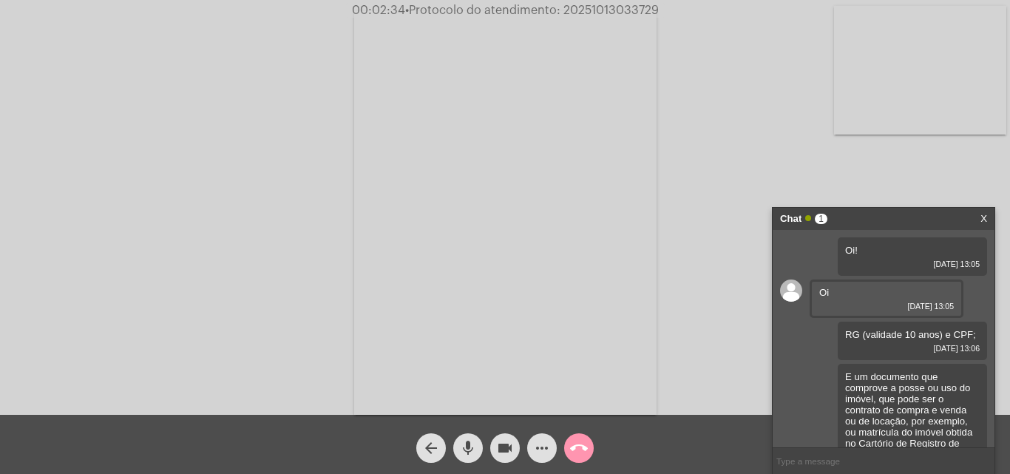
scroll to position [55, 0]
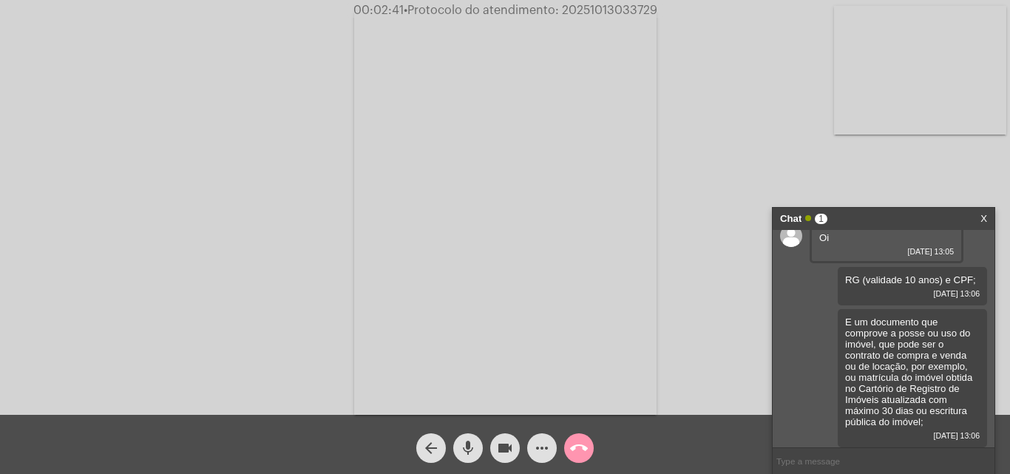
paste input "Se for [PERSON_NAME], apresentar também CNPJ e Contrato Social registrado na Ju…"
type input "Se for [PERSON_NAME], apresentar também CNPJ e Contrato Social registrado na Ju…"
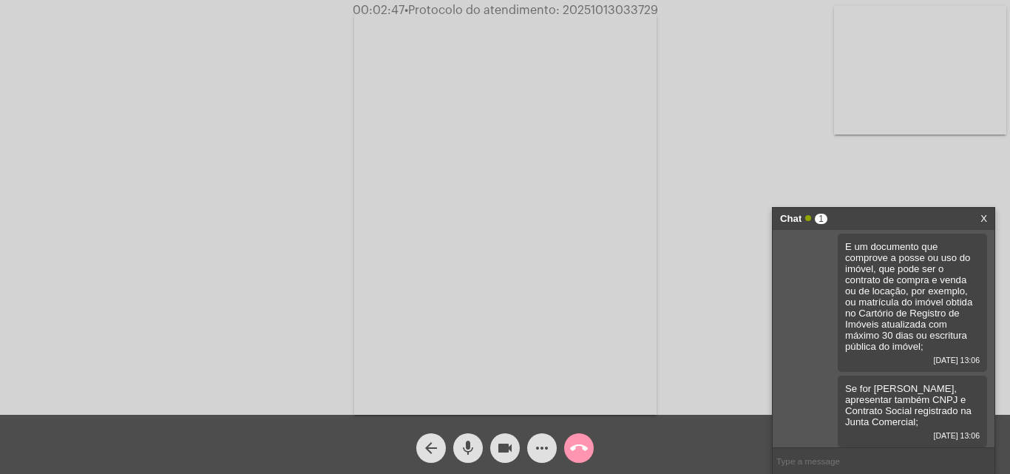
paste input "Em caso de óbito do proprietário, deve ser apresentado o atestado de óbito."
type input "Em caso de óbito do proprietário, deve ser apresentado o atestado de óbito."
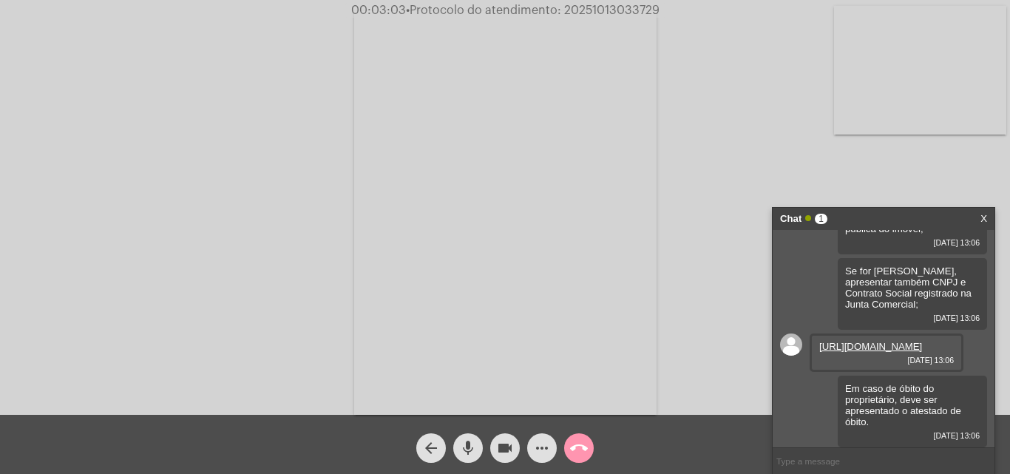
scroll to position [281, 0]
click at [841, 341] on link "[URL][DOMAIN_NAME]" at bounding box center [871, 346] width 103 height 11
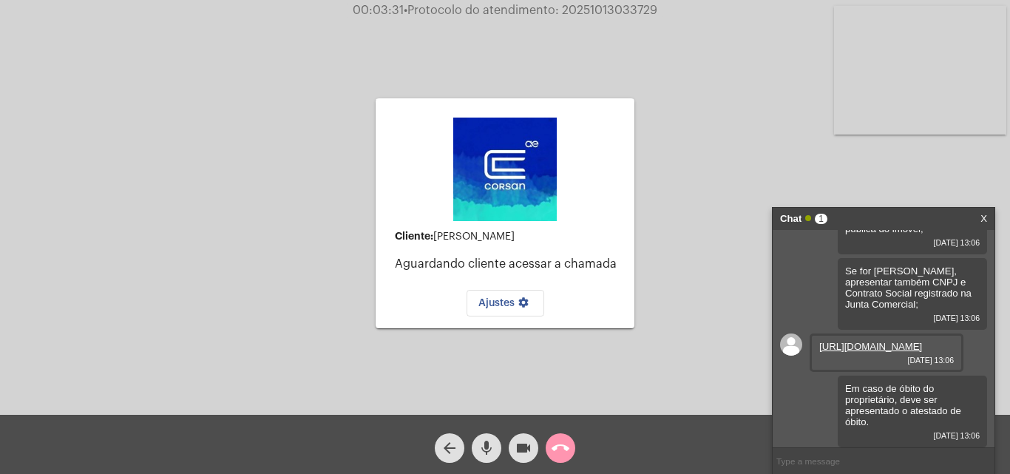
click at [858, 467] on input "text" at bounding box center [884, 461] width 222 height 26
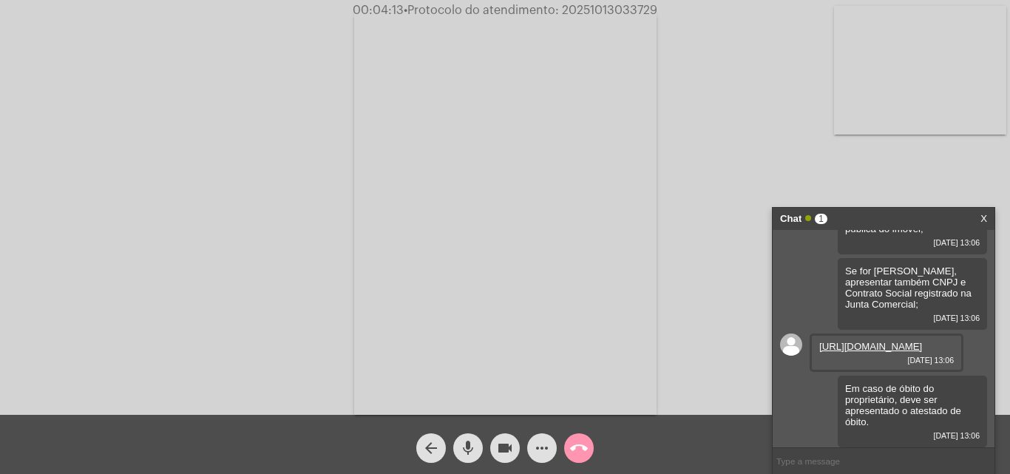
click at [845, 462] on input "text" at bounding box center [884, 461] width 222 height 26
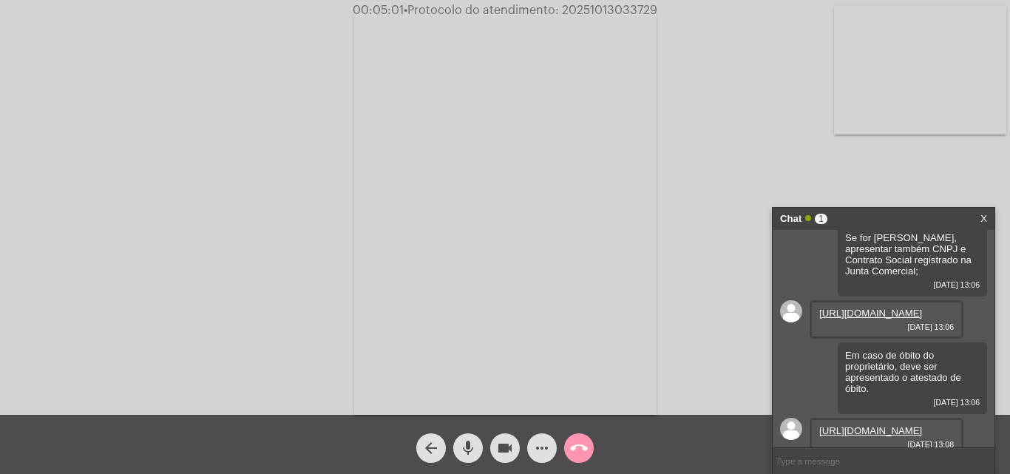
scroll to position [357, 0]
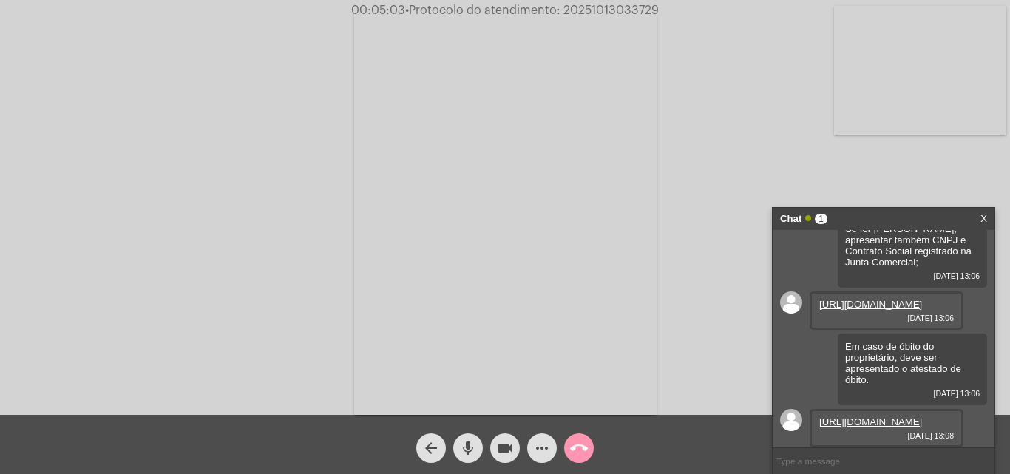
click at [883, 416] on link "[URL][DOMAIN_NAME]" at bounding box center [871, 421] width 103 height 11
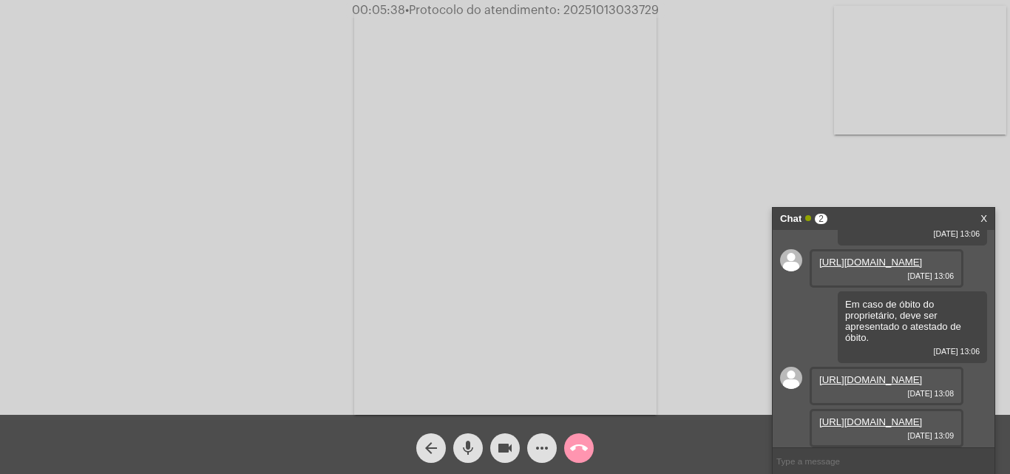
click at [856, 460] on input "text" at bounding box center [884, 461] width 222 height 26
click at [817, 462] on input "text" at bounding box center [884, 461] width 222 height 26
click at [803, 453] on input "text" at bounding box center [884, 461] width 222 height 26
click at [865, 467] on input "text" at bounding box center [884, 461] width 222 height 26
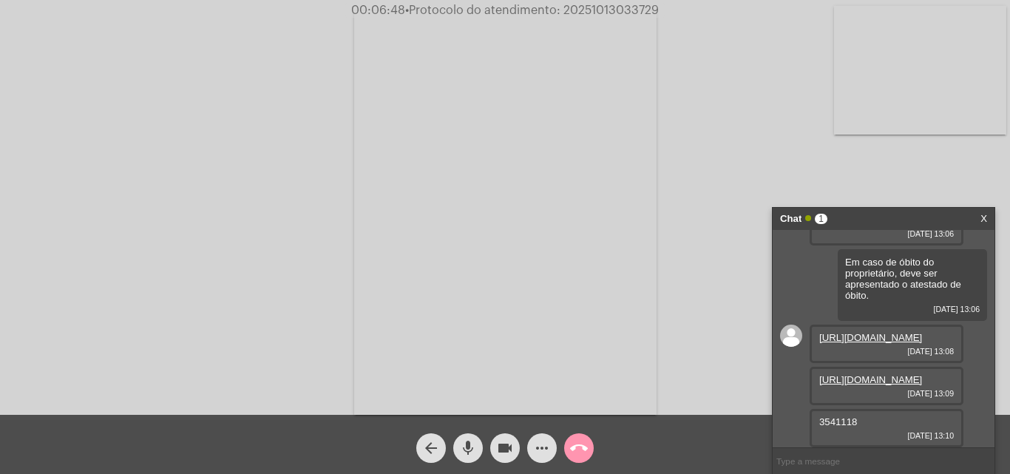
scroll to position [474, 0]
drag, startPoint x: 858, startPoint y: 422, endPoint x: 817, endPoint y: 422, distance: 41.4
click at [817, 422] on div "3541118 [DATE] 13:10" at bounding box center [887, 428] width 154 height 38
copy span "3541118"
click at [551, 450] on button "more_horiz" at bounding box center [542, 448] width 30 height 30
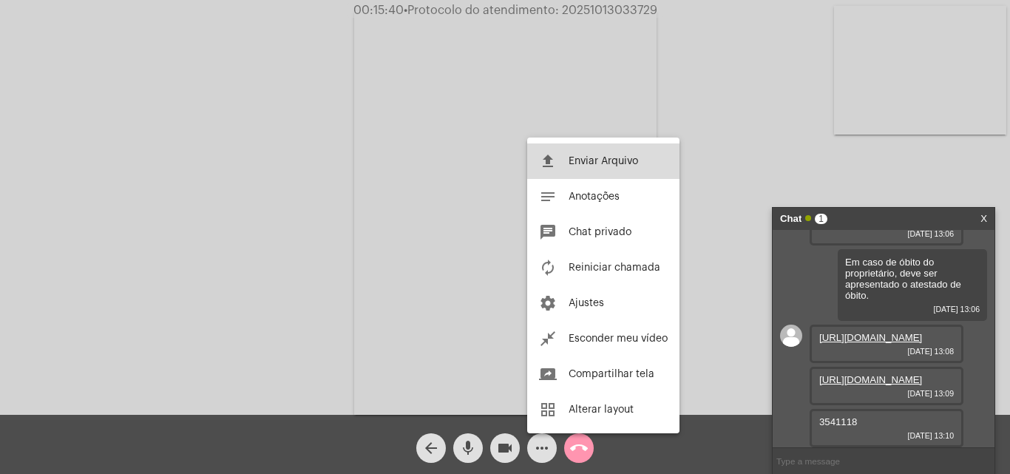
click at [604, 158] on span "Enviar Arquivo" at bounding box center [604, 161] width 70 height 10
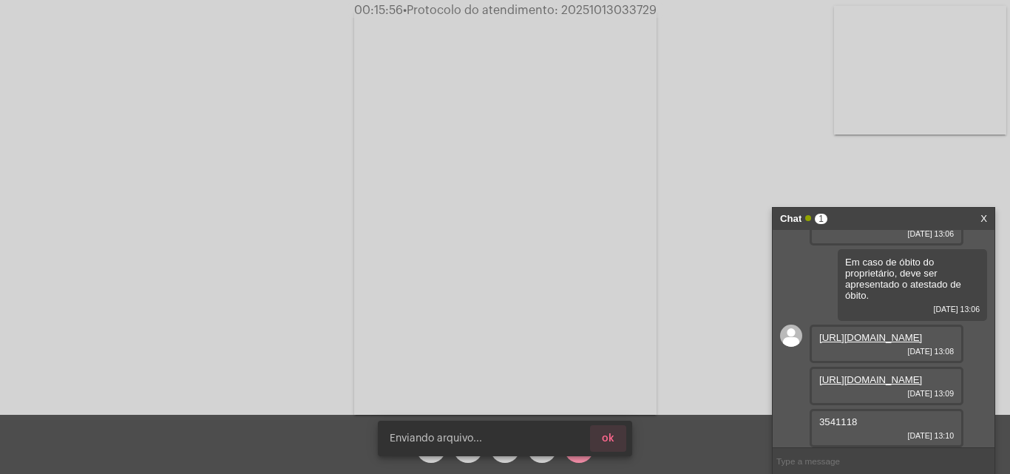
click at [619, 439] on button "ok" at bounding box center [608, 438] width 36 height 27
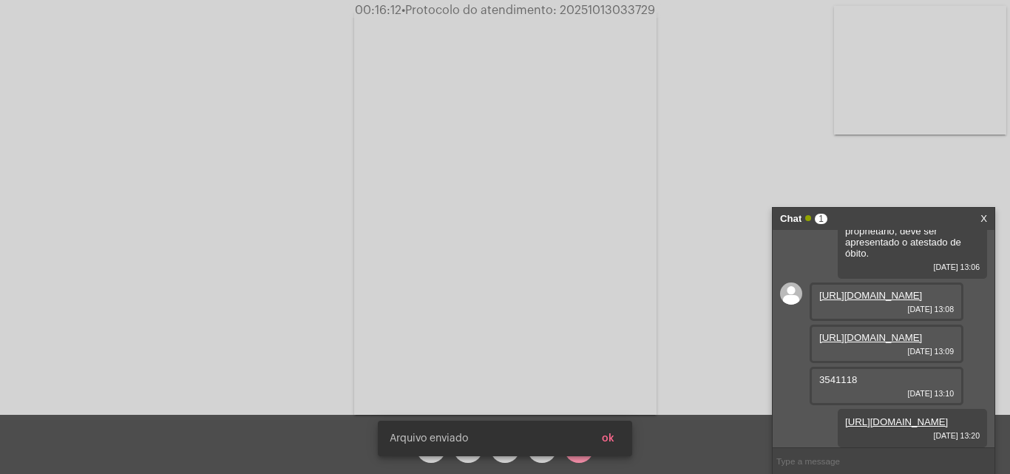
scroll to position [550, 0]
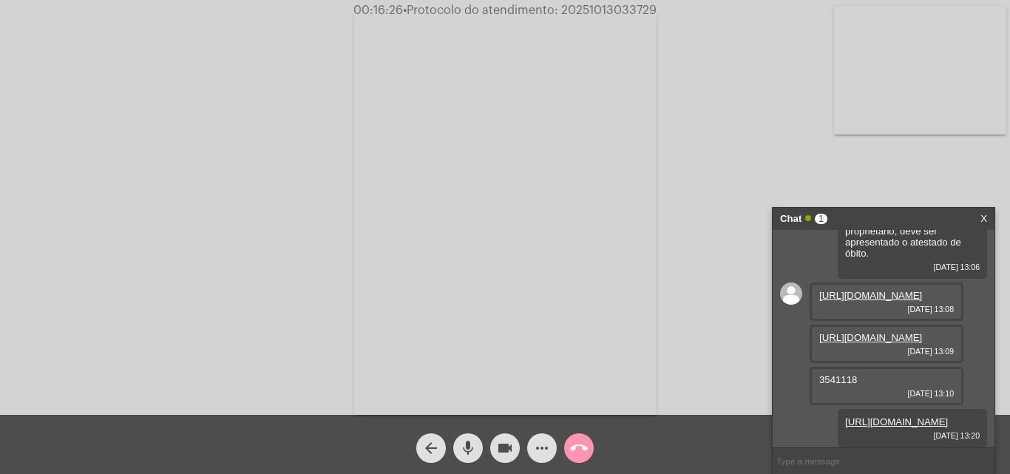
click at [897, 462] on input "text" at bounding box center [884, 461] width 222 height 26
click at [541, 446] on mat-icon "more_horiz" at bounding box center [542, 448] width 18 height 18
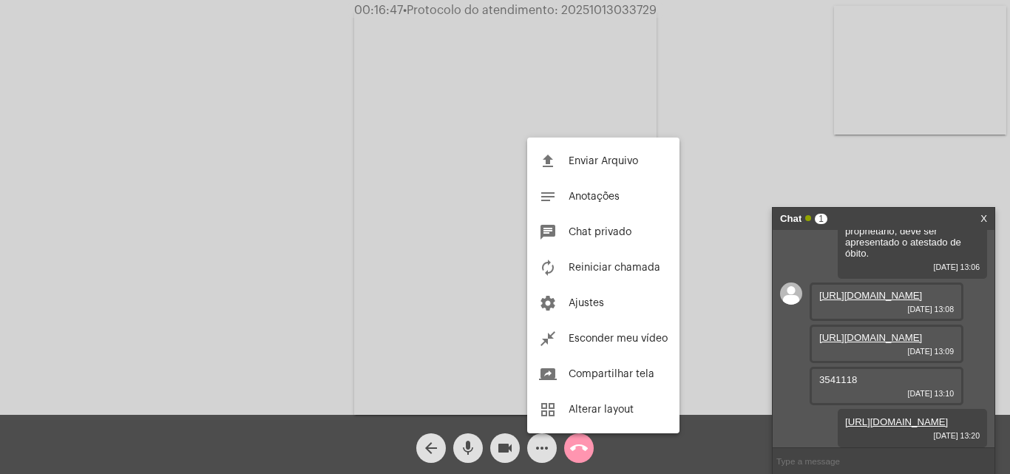
click at [581, 451] on div at bounding box center [505, 237] width 1010 height 474
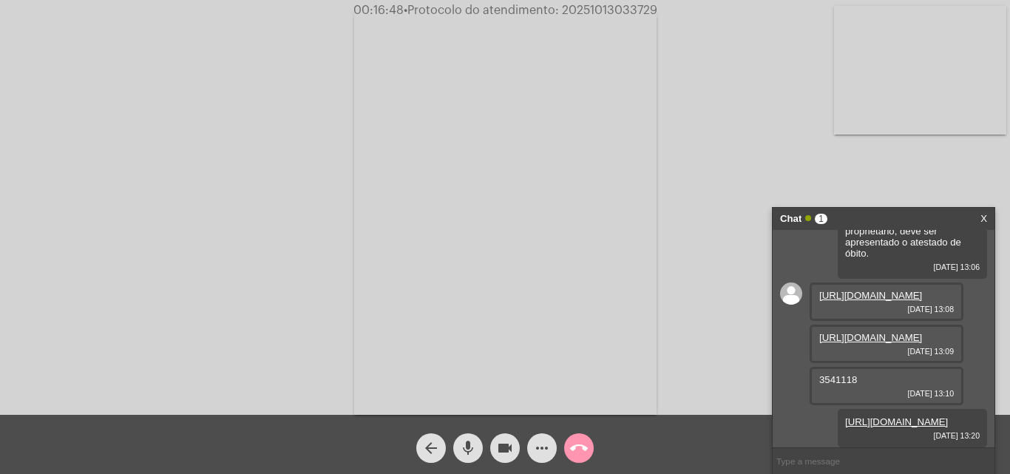
click at [579, 441] on mat-icon "call_end" at bounding box center [579, 448] width 18 height 18
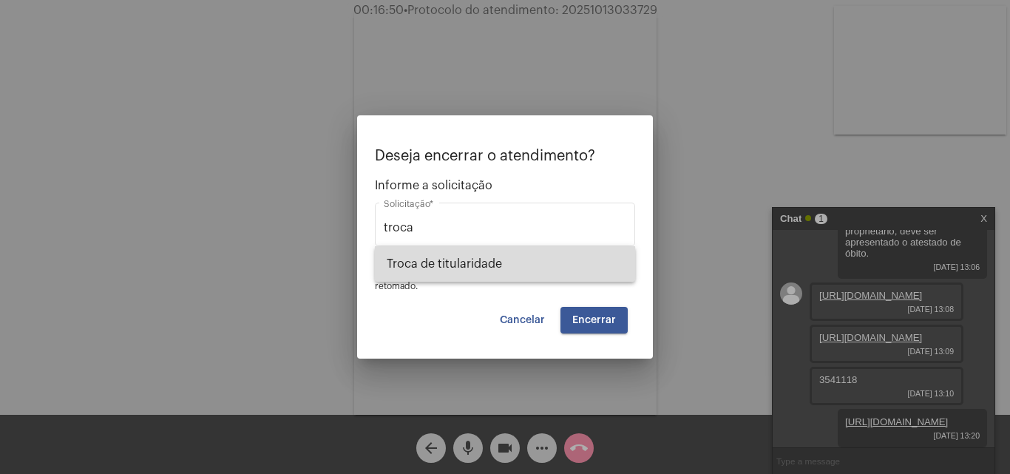
drag, startPoint x: 540, startPoint y: 252, endPoint x: 583, endPoint y: 323, distance: 83.0
click at [555, 258] on span "Troca de titularidade" at bounding box center [505, 264] width 237 height 36
type input "Troca de titularidade"
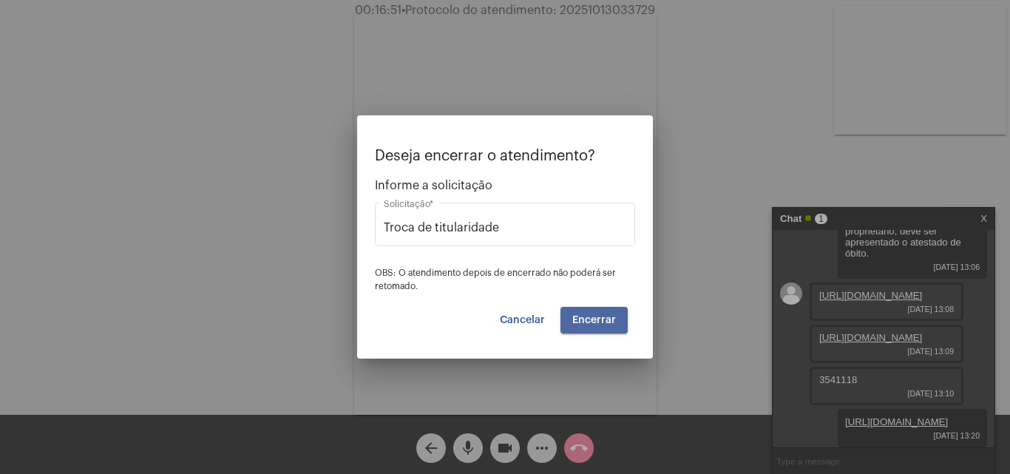
click at [583, 323] on span "Encerrar" at bounding box center [594, 320] width 44 height 10
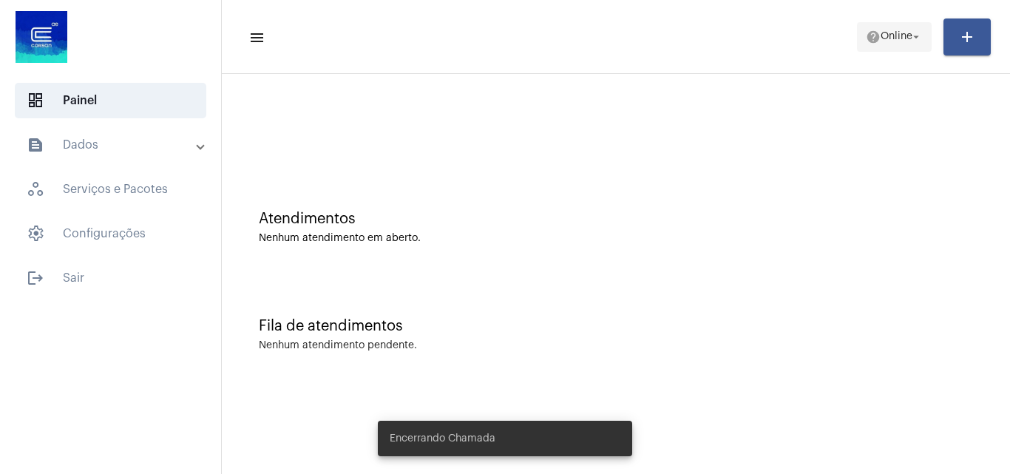
click at [867, 32] on mat-icon "help" at bounding box center [873, 37] width 15 height 15
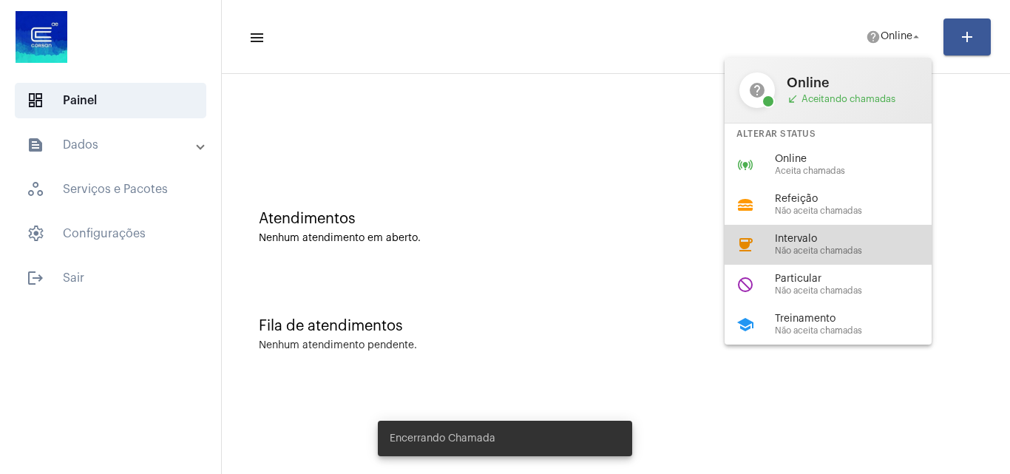
click at [865, 232] on div "coffee Intervalo Não aceita chamadas" at bounding box center [840, 245] width 231 height 40
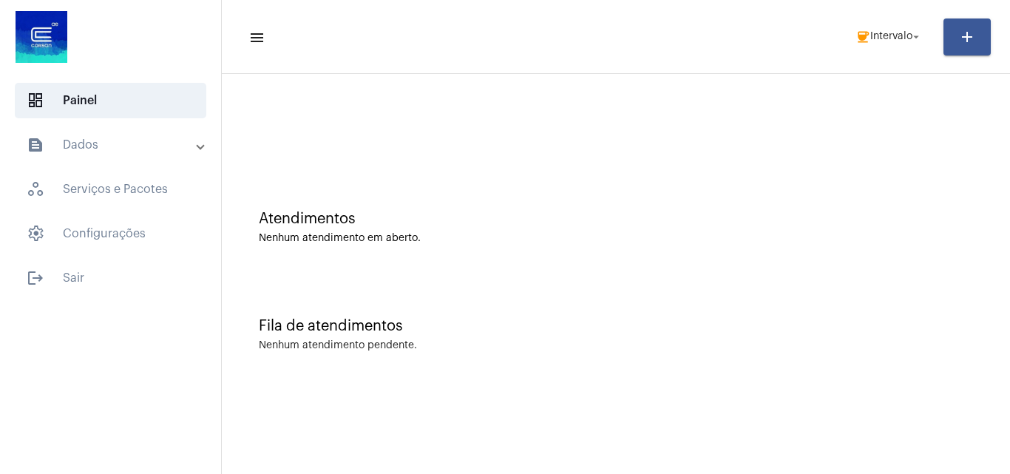
click at [109, 136] on mat-panel-title "text_snippet_outlined Dados" at bounding box center [112, 145] width 171 height 18
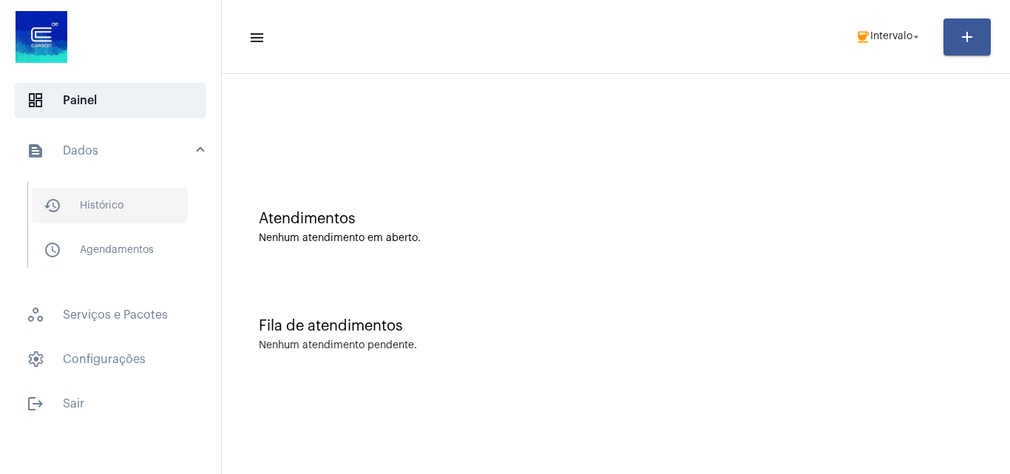
click at [154, 199] on span "history_outlined Histórico" at bounding box center [110, 206] width 156 height 36
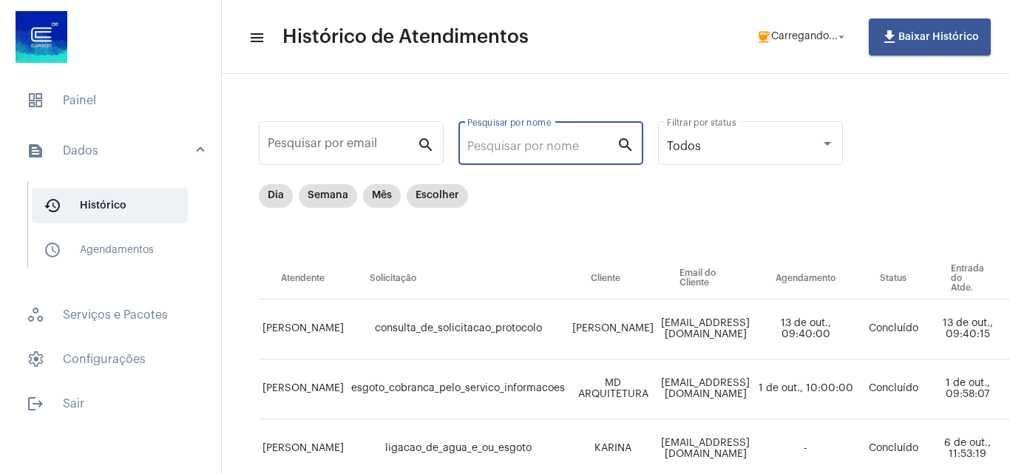
click at [499, 141] on input "Pesquisar por nome" at bounding box center [541, 146] width 149 height 13
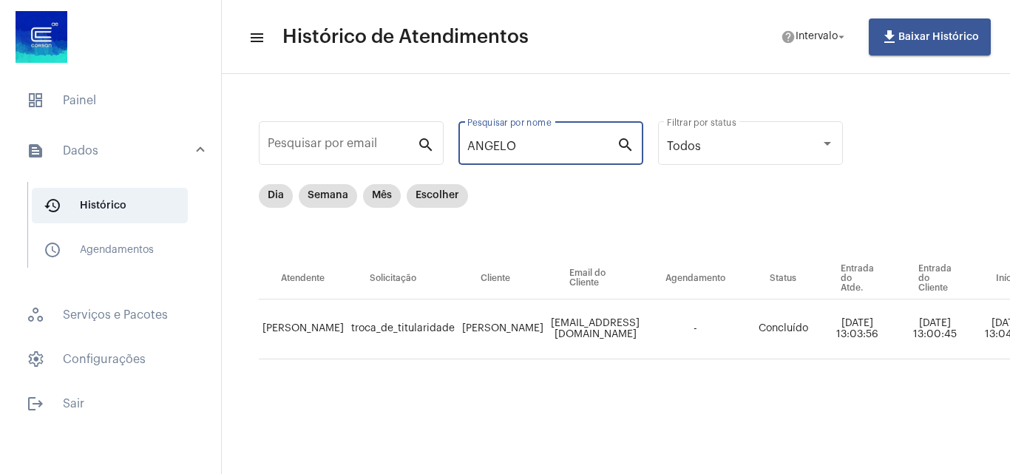
type input "ANGELO"
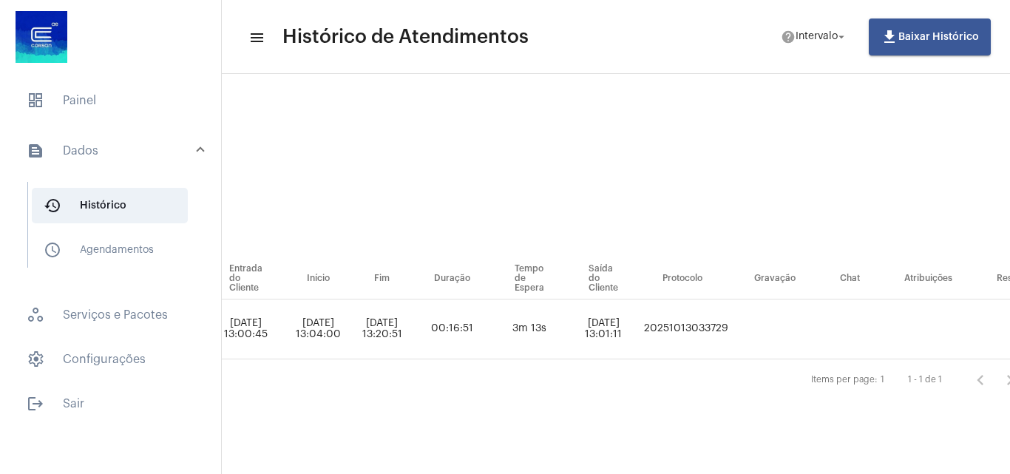
drag, startPoint x: 782, startPoint y: 328, endPoint x: 686, endPoint y: 334, distance: 95.6
click at [686, 334] on tr "[PERSON_NAME] troca_de_titularidade [PERSON_NAME] [PERSON_NAME][EMAIL_ADDRESS][…" at bounding box center [301, 330] width 1462 height 60
copy td "20251013033729"
